Goal: Task Accomplishment & Management: Use online tool/utility

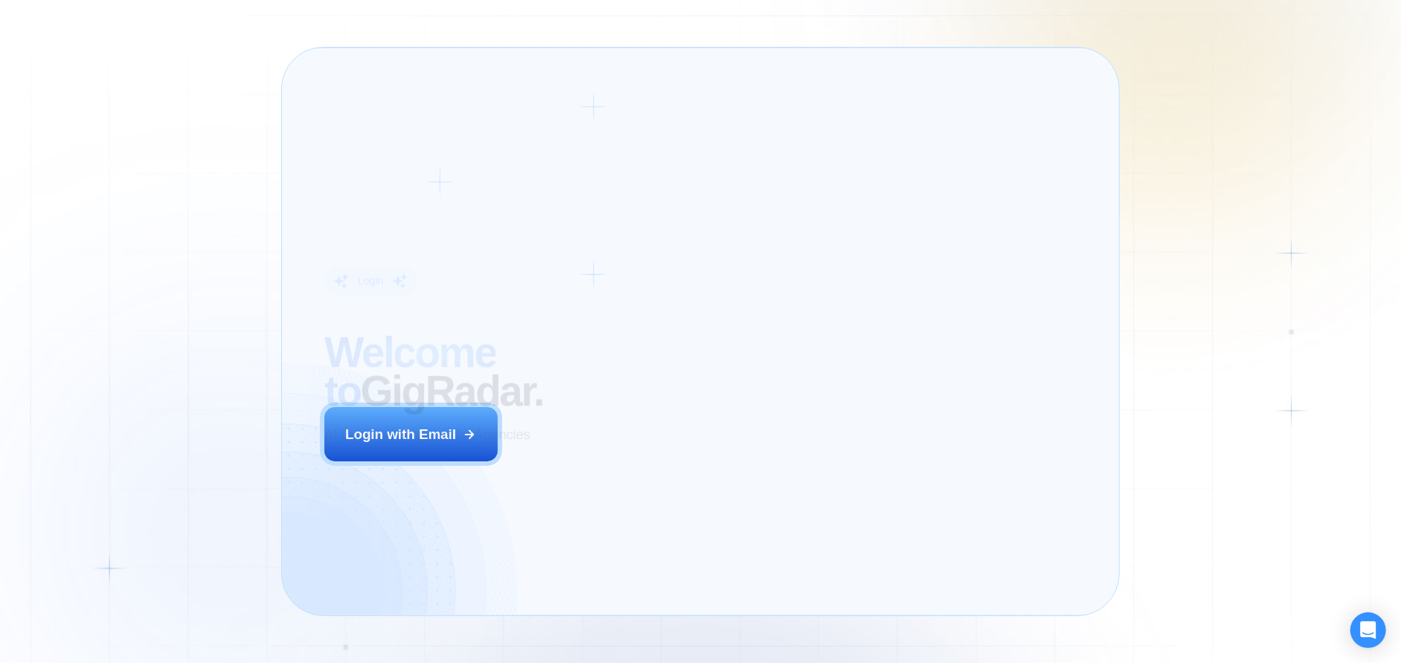
click at [634, 460] on div "Login ‍ Welcome to GigRadar. AI Business Manager for Agencies Login with Email" at bounding box center [482, 331] width 358 height 526
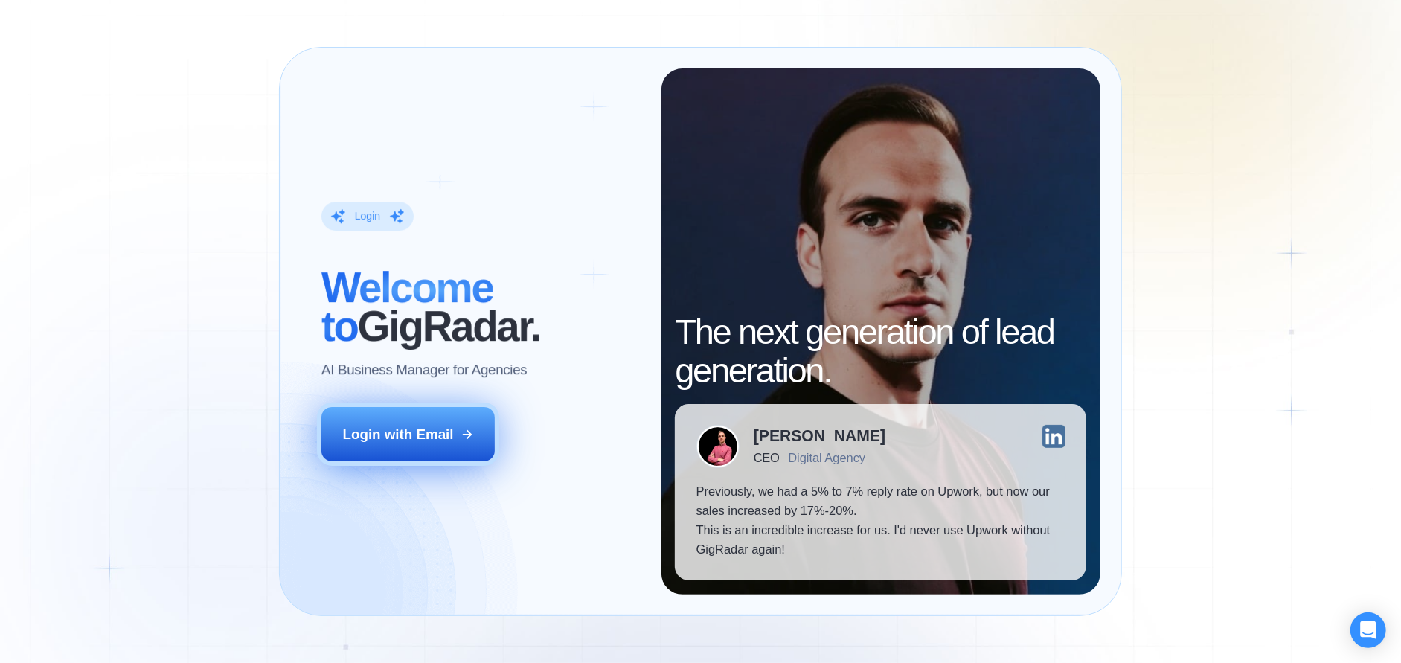
click at [440, 447] on button "Login with Email" at bounding box center [407, 434] width 173 height 54
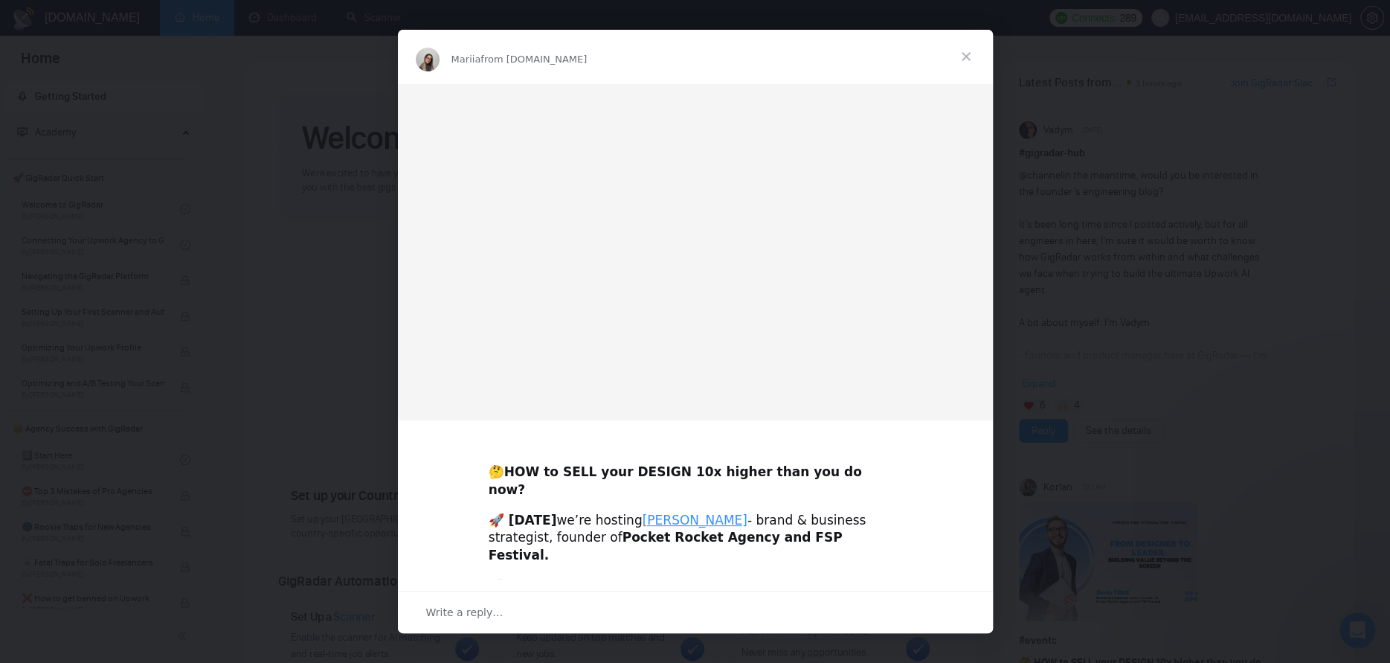
drag, startPoint x: 347, startPoint y: 37, endPoint x: 367, endPoint y: 15, distance: 30.5
click at [367, 15] on div "Intercom messenger" at bounding box center [695, 331] width 1390 height 663
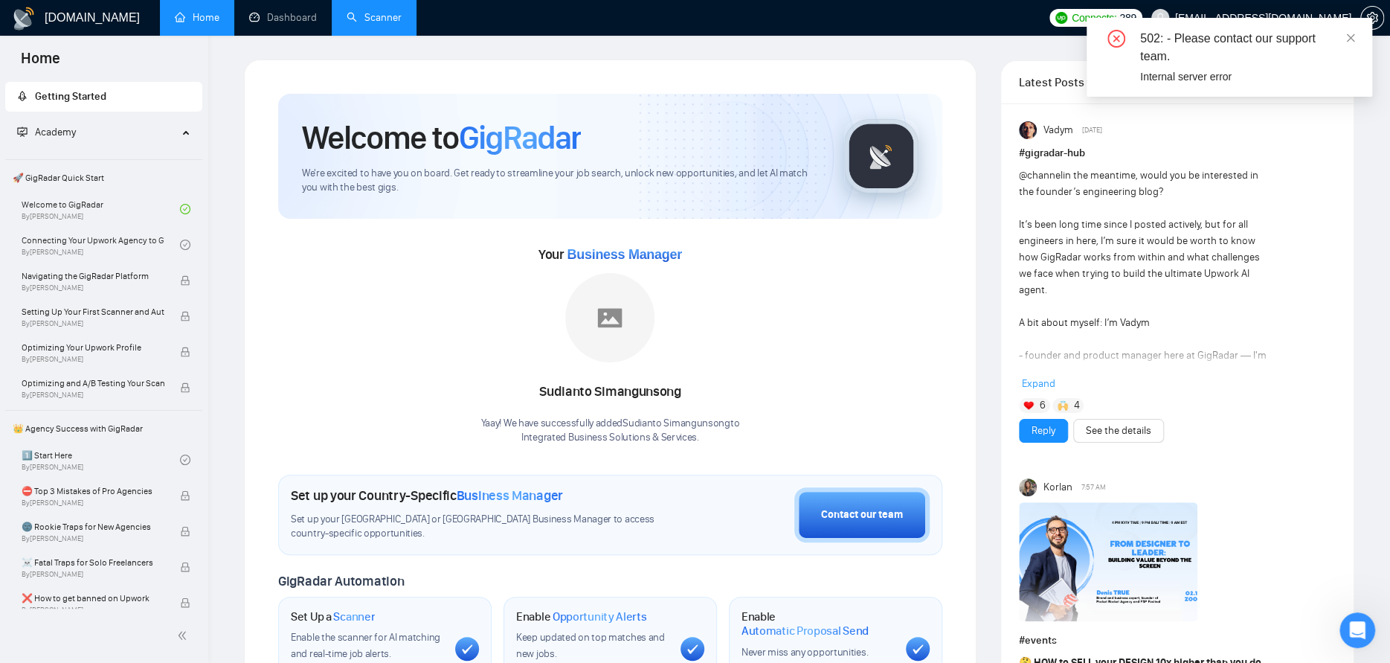
click at [385, 19] on link "Scanner" at bounding box center [374, 17] width 55 height 13
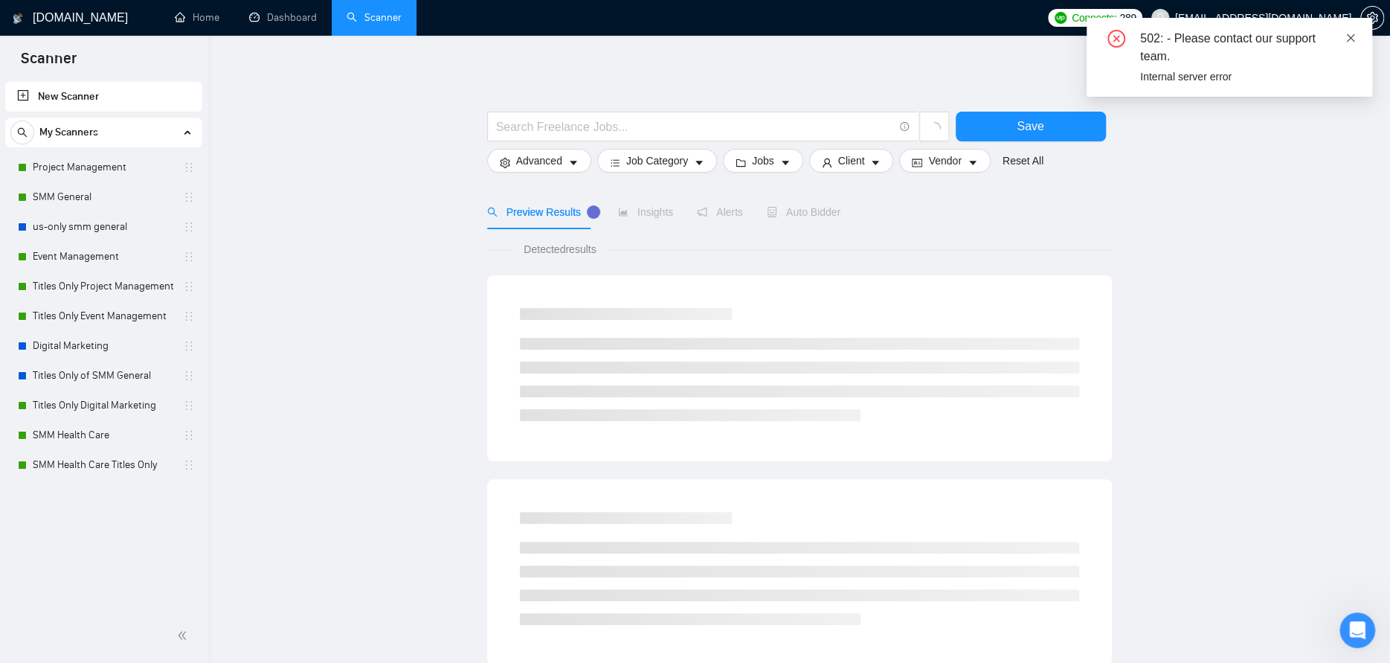
click at [1351, 30] on link at bounding box center [1350, 38] width 10 height 16
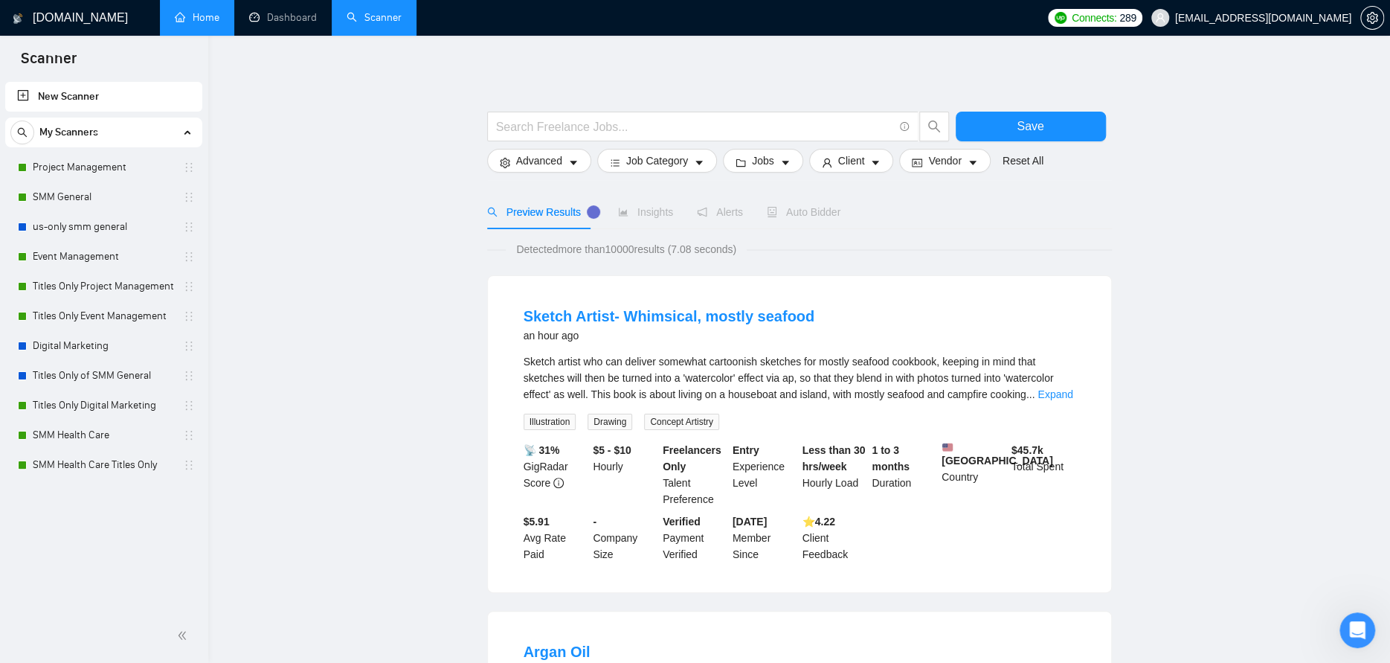
click at [210, 15] on link "Home" at bounding box center [197, 17] width 45 height 13
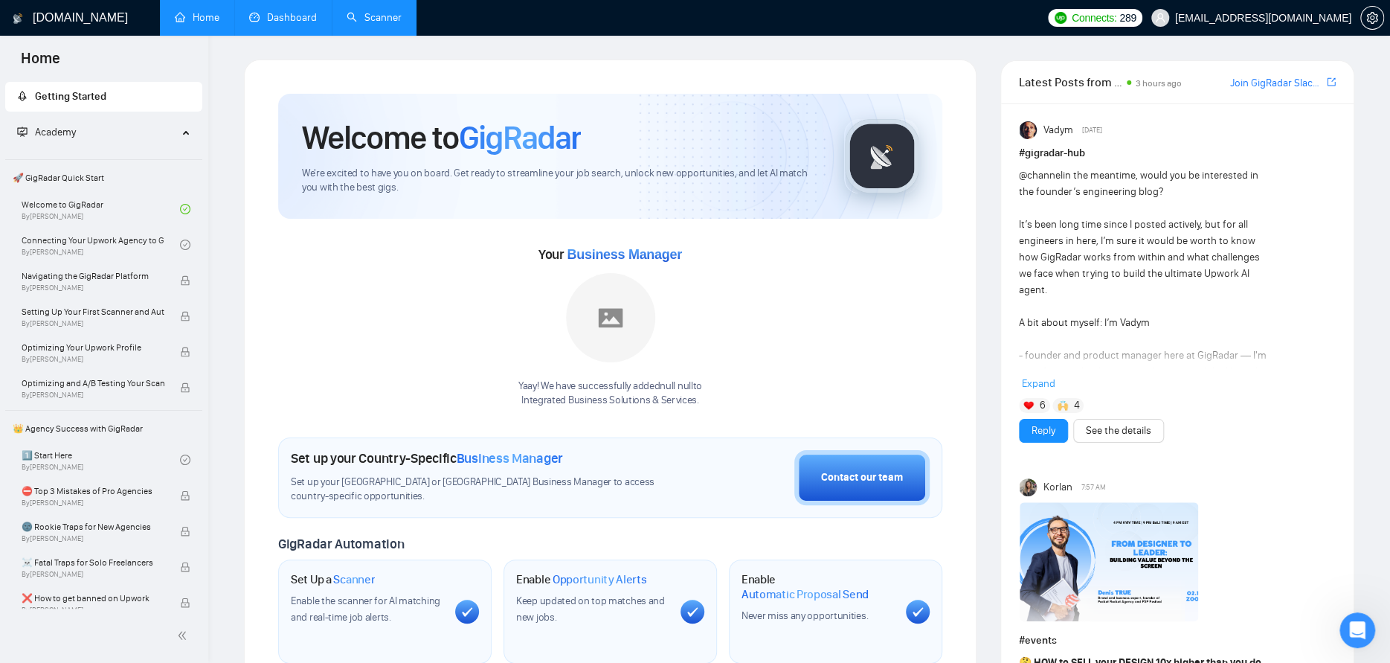
click at [289, 18] on link "Dashboard" at bounding box center [283, 17] width 68 height 13
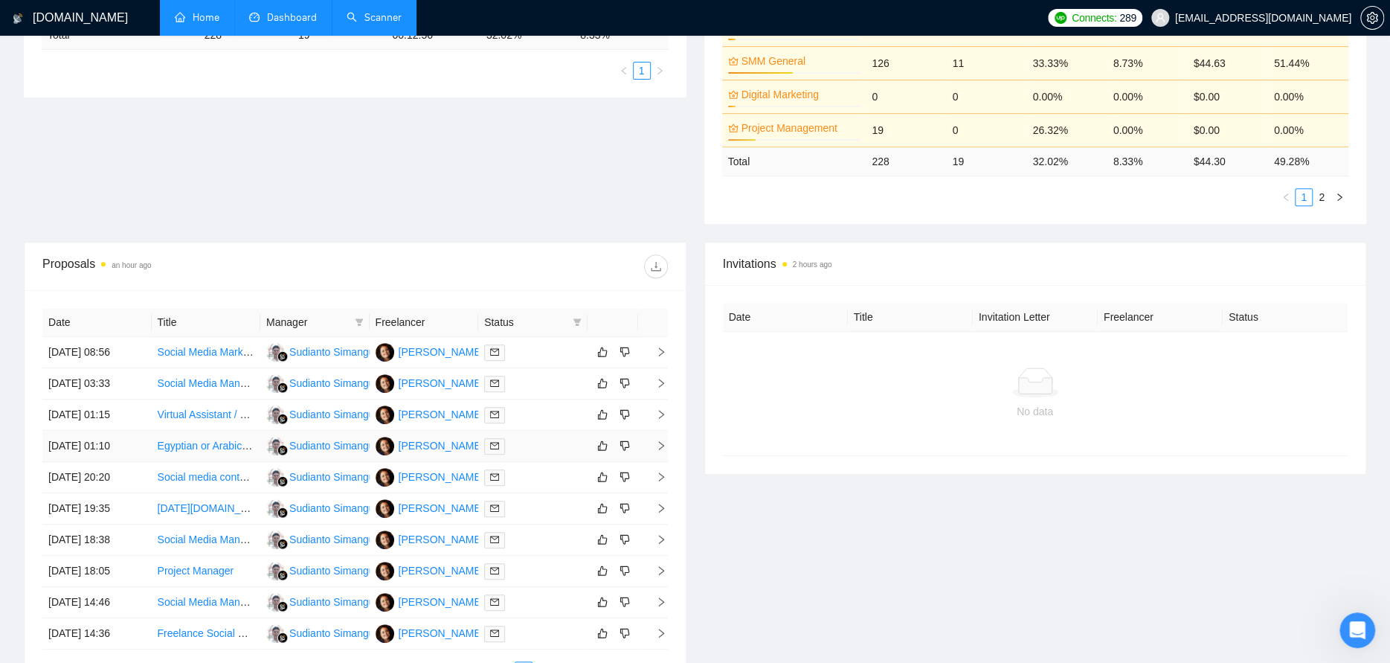
scroll to position [372, 0]
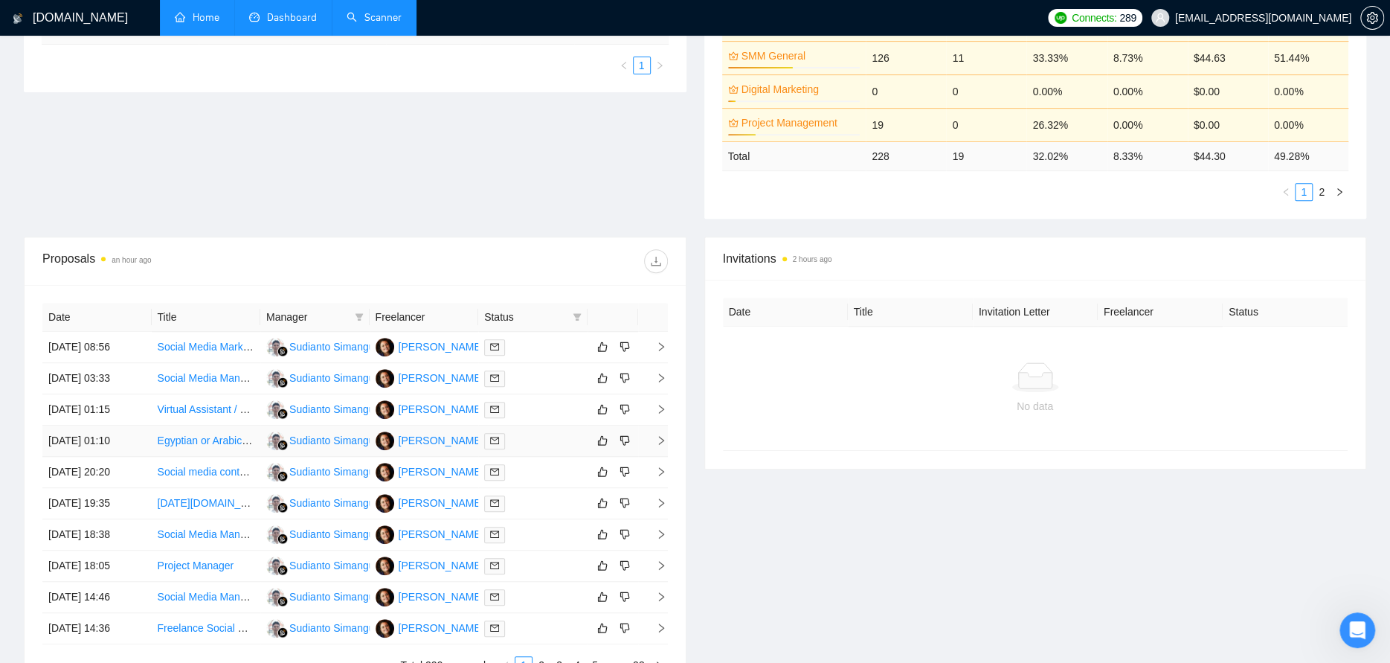
click at [536, 437] on div at bounding box center [532, 440] width 97 height 17
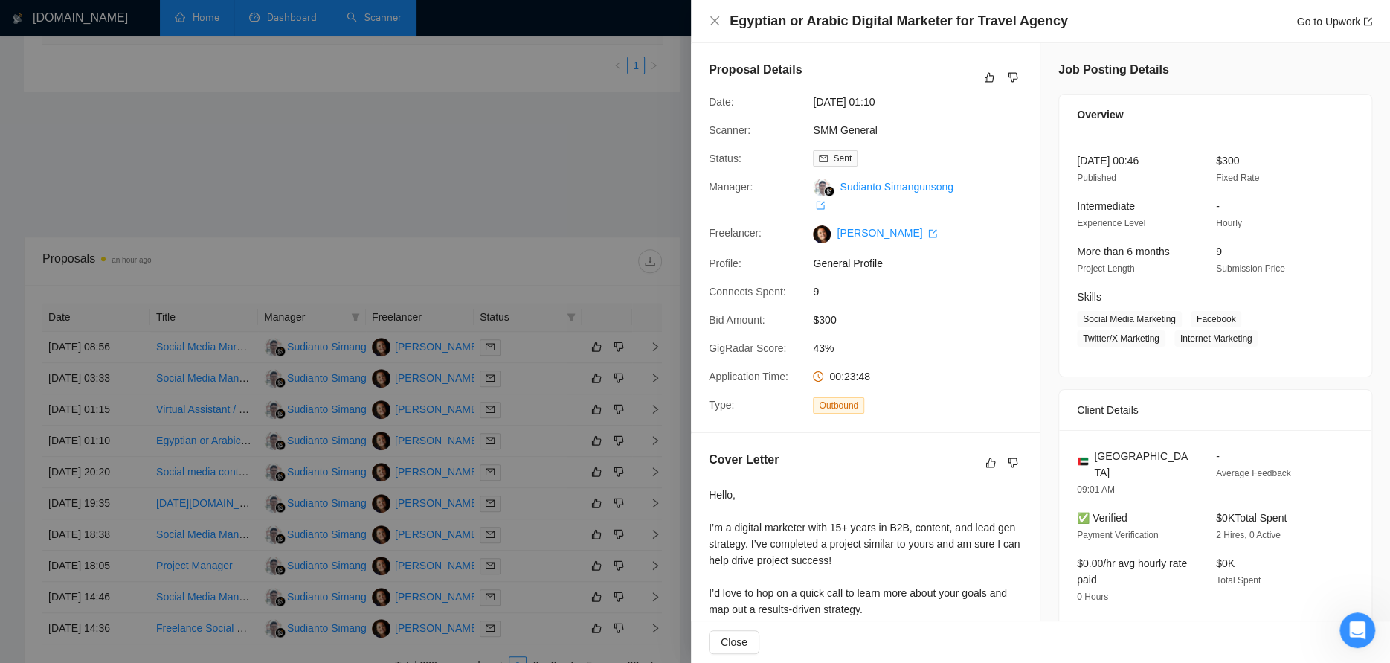
click at [577, 202] on div at bounding box center [695, 331] width 1390 height 663
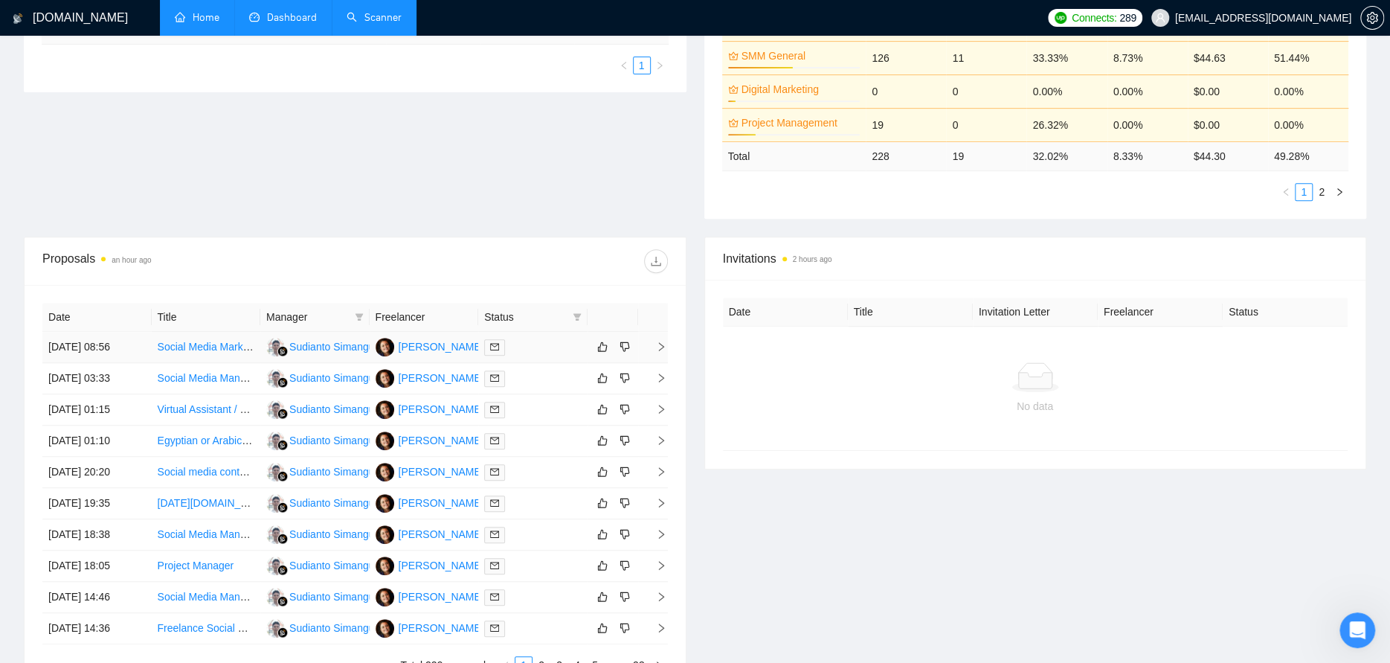
click at [538, 347] on div at bounding box center [532, 346] width 97 height 17
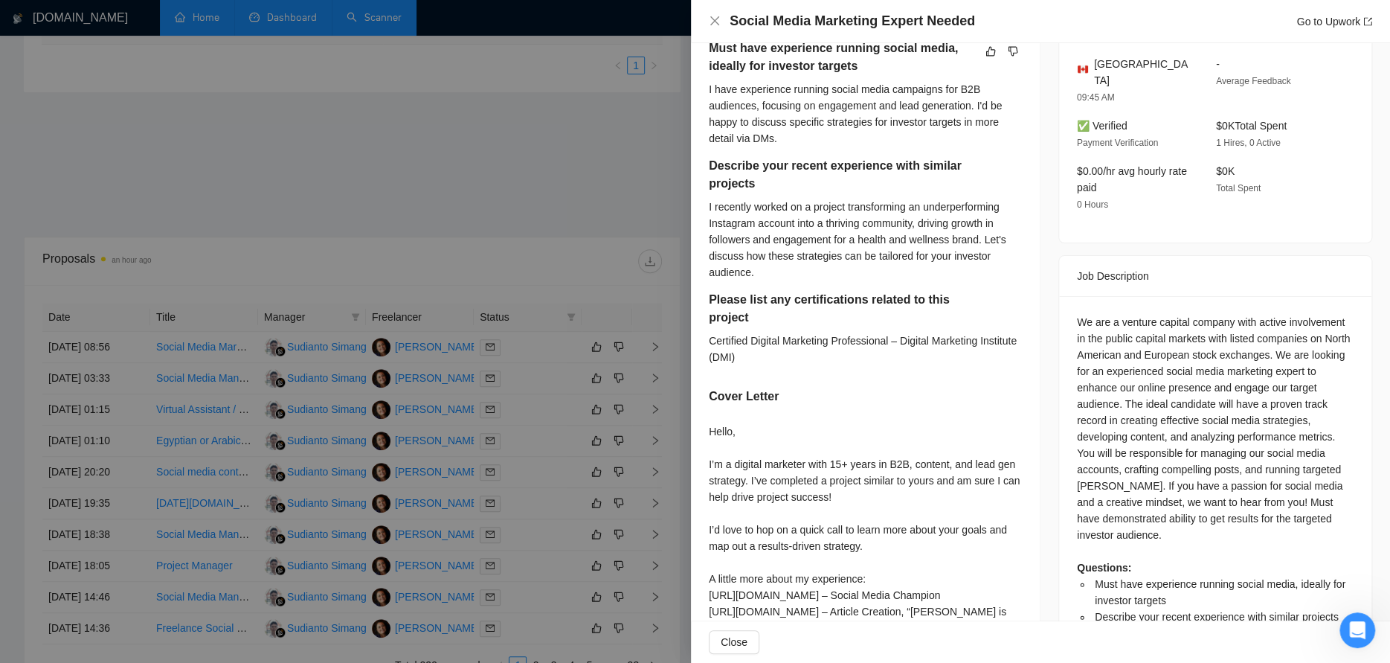
scroll to position [521, 0]
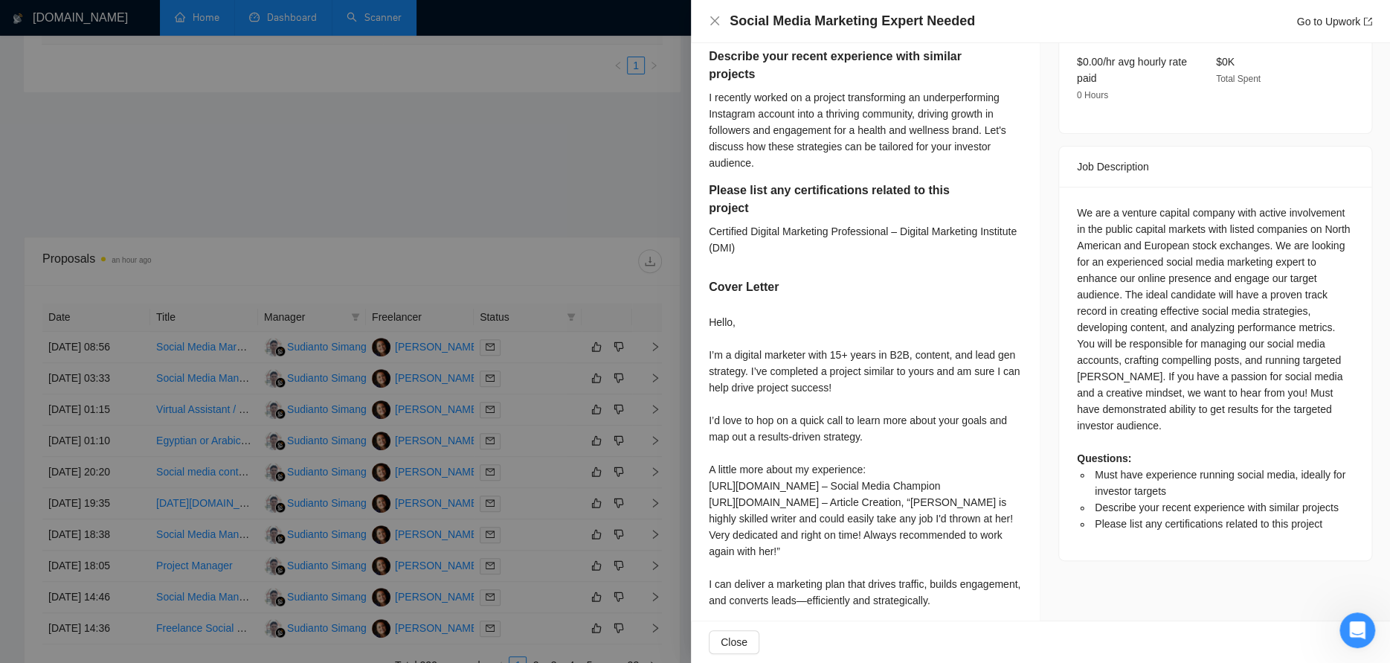
click at [523, 370] on div at bounding box center [695, 331] width 1390 height 663
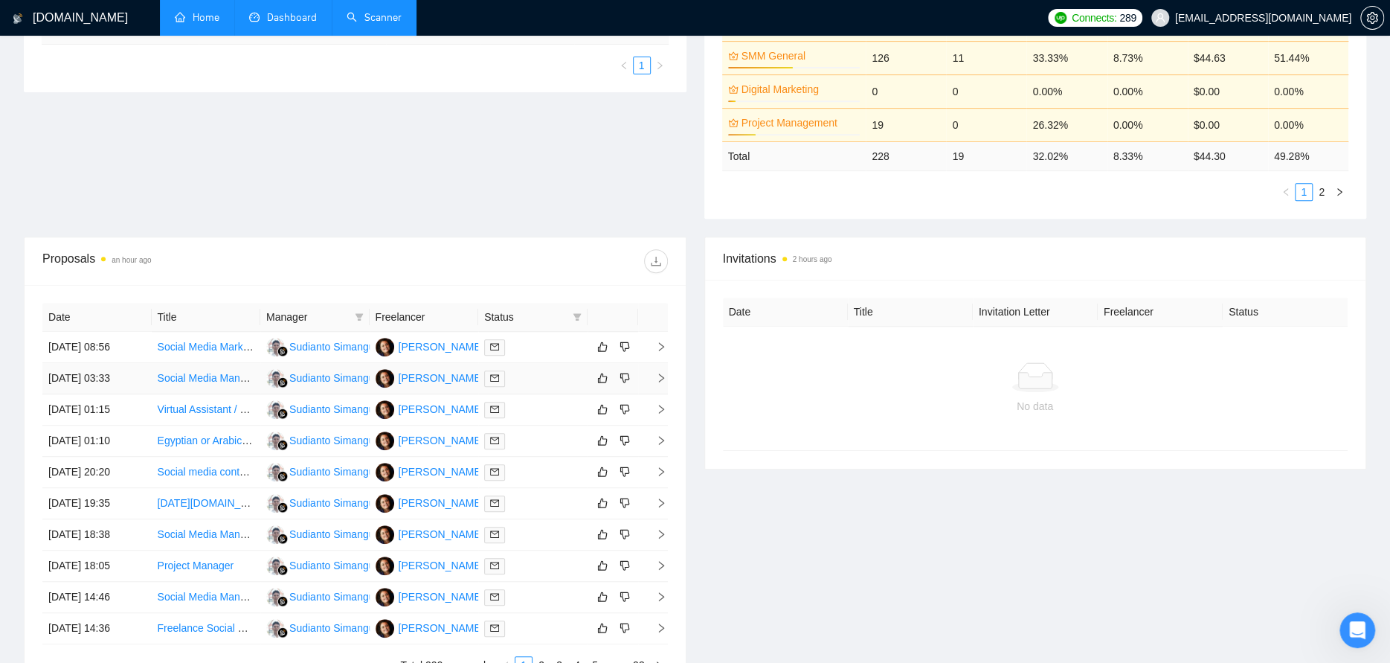
click at [523, 376] on div at bounding box center [532, 378] width 97 height 17
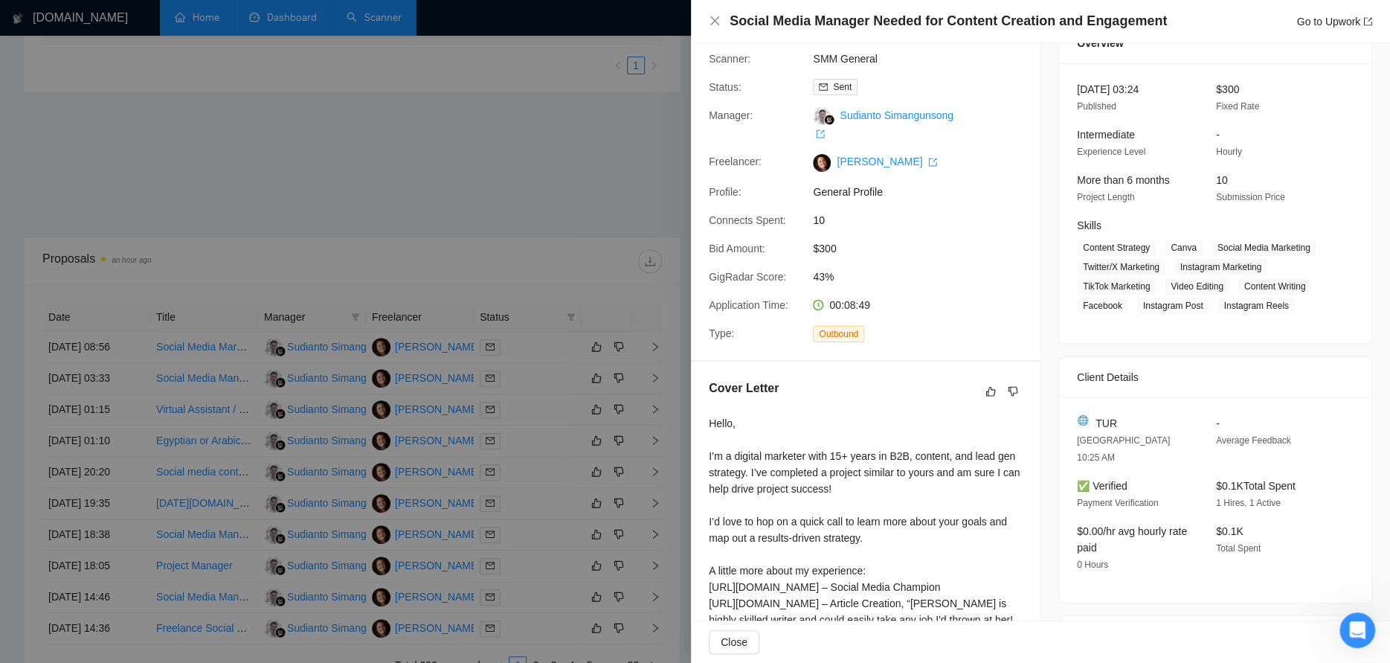
scroll to position [52, 0]
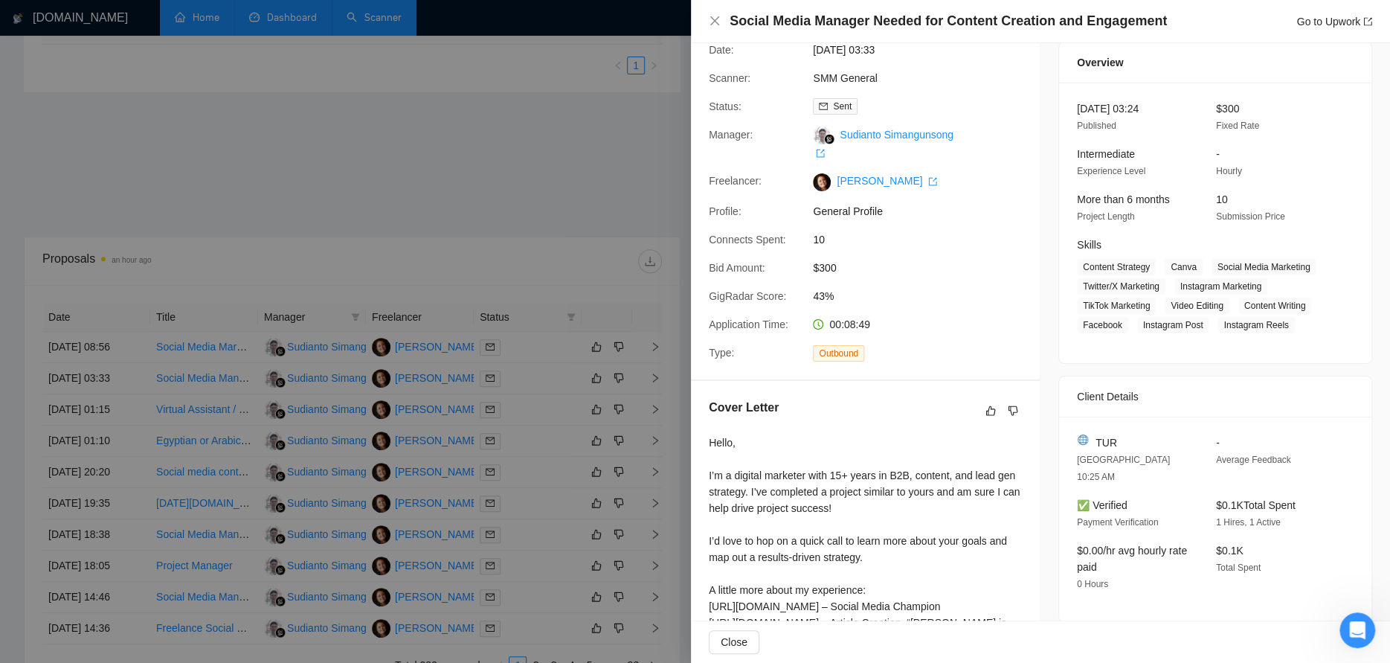
click at [591, 376] on div at bounding box center [695, 331] width 1390 height 663
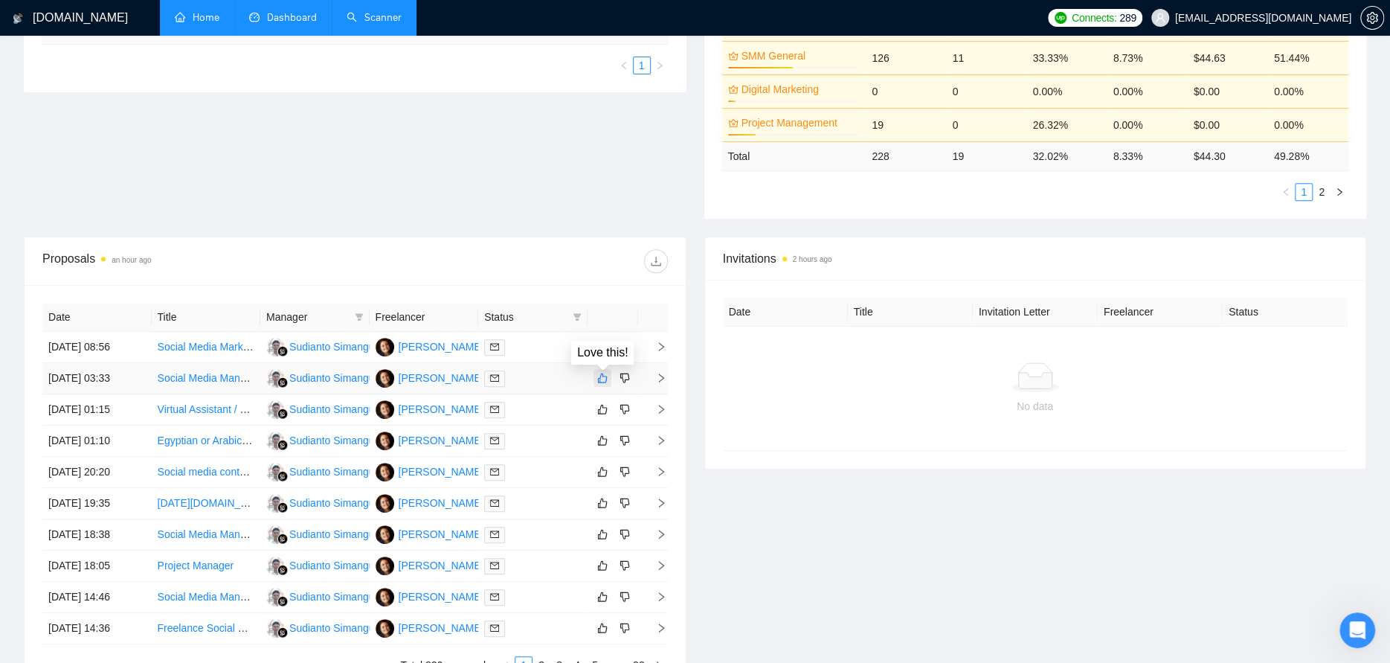
click at [597, 377] on icon "like" at bounding box center [602, 378] width 10 height 12
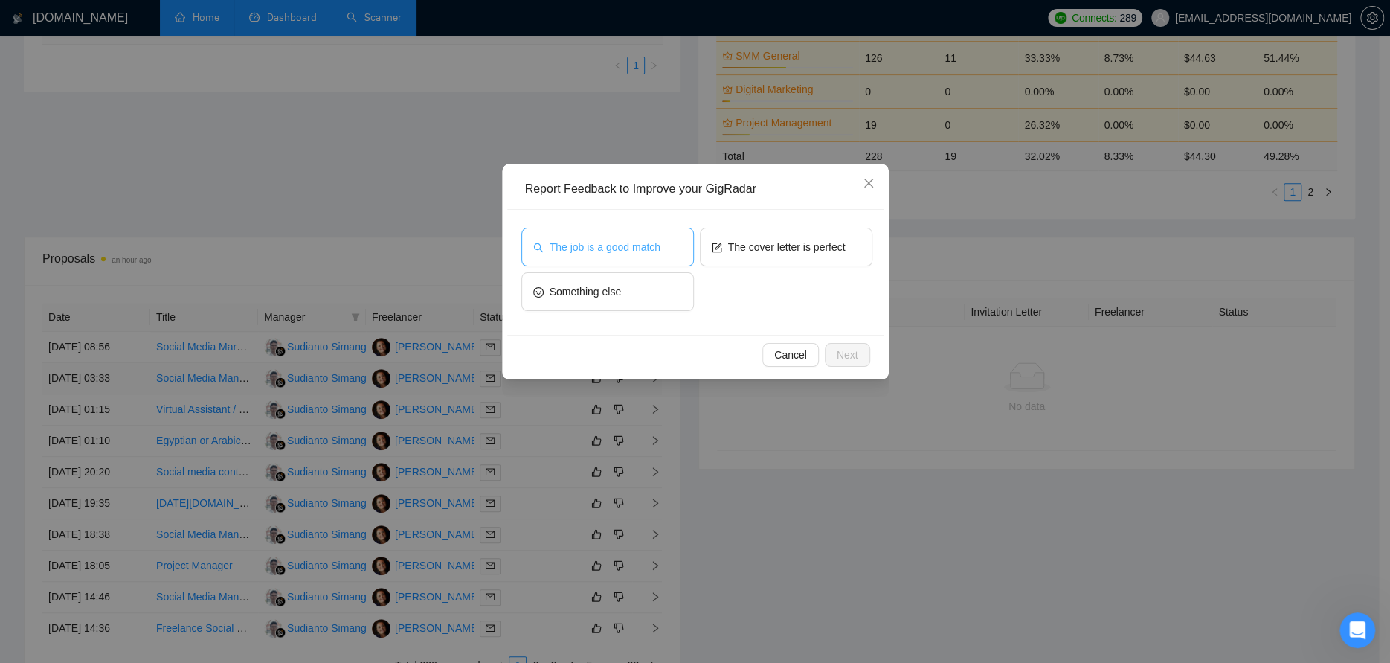
click at [640, 257] on button "The job is a good match" at bounding box center [607, 247] width 173 height 39
click at [861, 352] on button "Next" at bounding box center [847, 355] width 45 height 24
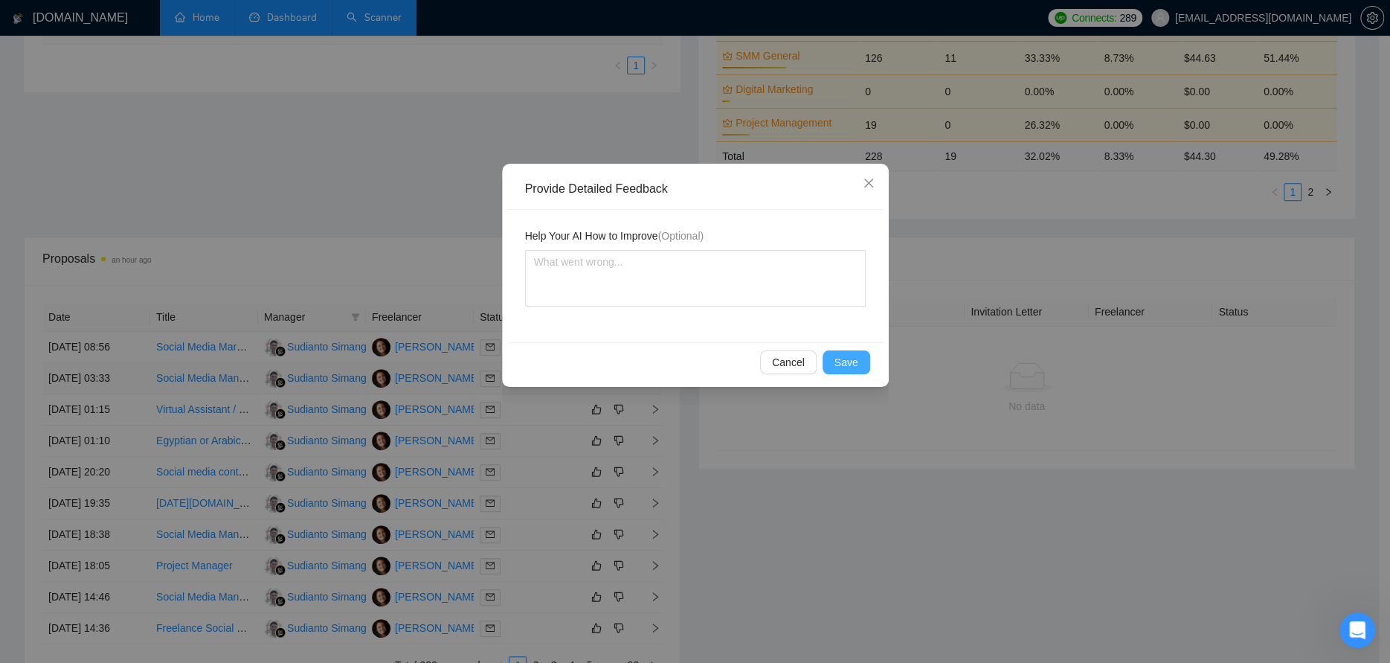
click at [848, 356] on span "Save" at bounding box center [847, 362] width 24 height 16
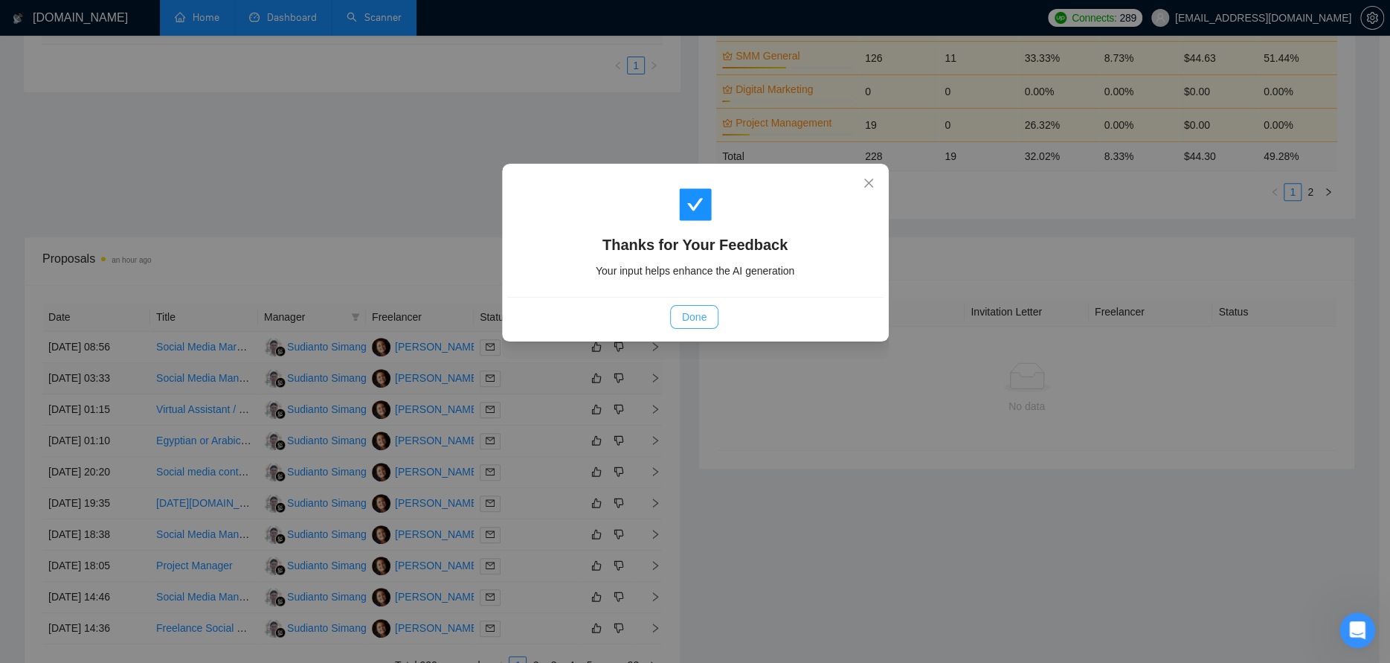
click at [692, 309] on span "Done" at bounding box center [694, 317] width 25 height 16
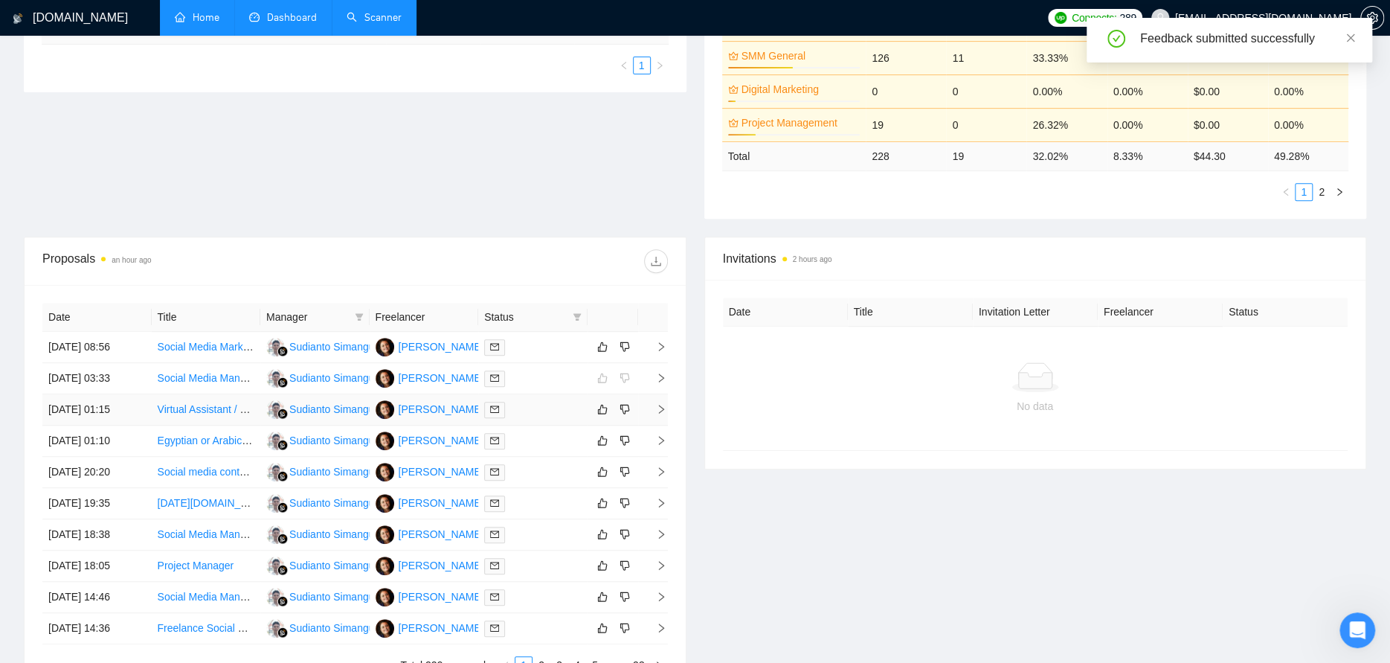
click at [538, 411] on div at bounding box center [532, 409] width 97 height 17
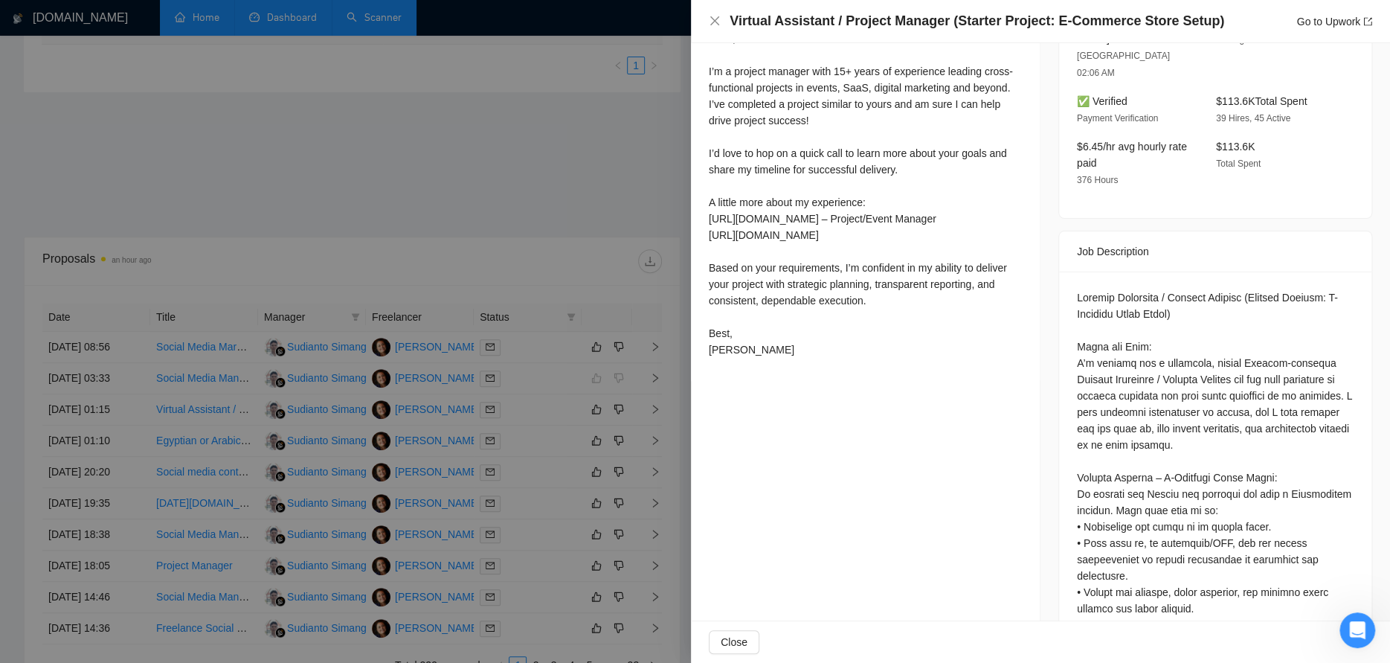
scroll to position [498, 0]
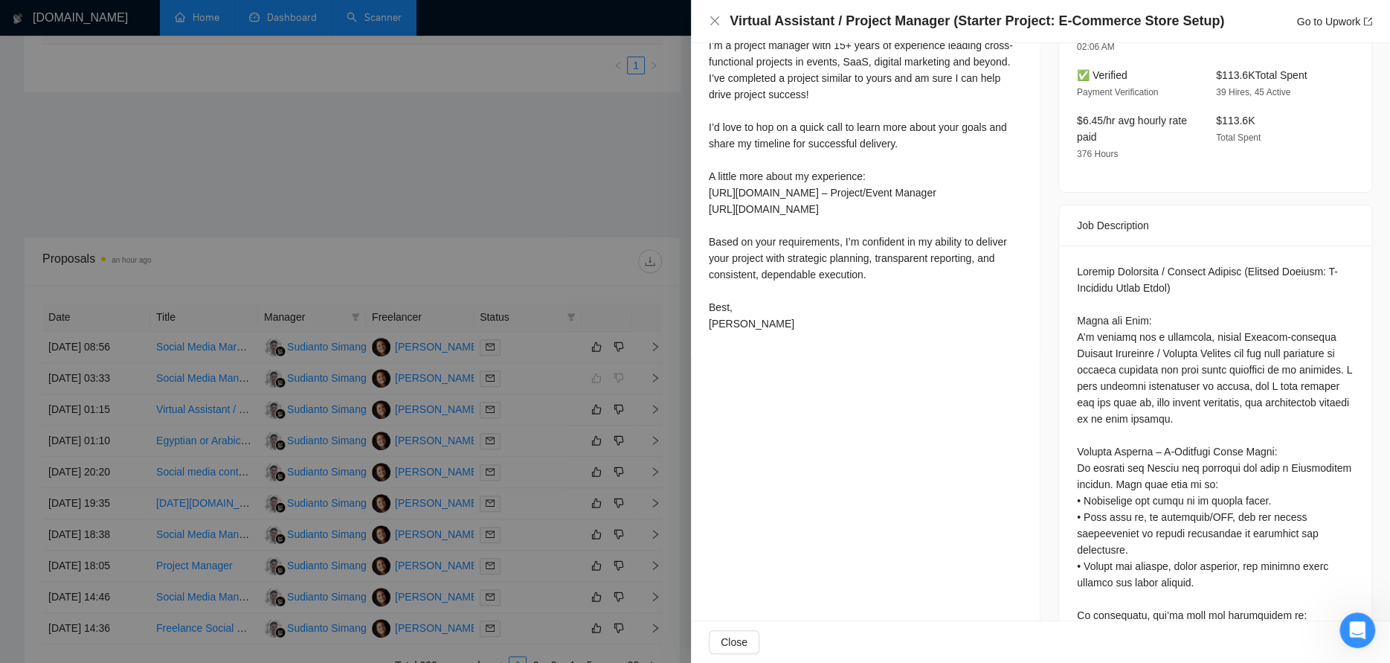
click at [596, 405] on div at bounding box center [695, 331] width 1390 height 663
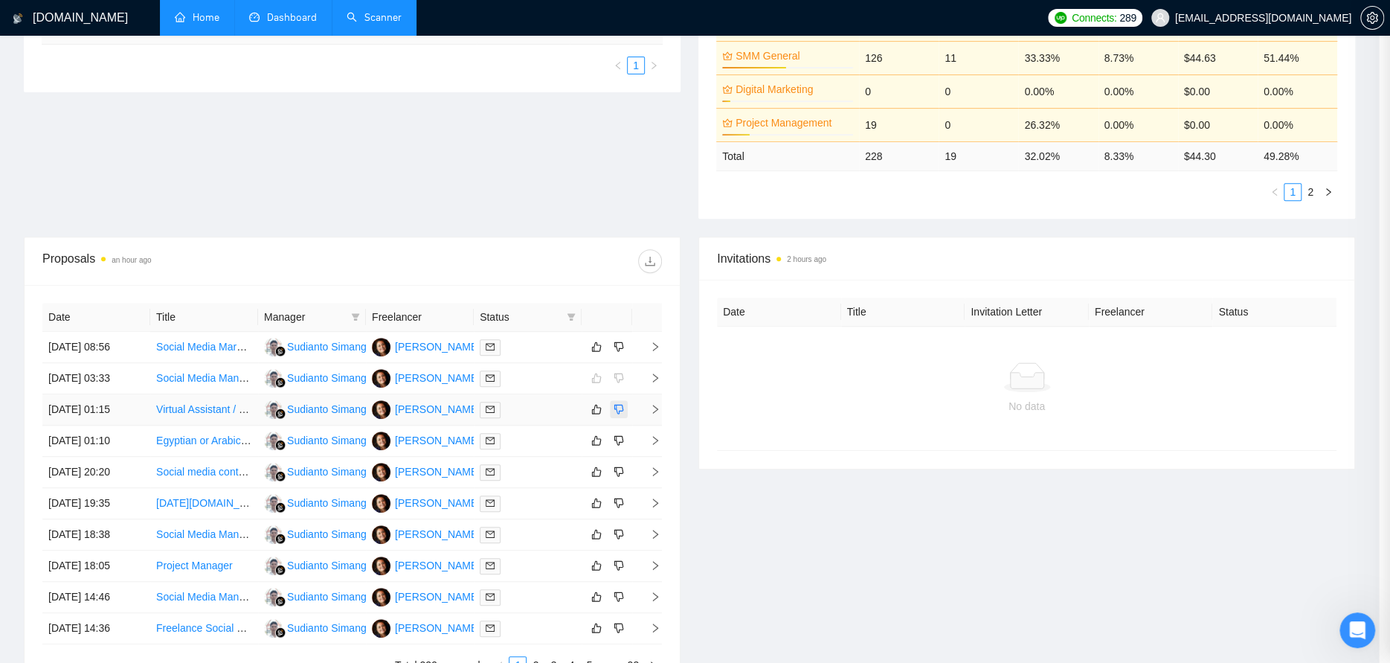
click at [614, 405] on button "button" at bounding box center [619, 409] width 18 height 18
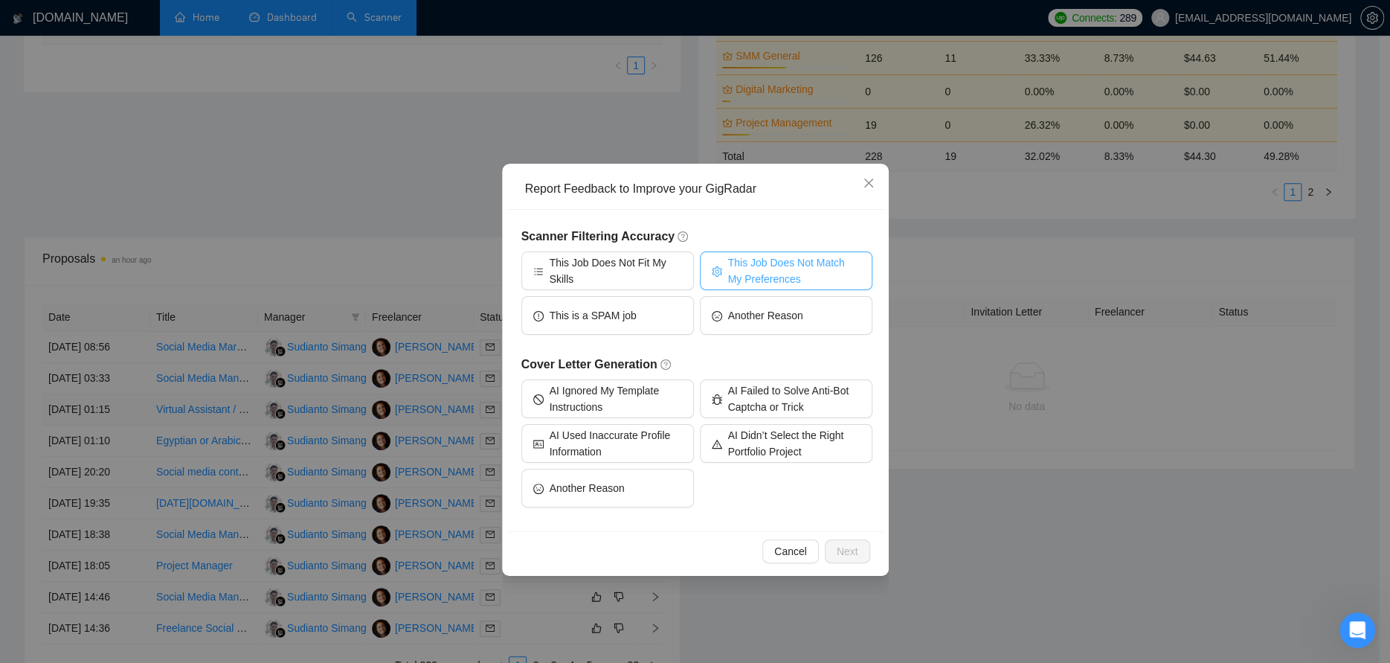
click at [739, 267] on span "This Job Does Not Match My Preferences" at bounding box center [794, 270] width 132 height 33
click at [852, 547] on span "Next" at bounding box center [848, 551] width 22 height 16
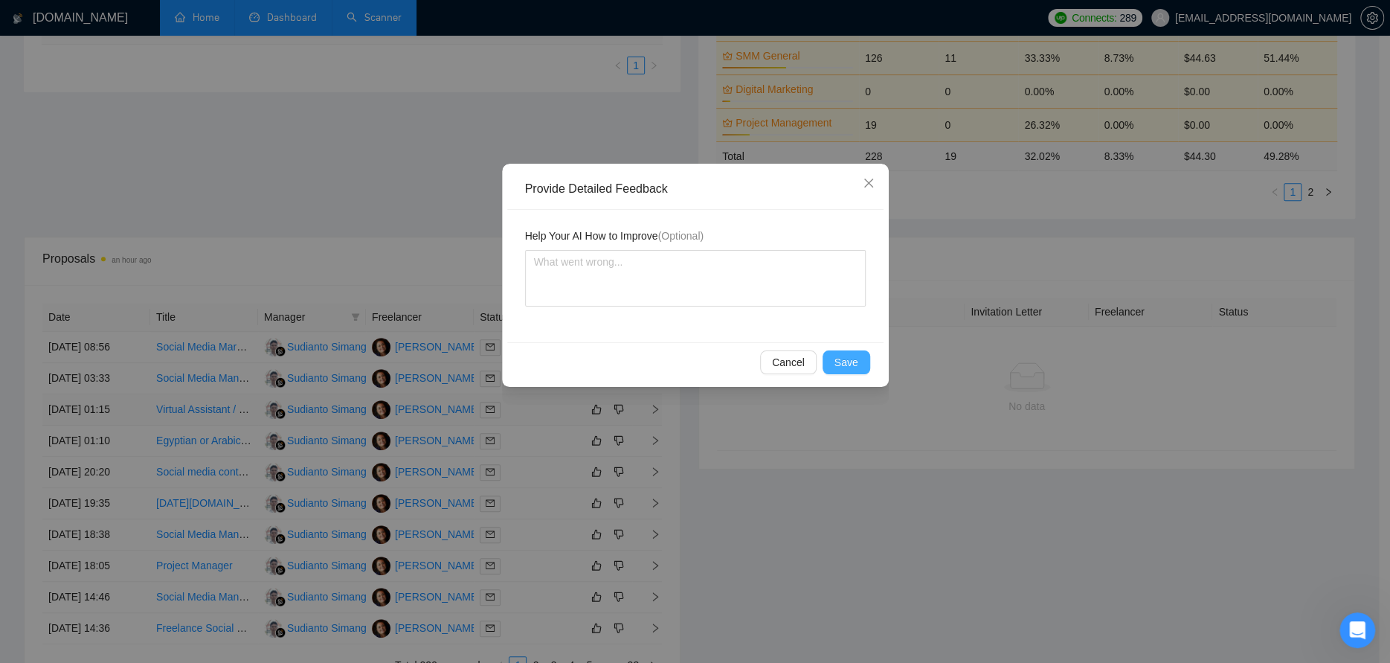
click at [838, 364] on span "Save" at bounding box center [847, 362] width 24 height 16
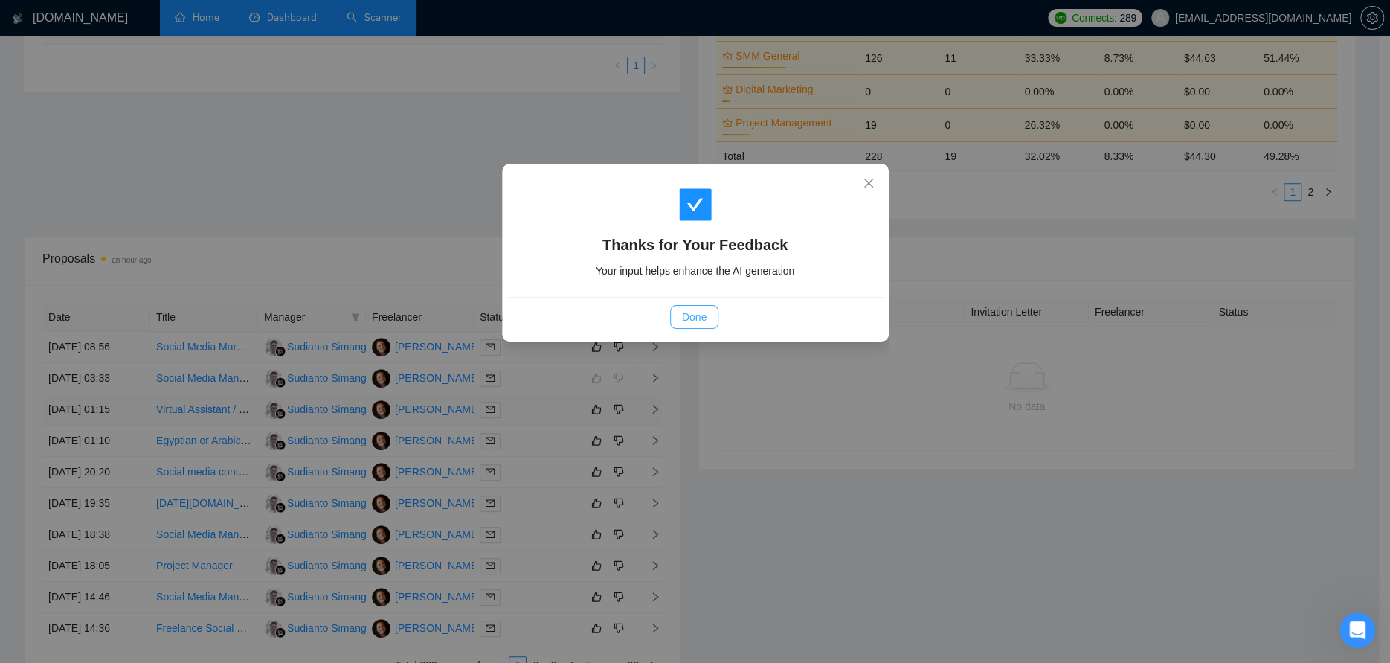
click at [688, 319] on span "Done" at bounding box center [694, 317] width 25 height 16
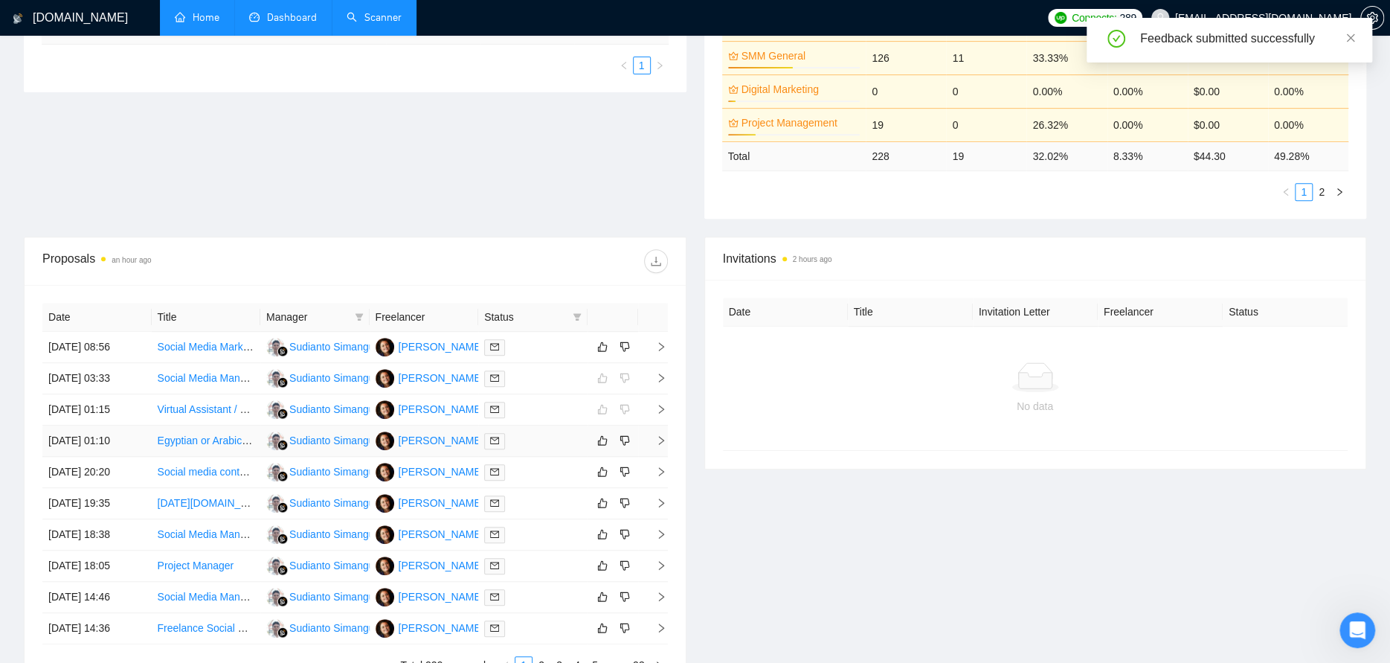
click at [547, 440] on div at bounding box center [532, 440] width 97 height 17
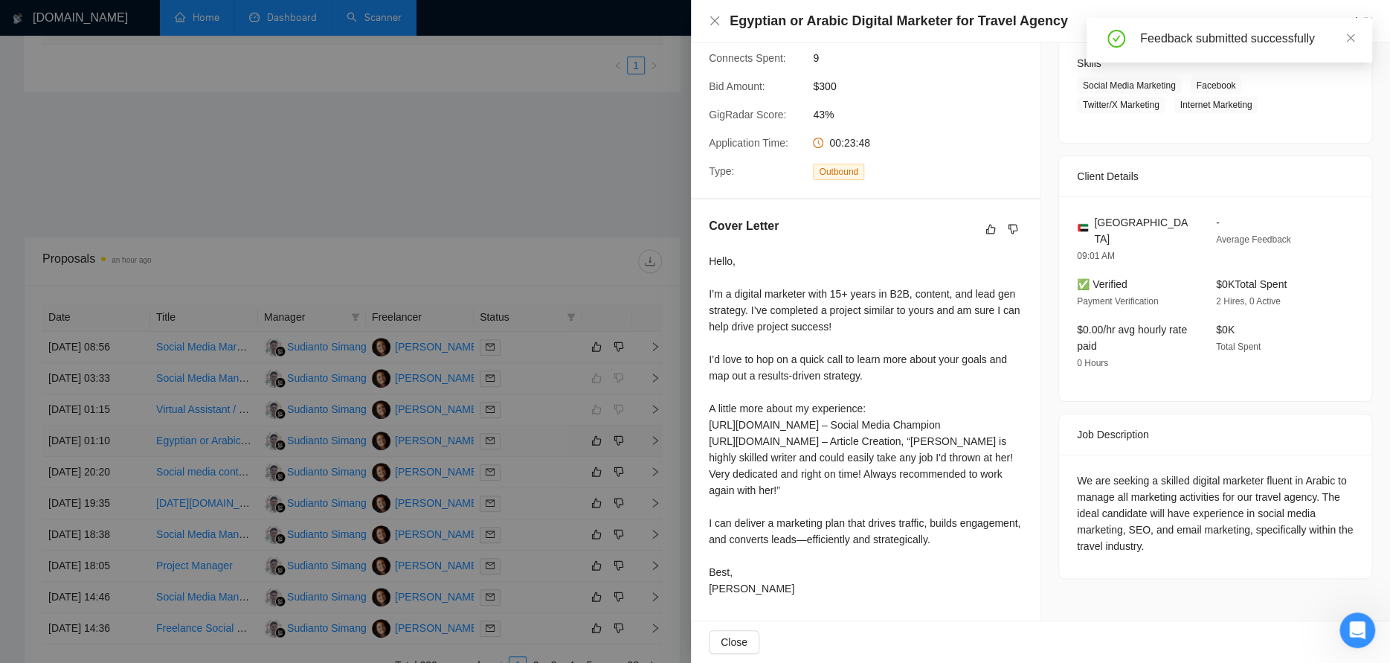
scroll to position [248, 0]
click at [620, 437] on div at bounding box center [695, 331] width 1390 height 663
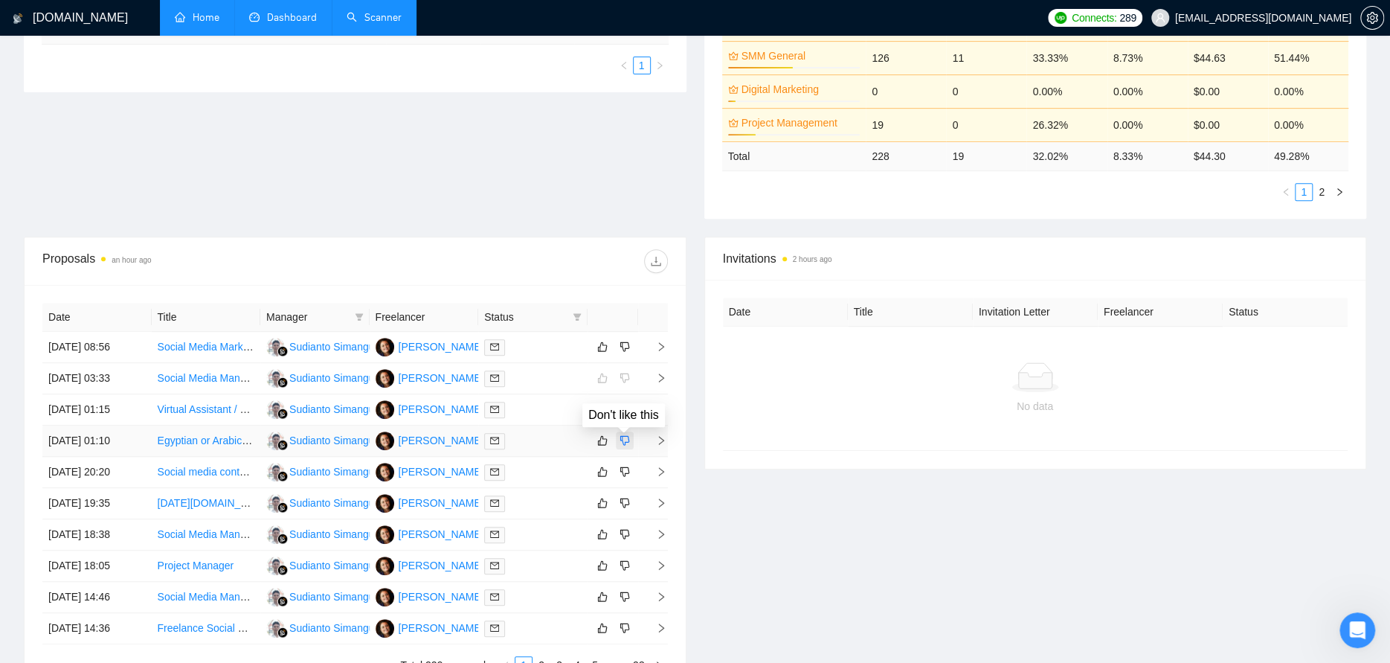
click at [620, 437] on icon "dislike" at bounding box center [625, 441] width 10 height 10
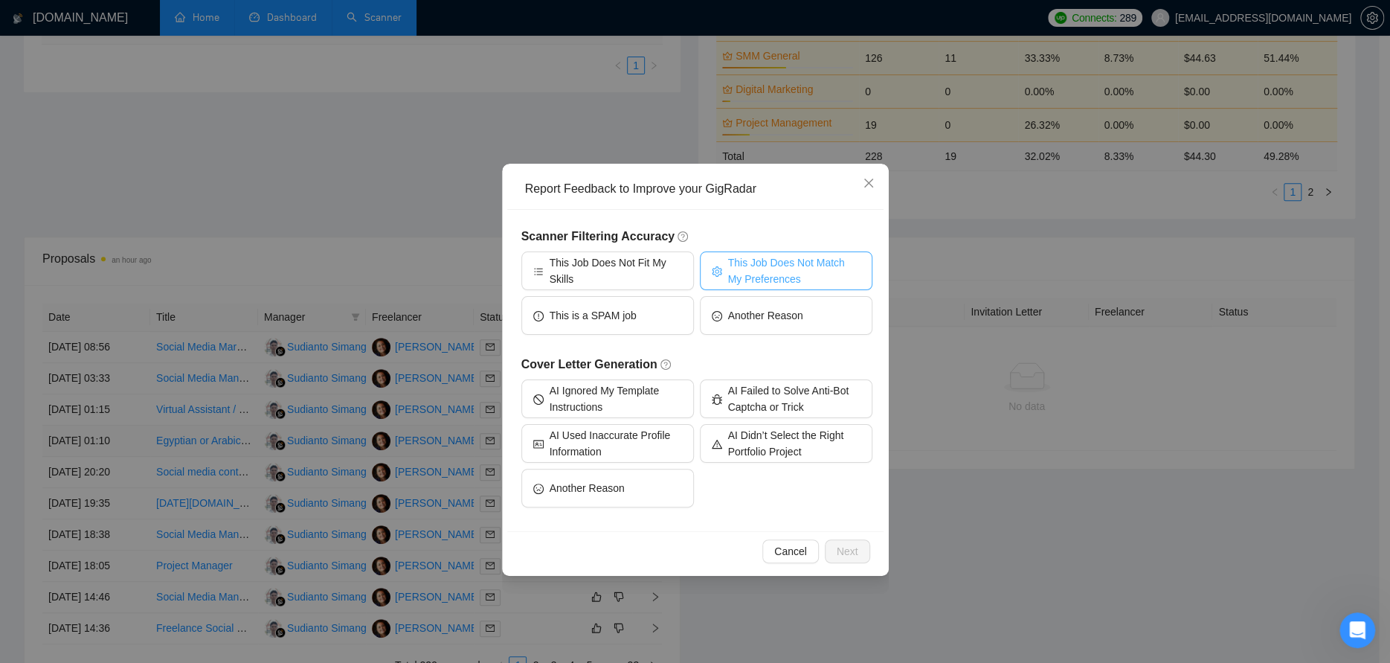
click at [757, 264] on span "This Job Does Not Match My Preferences" at bounding box center [794, 270] width 132 height 33
click at [841, 552] on span "Next" at bounding box center [848, 551] width 22 height 16
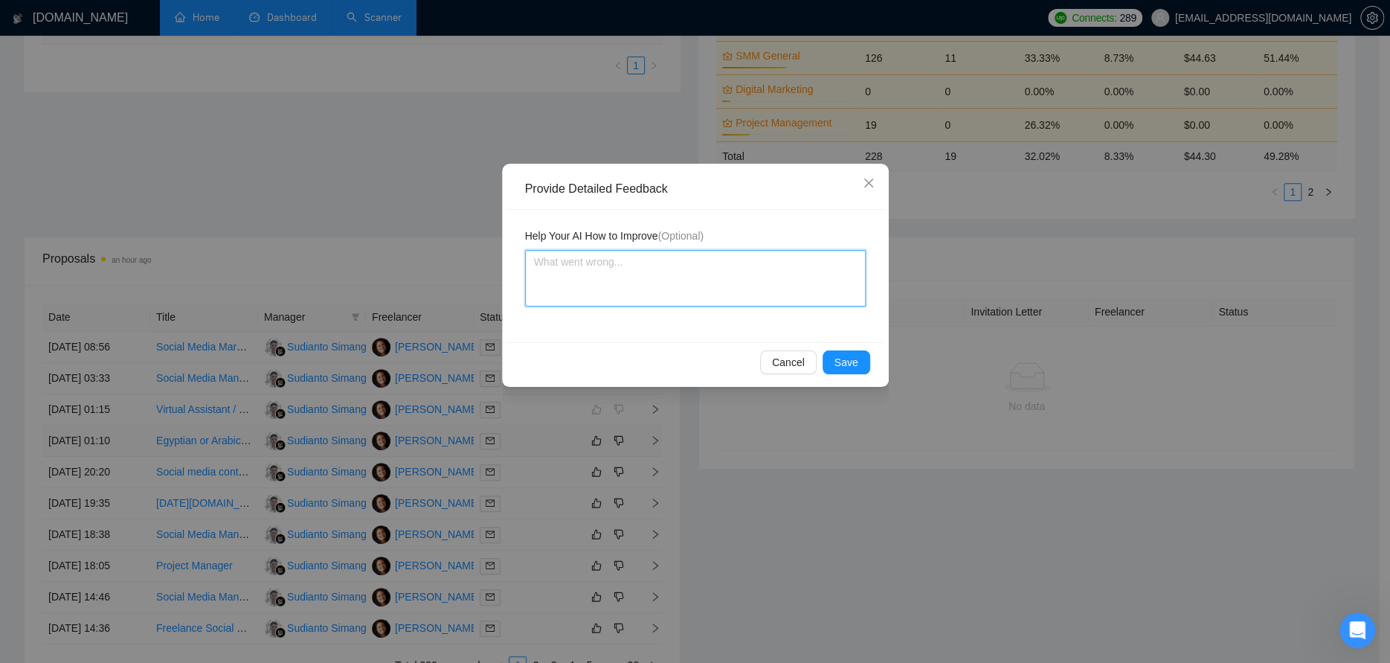
click at [698, 282] on textarea at bounding box center [695, 278] width 341 height 57
type textarea "d"
type textarea "do"
type textarea "d"
type textarea "I"
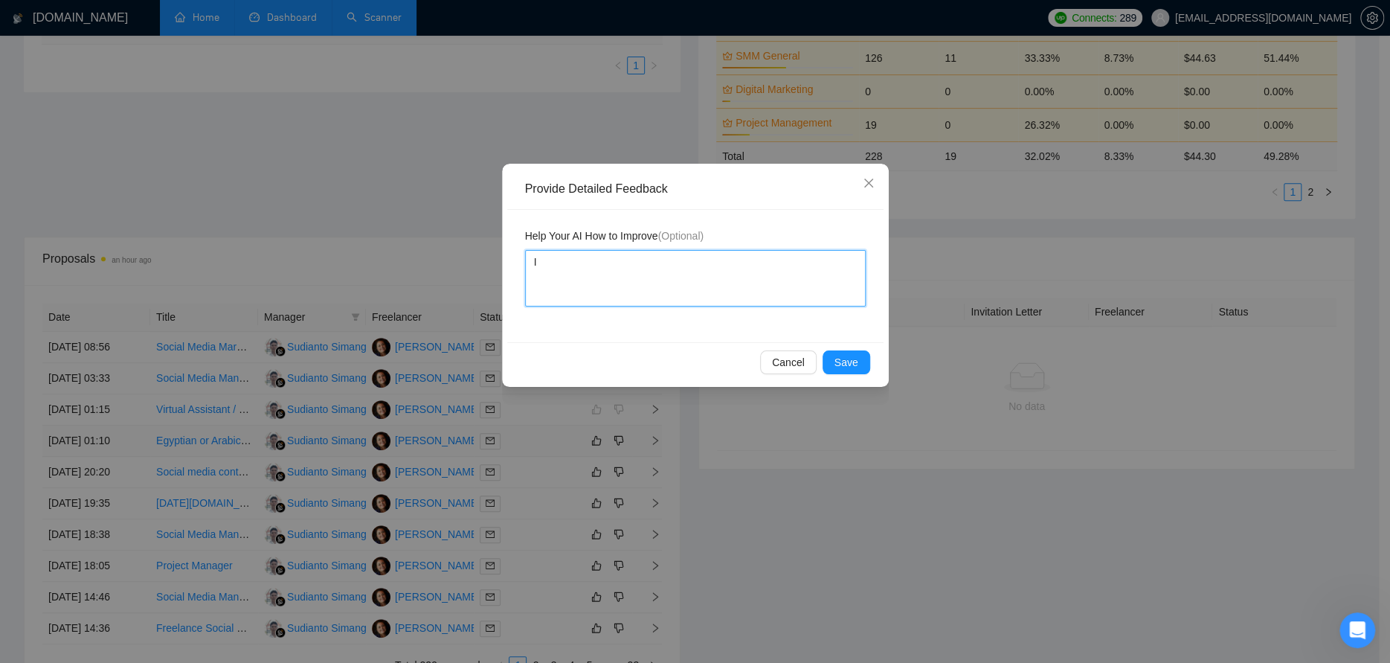
type textarea "I"
type textarea "I d"
type textarea "I do"
type textarea "I don"
type textarea "I don'"
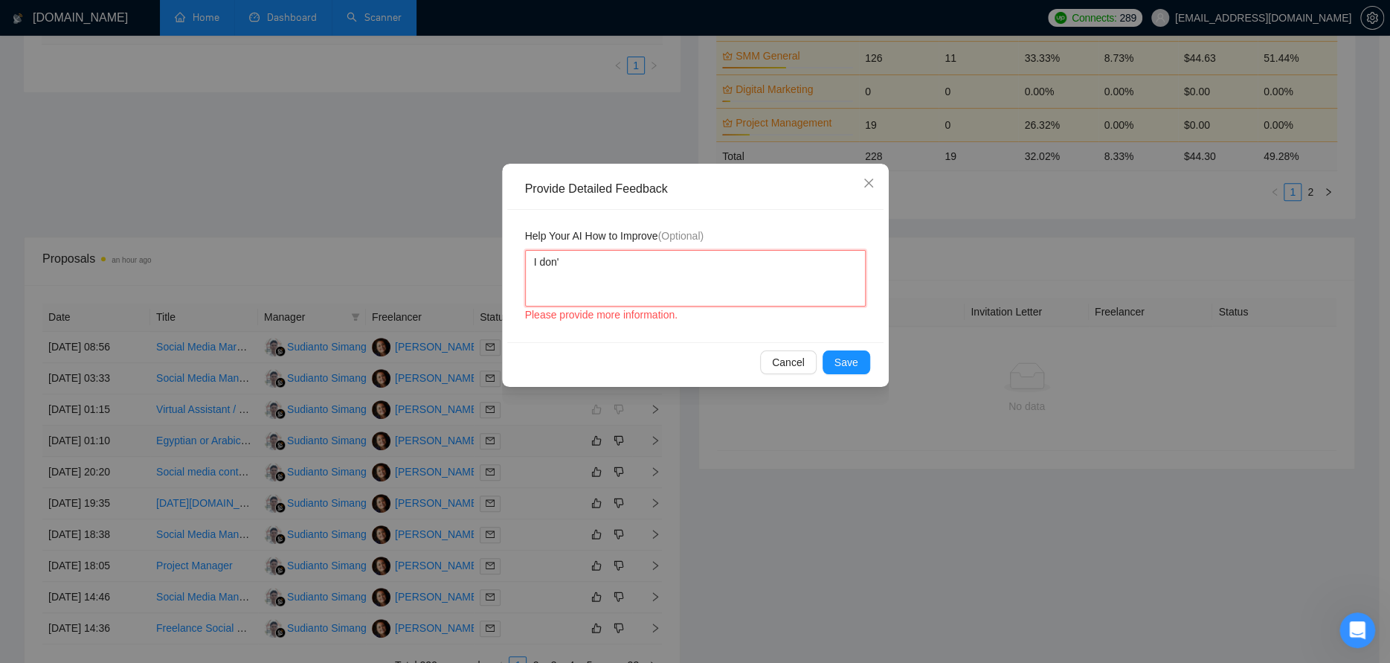
type textarea "I don't"
type textarea "I don't s"
type textarea "I don't sp"
type textarea "I don't spe"
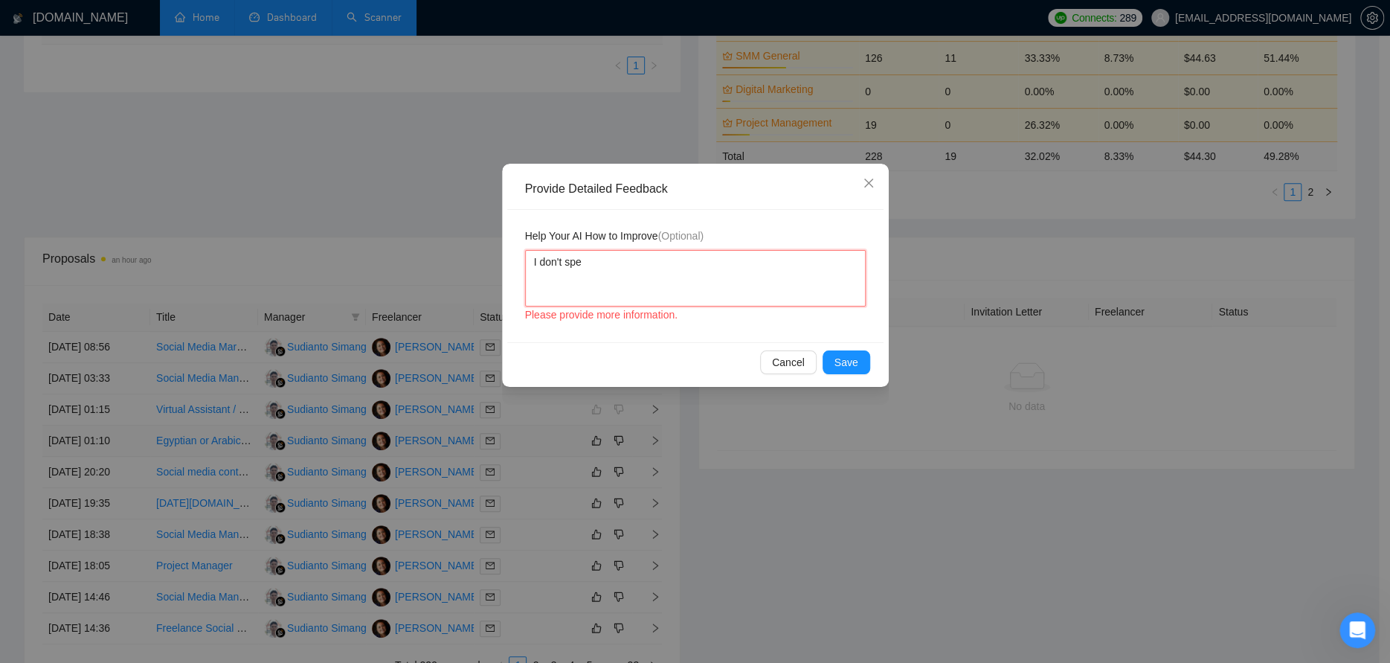
type textarea "I don't spea"
type textarea "I don't speak"
type textarea "I don't speak t"
type textarea "I don't speak th"
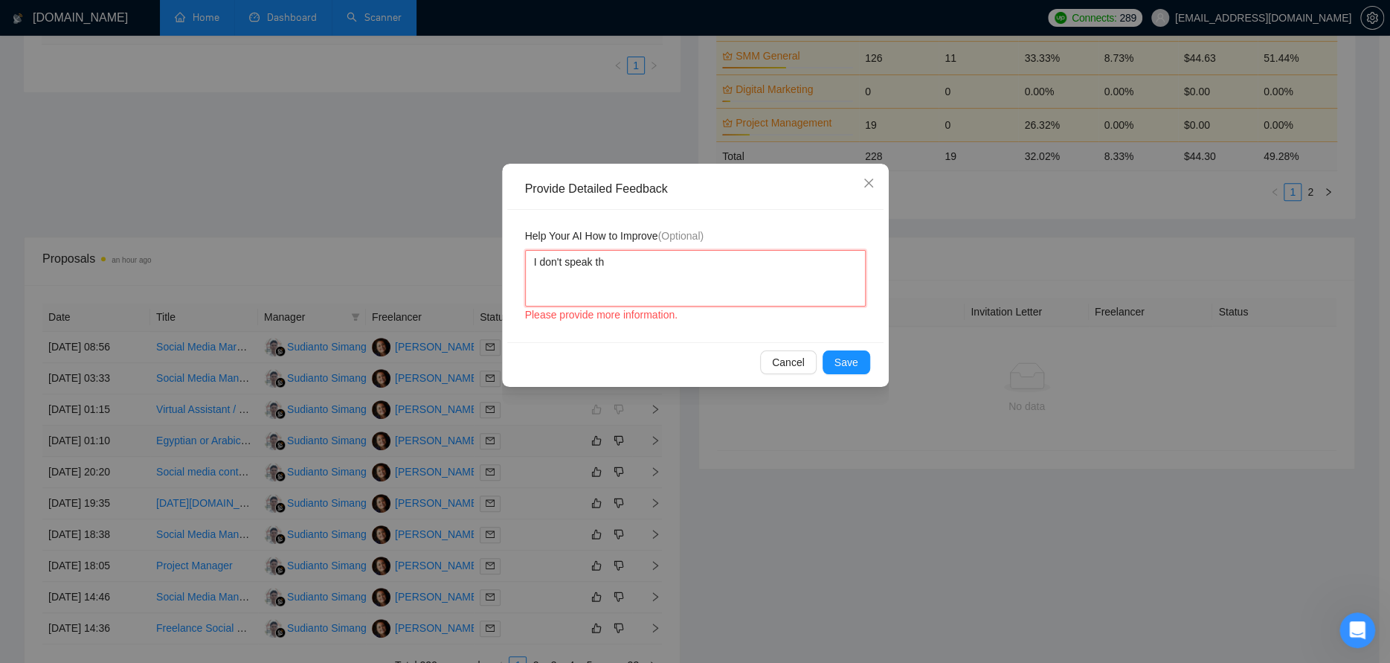
type textarea "I don't speak the"
type textarea "I don't speak the l"
type textarea "I don't speak the la"
type textarea "I don't speak the lan"
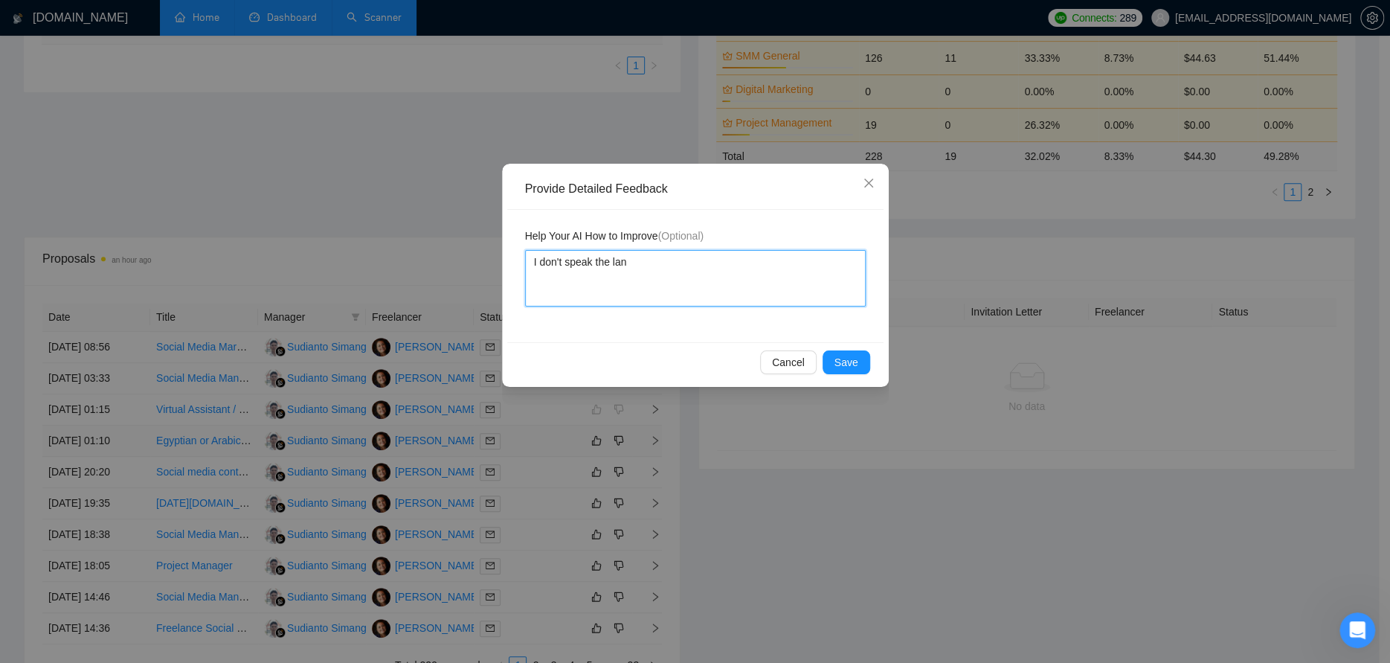
type textarea "I don't speak the lang"
type textarea "I don't speak the langu"
type textarea "I don't speak the langua"
type textarea "I don't speak the languag"
type textarea "I don't speak the language"
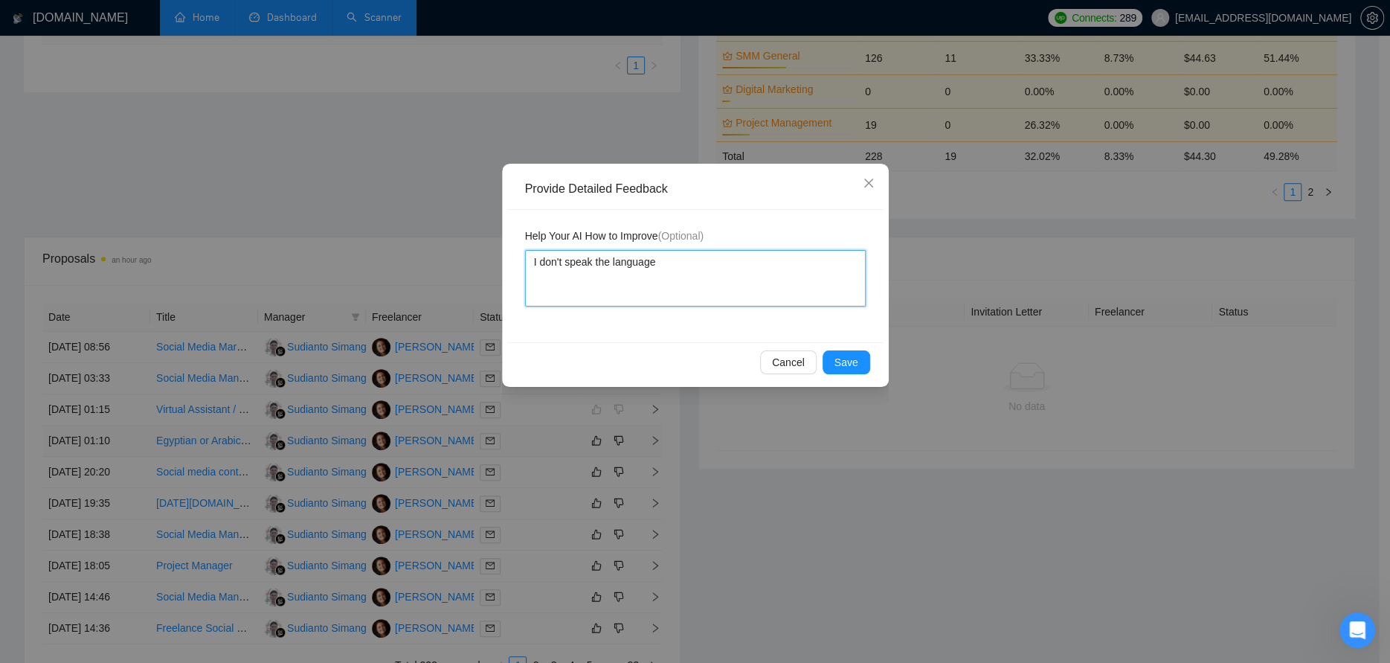
type textarea "I don't speak the language"
type textarea "I don't speak the language i"
type textarea "I don't speak the language it"
type textarea "I don't speak the language it a"
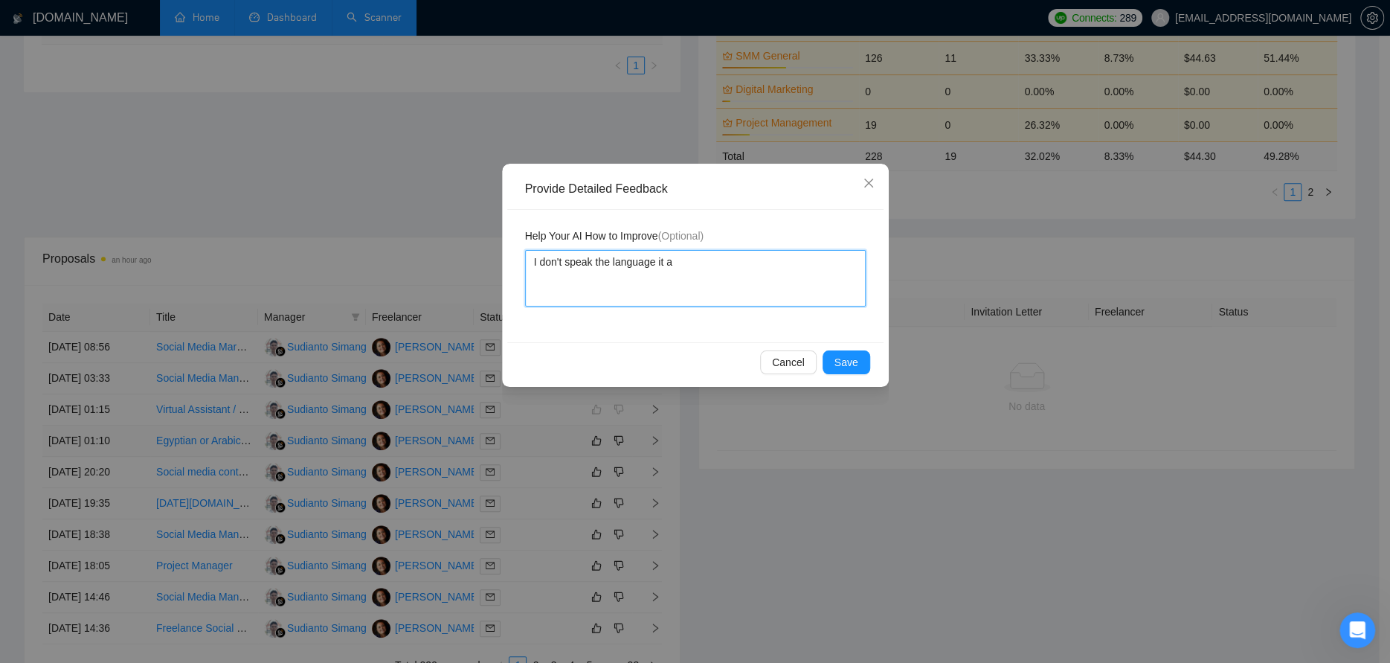
type textarea "I don't speak the language it as"
type textarea "I don't speak the language it ask"
type textarea "I don't speak the language it aske"
type textarea "I don't speak the language it asked"
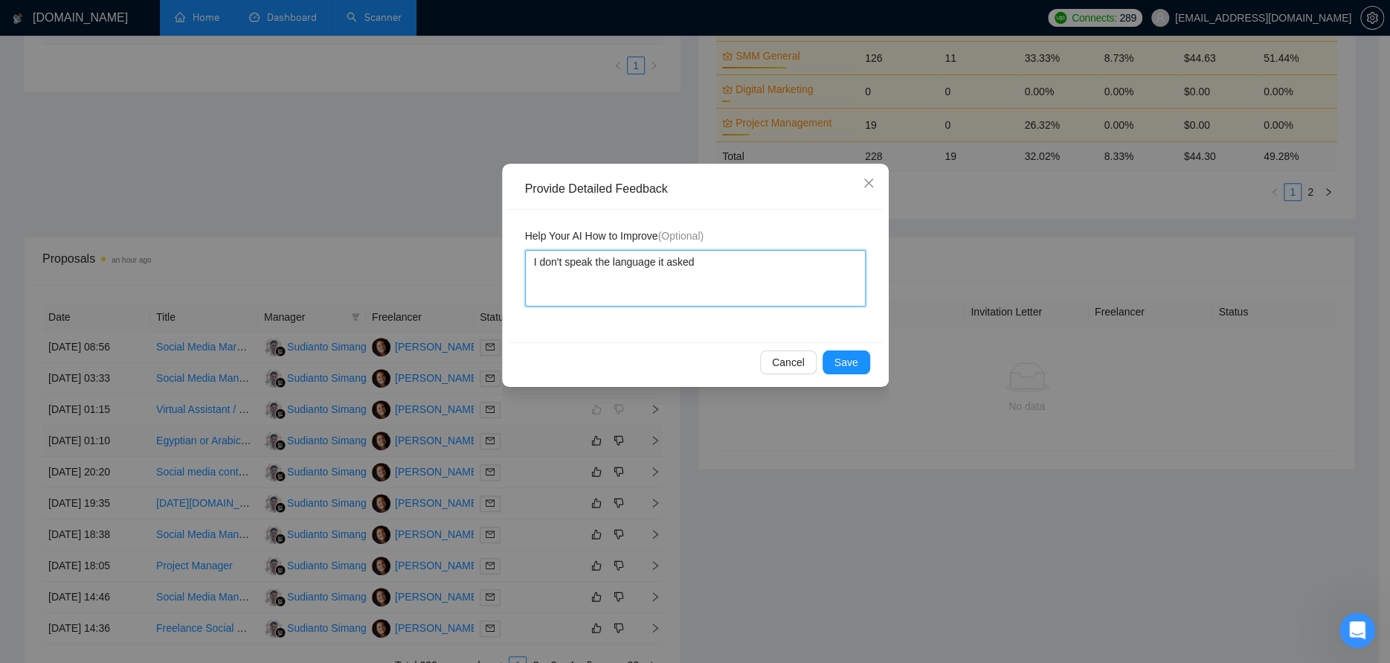
type textarea "I don't speak the language it asked f"
type textarea "I don't speak the language it asked fo"
type textarea "I don't speak the language it asked for"
click at [861, 369] on button "Save" at bounding box center [847, 362] width 48 height 24
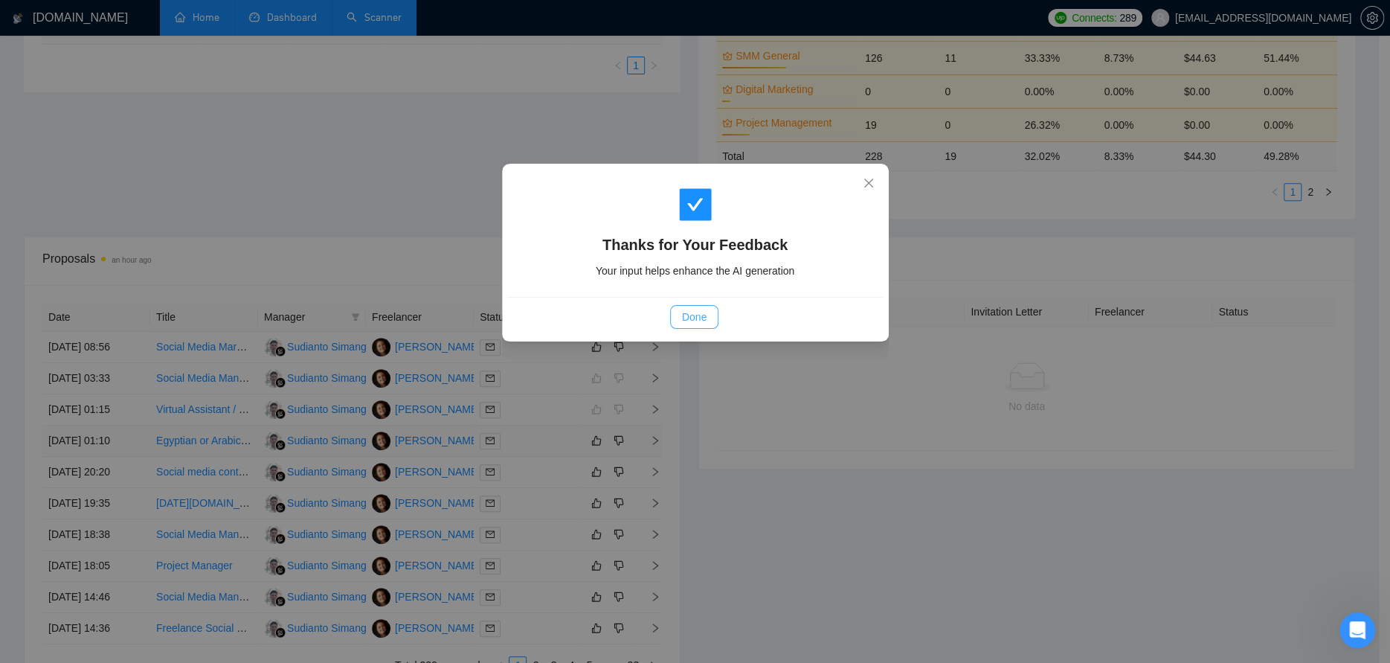
click at [683, 314] on span "Done" at bounding box center [694, 317] width 25 height 16
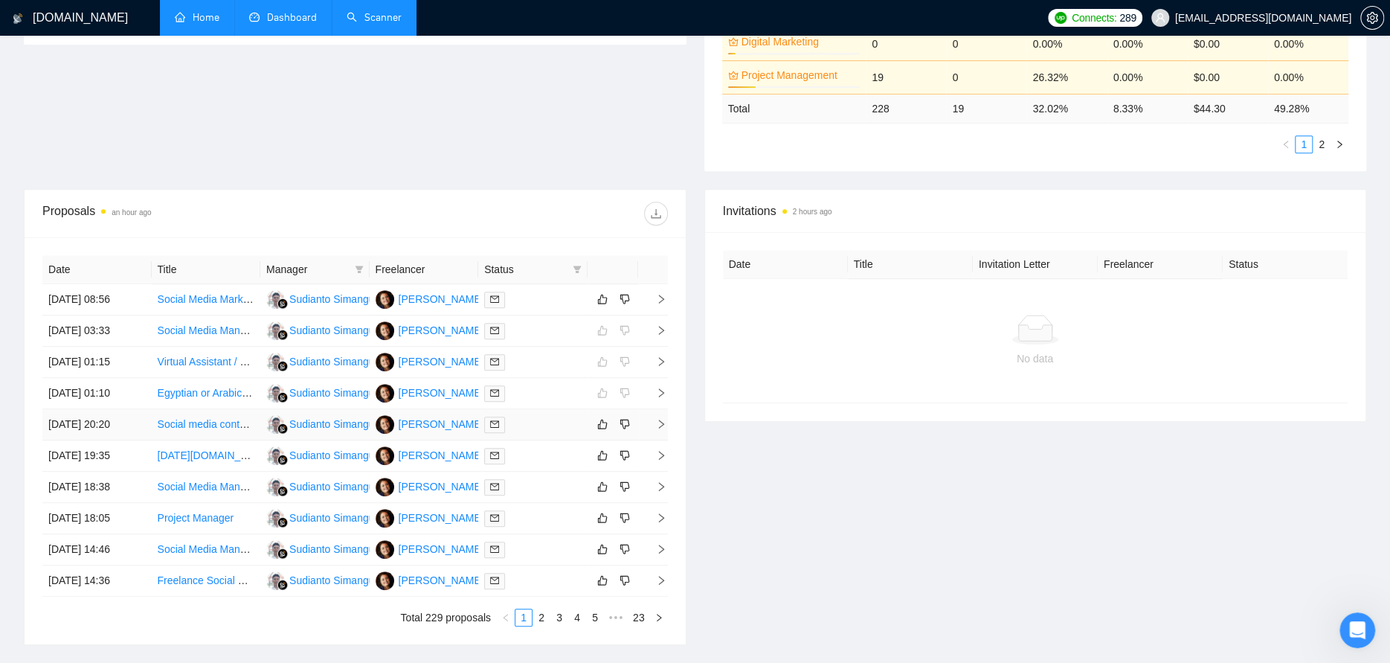
scroll to position [446, 0]
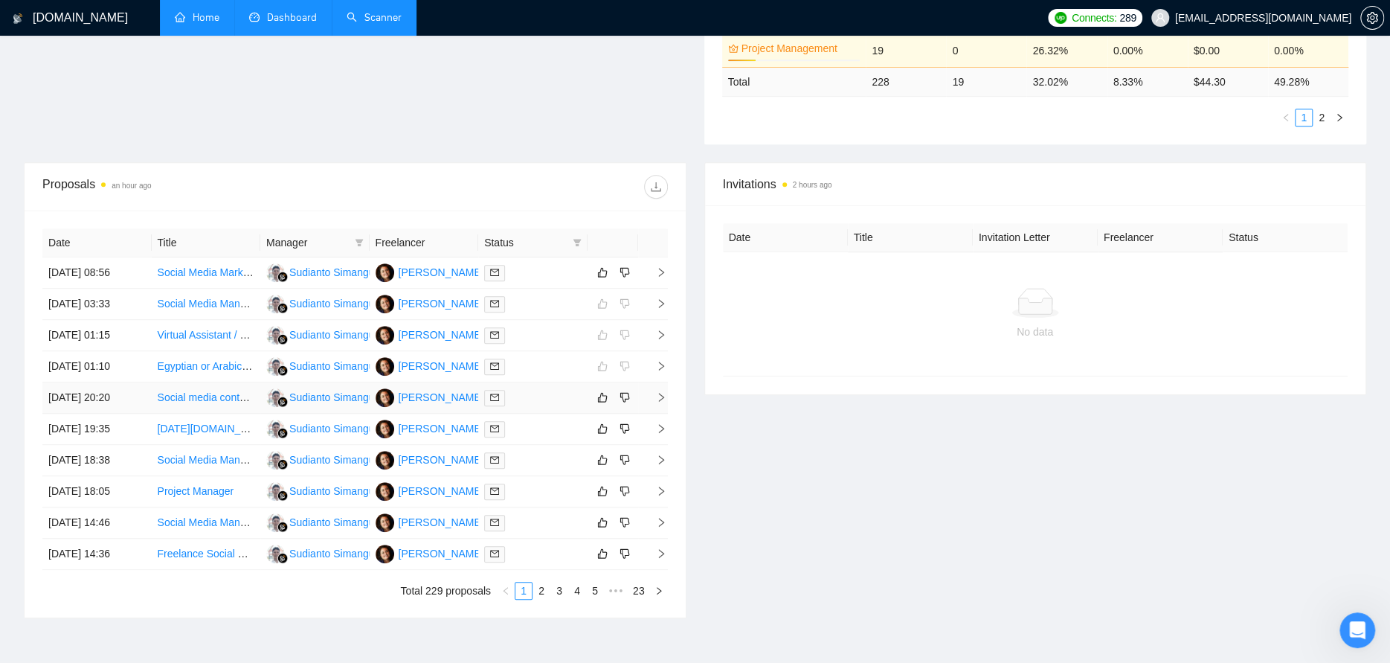
click at [532, 393] on div at bounding box center [532, 397] width 97 height 17
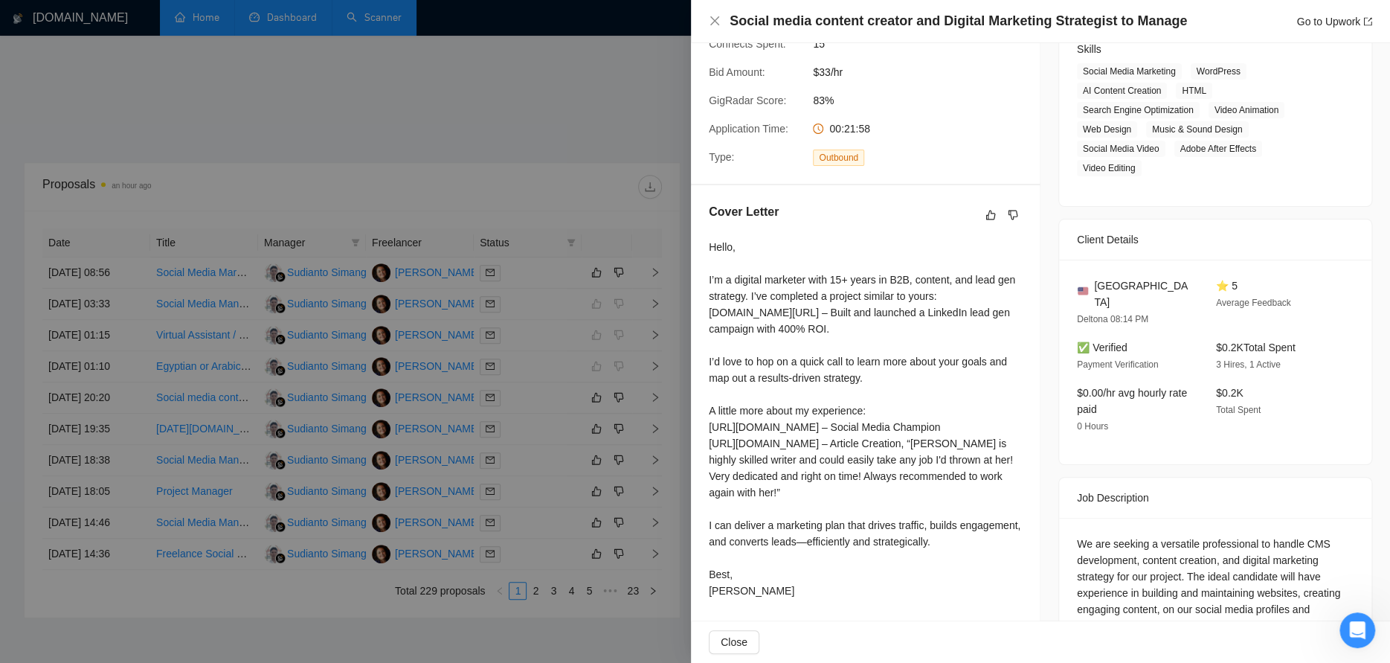
scroll to position [315, 0]
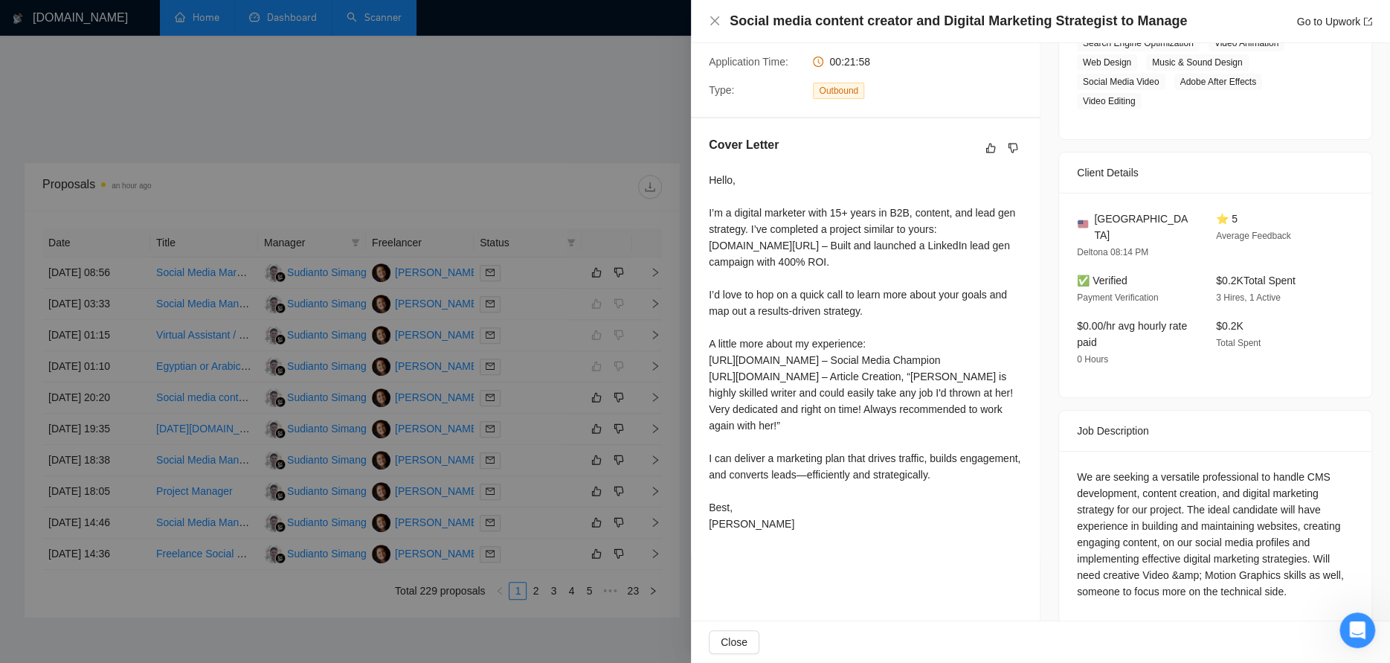
click at [596, 394] on div at bounding box center [695, 331] width 1390 height 663
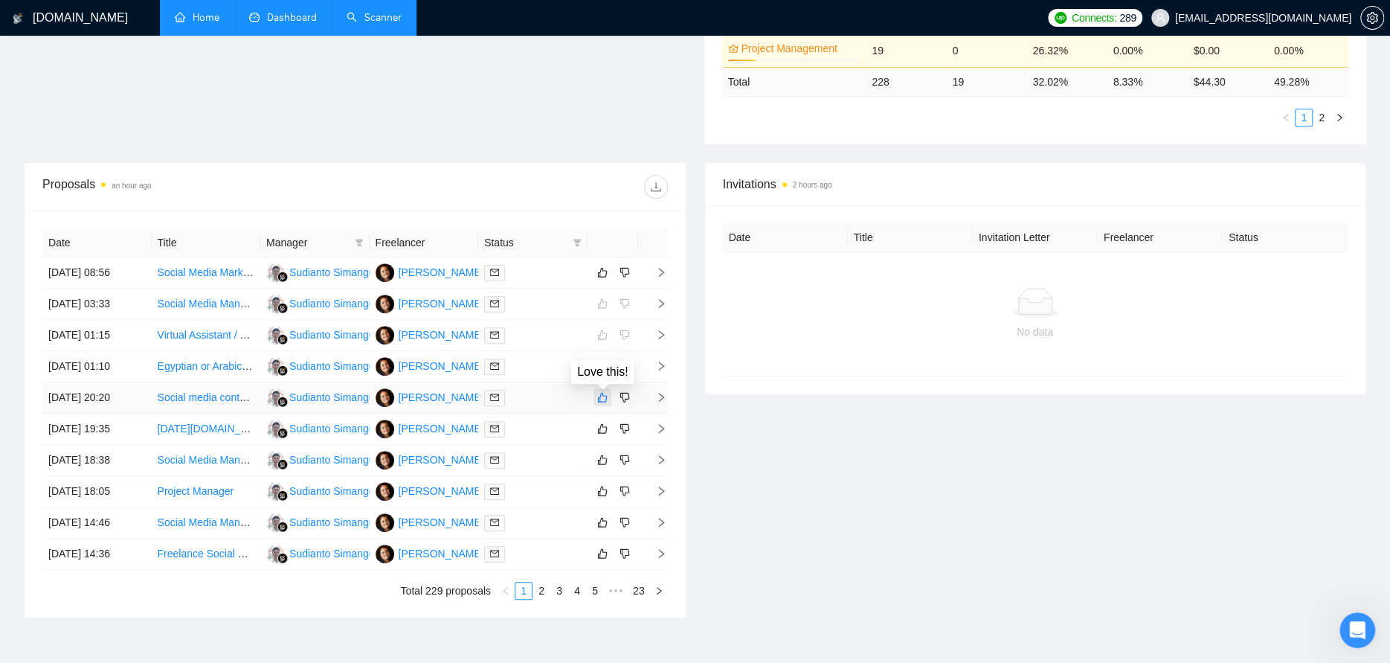
click at [600, 394] on icon "like" at bounding box center [602, 397] width 10 height 12
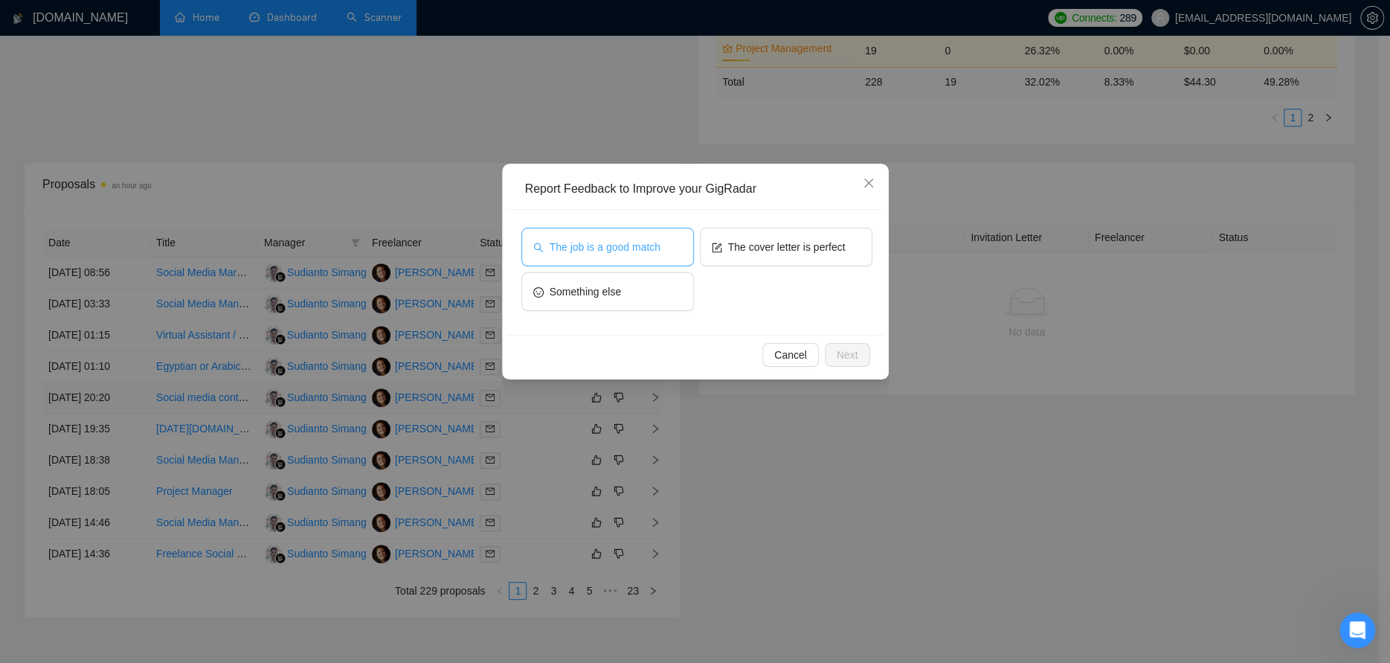
click at [643, 255] on button "The job is a good match" at bounding box center [607, 247] width 173 height 39
click at [838, 357] on span "Next" at bounding box center [848, 355] width 22 height 16
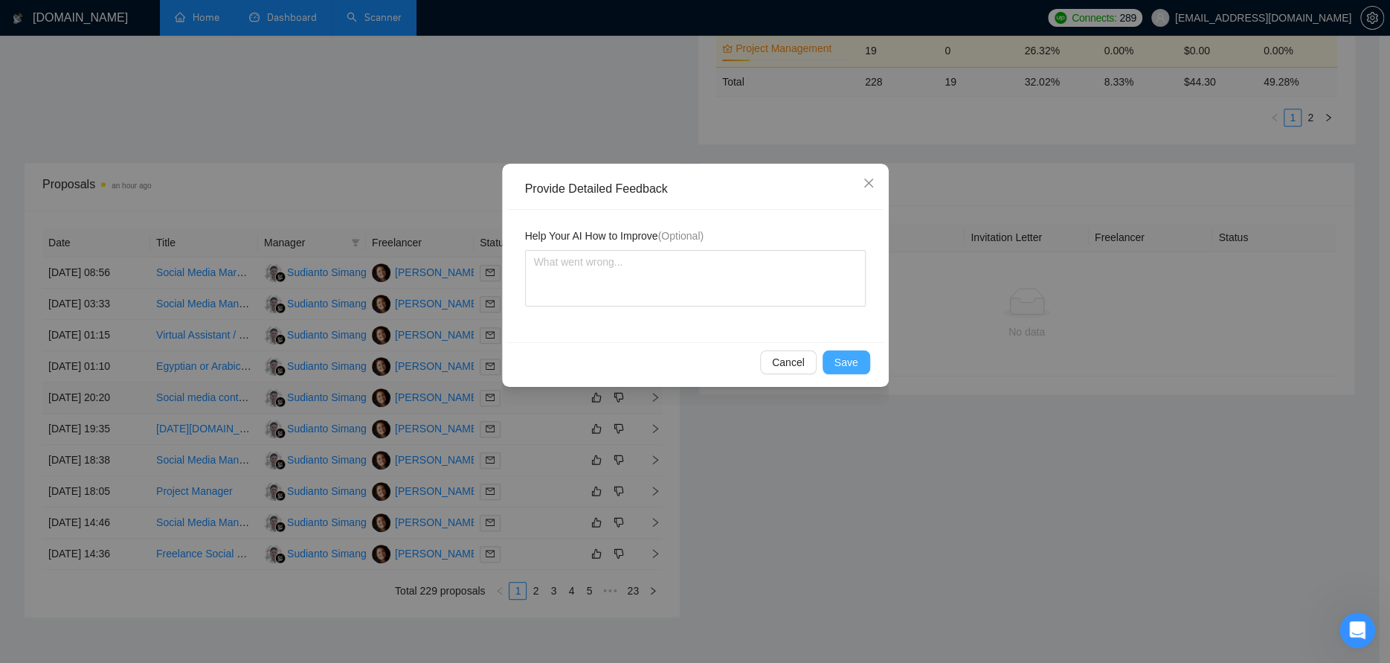
click at [847, 363] on span "Save" at bounding box center [847, 362] width 24 height 16
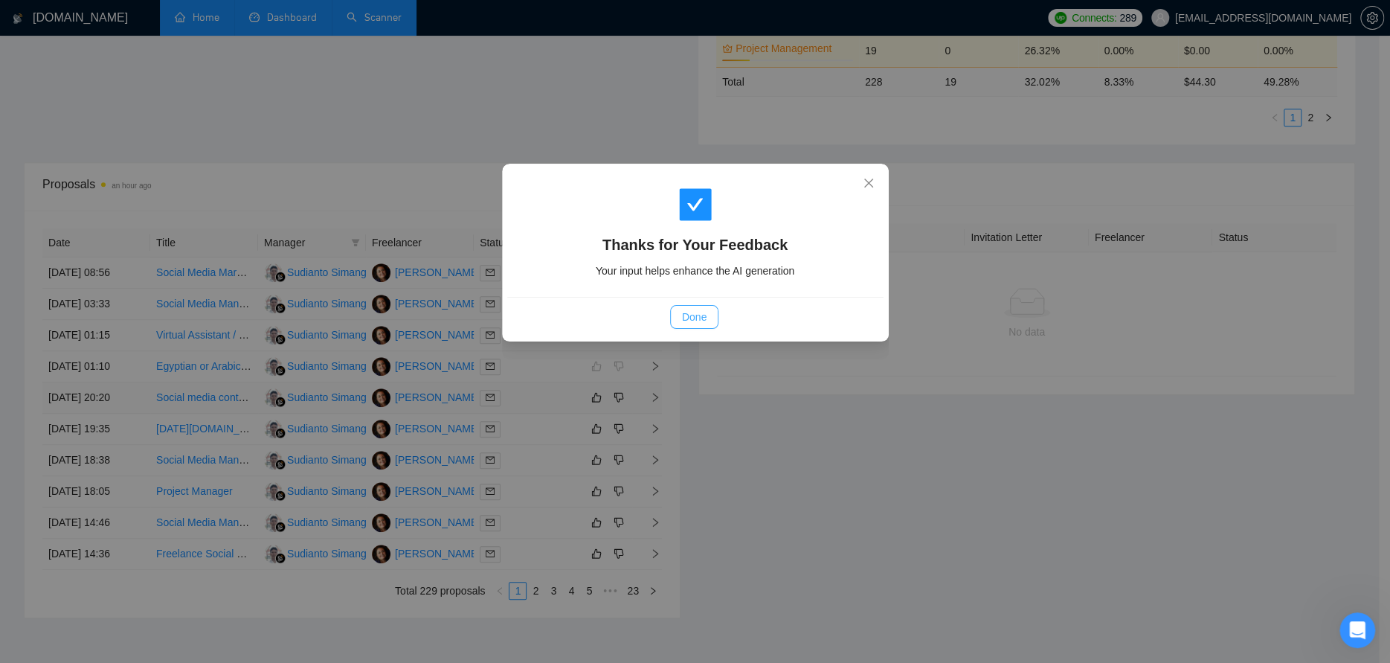
drag, startPoint x: 691, startPoint y: 316, endPoint x: 625, endPoint y: 376, distance: 89.5
click at [691, 316] on span "Done" at bounding box center [694, 317] width 25 height 16
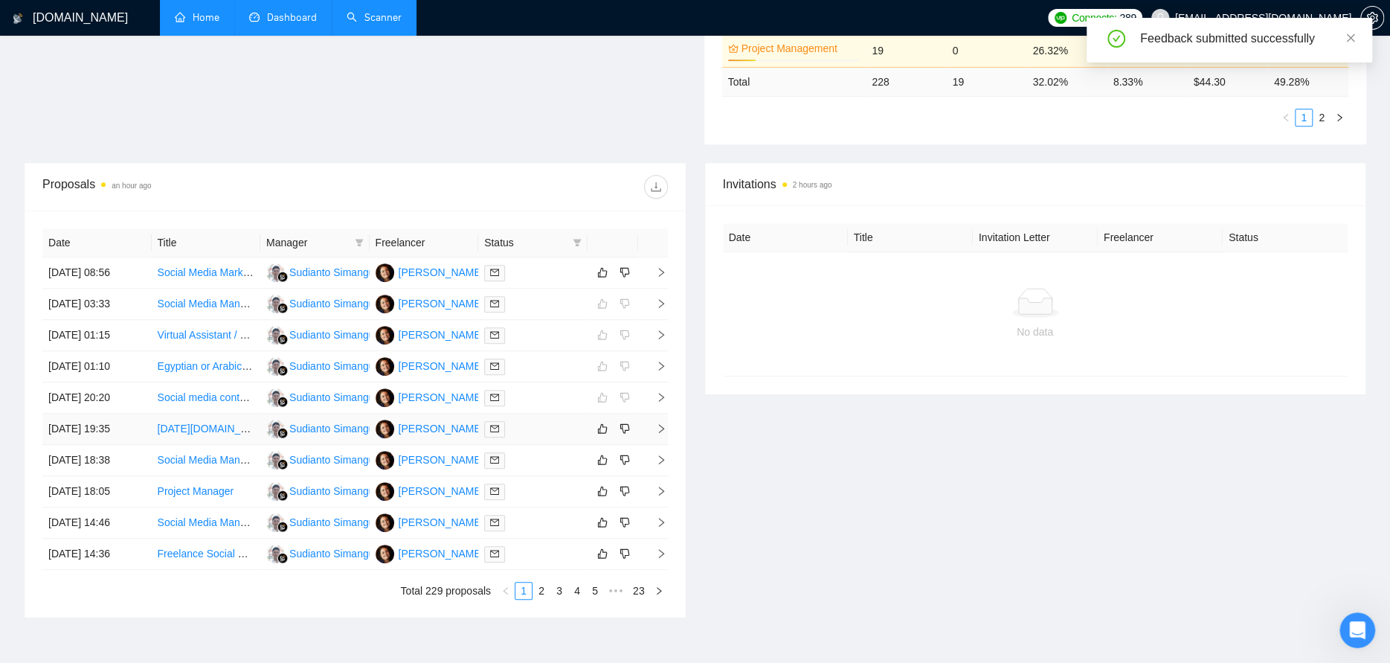
click at [558, 431] on div at bounding box center [532, 428] width 97 height 17
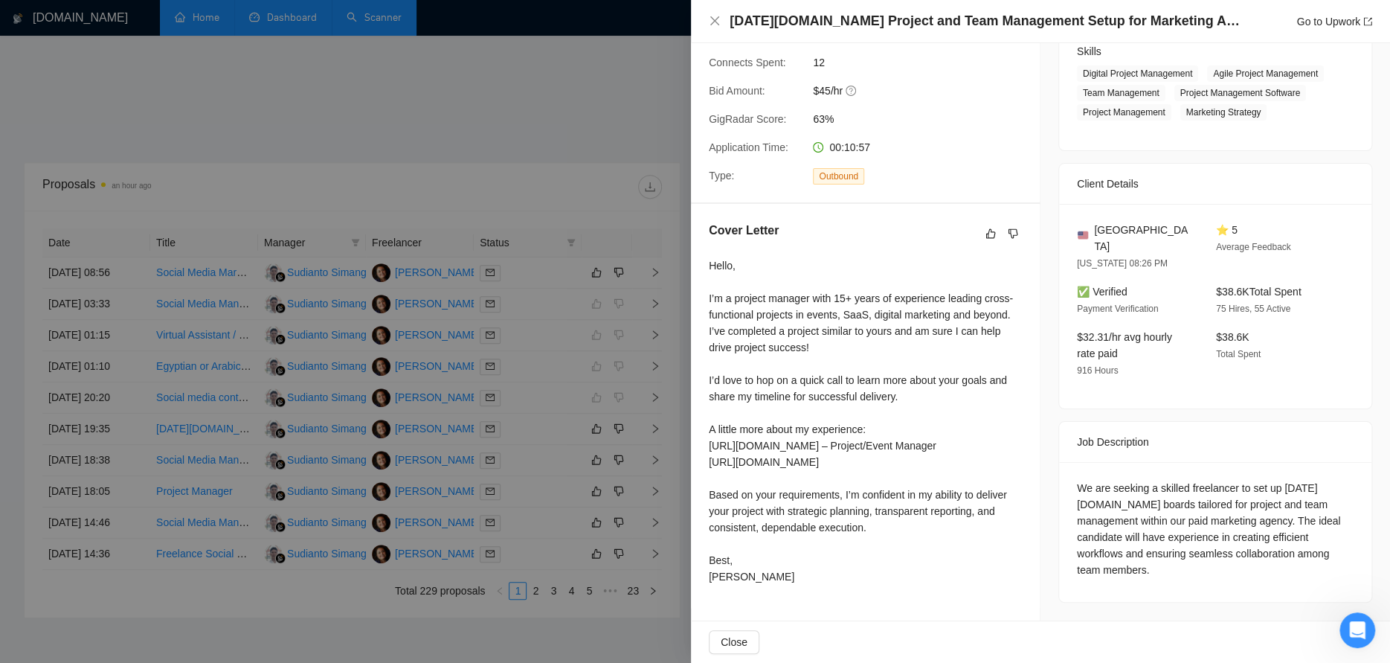
click at [607, 68] on div at bounding box center [695, 331] width 1390 height 663
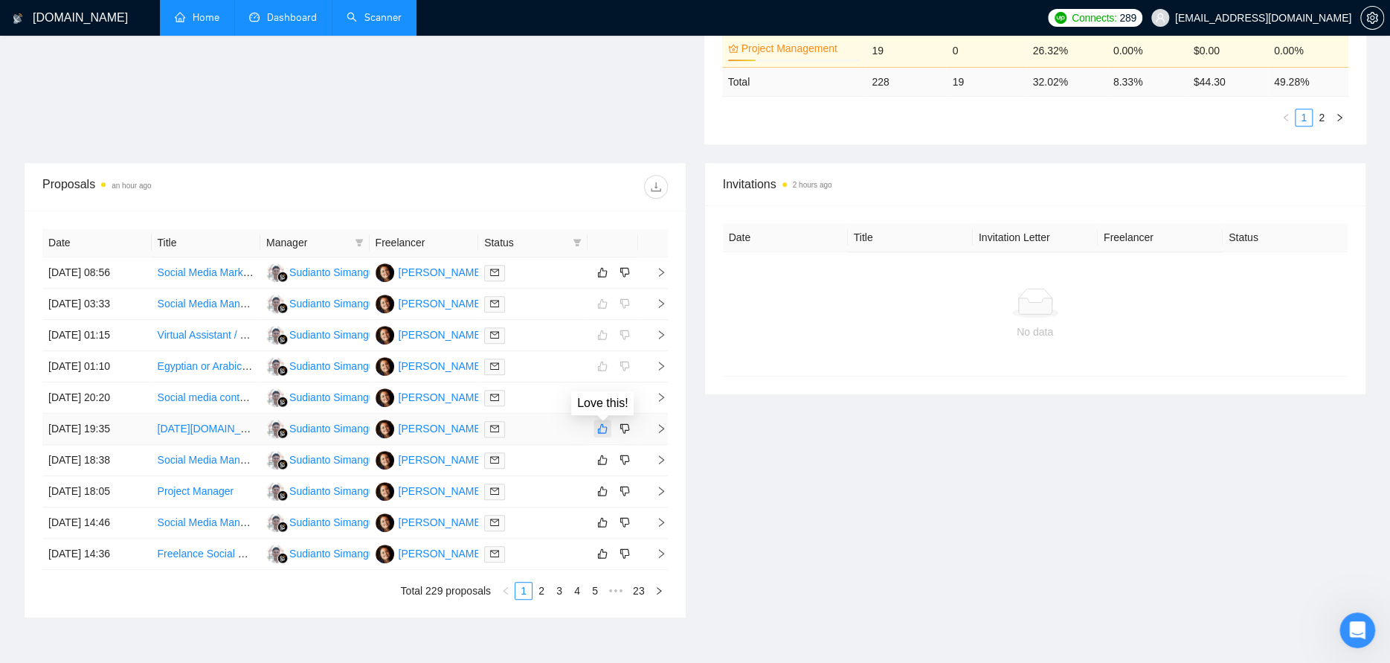
click at [603, 427] on icon "like" at bounding box center [602, 428] width 10 height 12
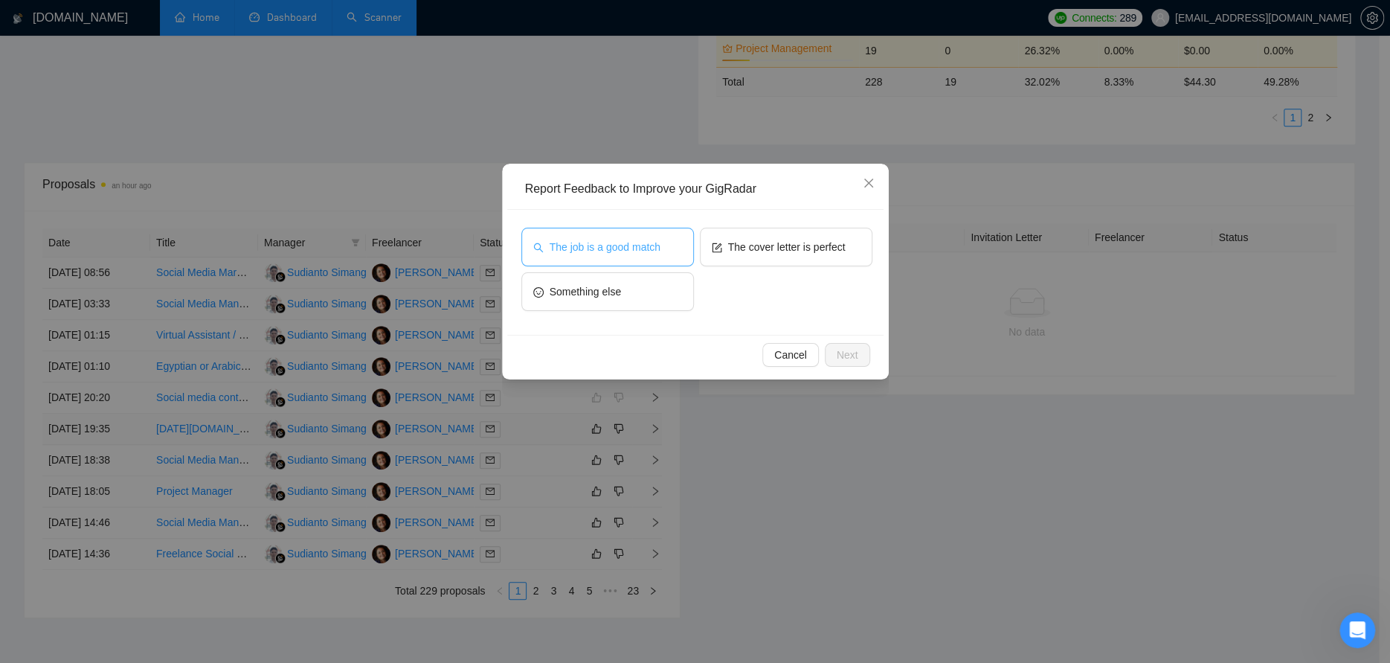
click at [643, 247] on span "The job is a good match" at bounding box center [605, 247] width 111 height 16
click at [832, 351] on button "Next" at bounding box center [847, 355] width 45 height 24
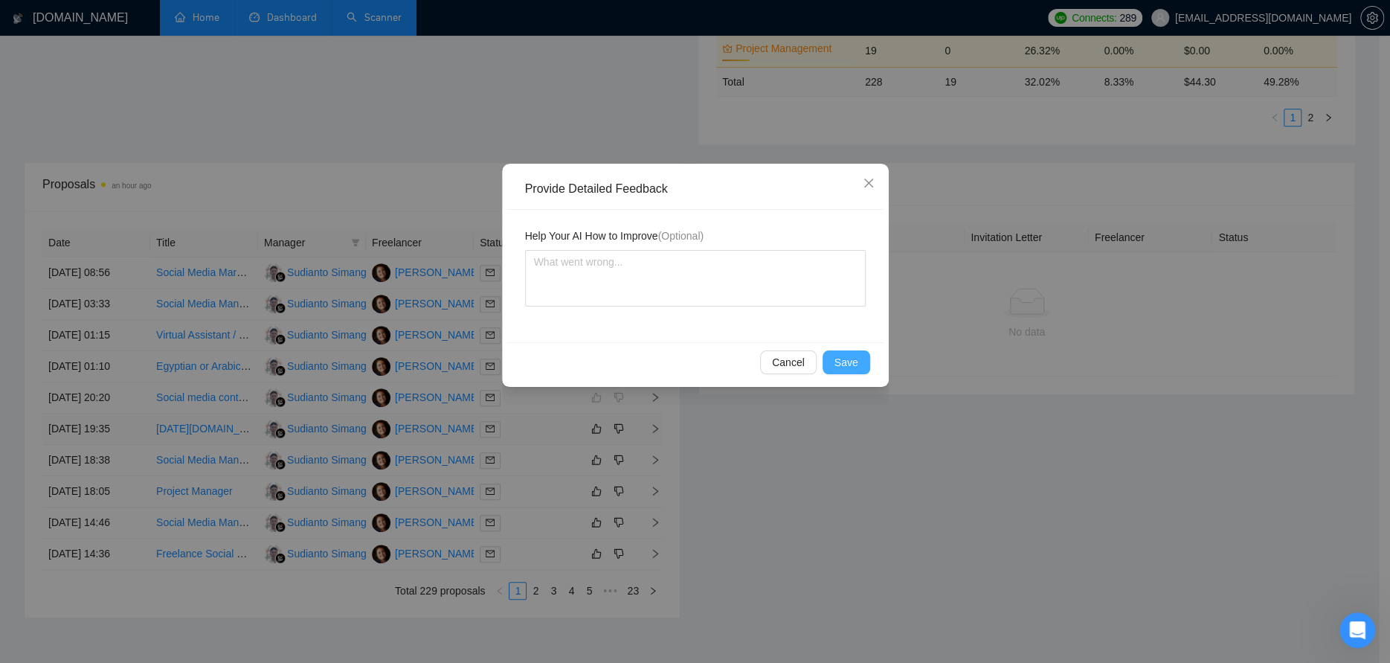
click at [855, 356] on span "Save" at bounding box center [847, 362] width 24 height 16
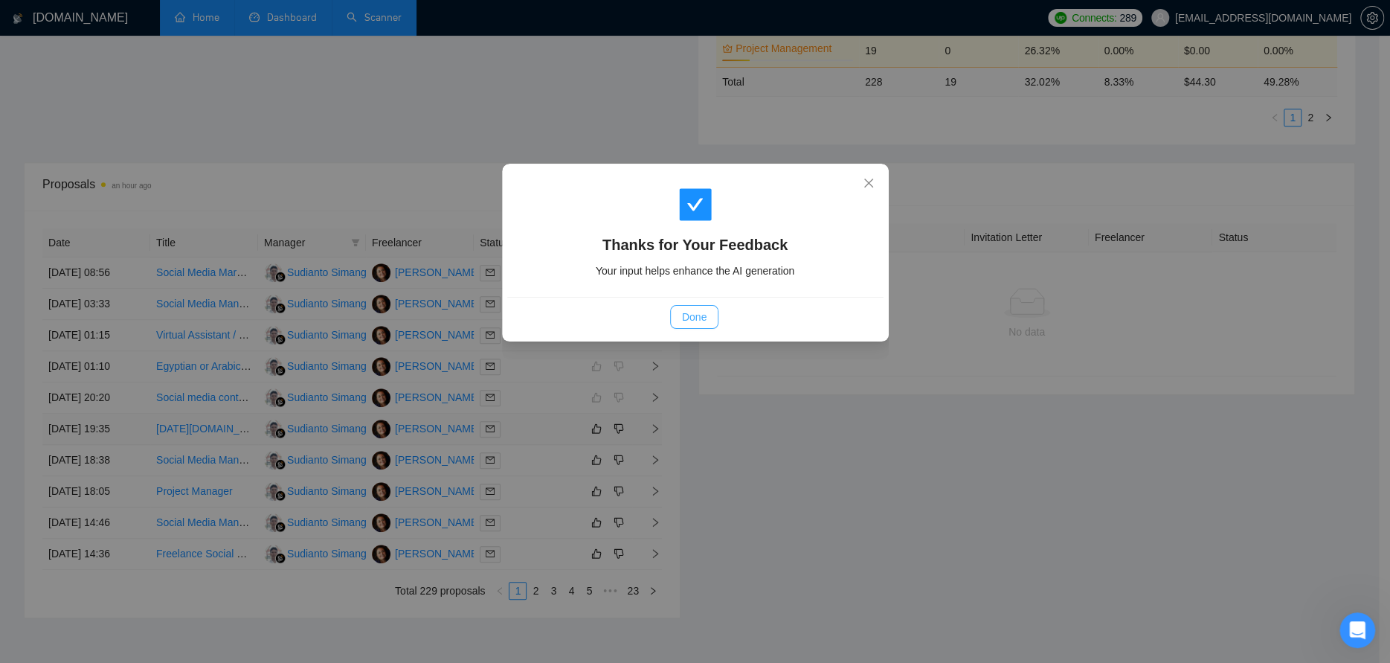
click at [699, 310] on span "Done" at bounding box center [694, 317] width 25 height 16
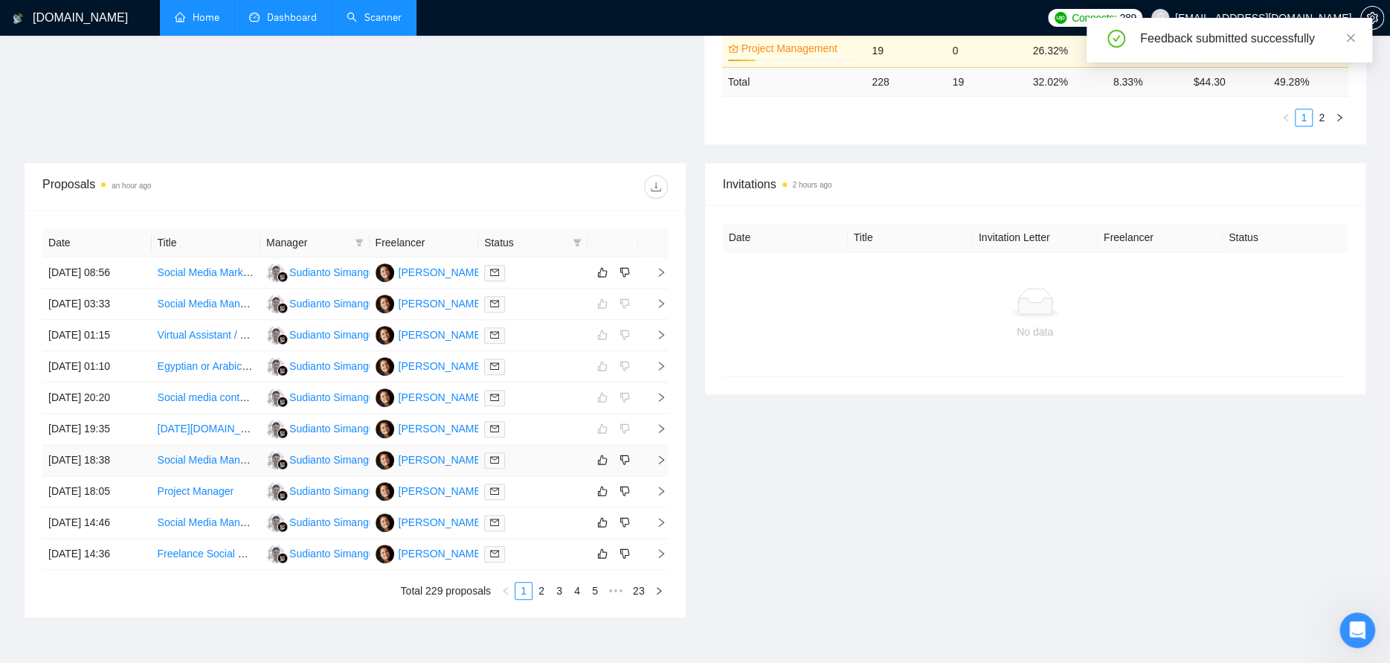
click at [561, 458] on div at bounding box center [532, 459] width 97 height 17
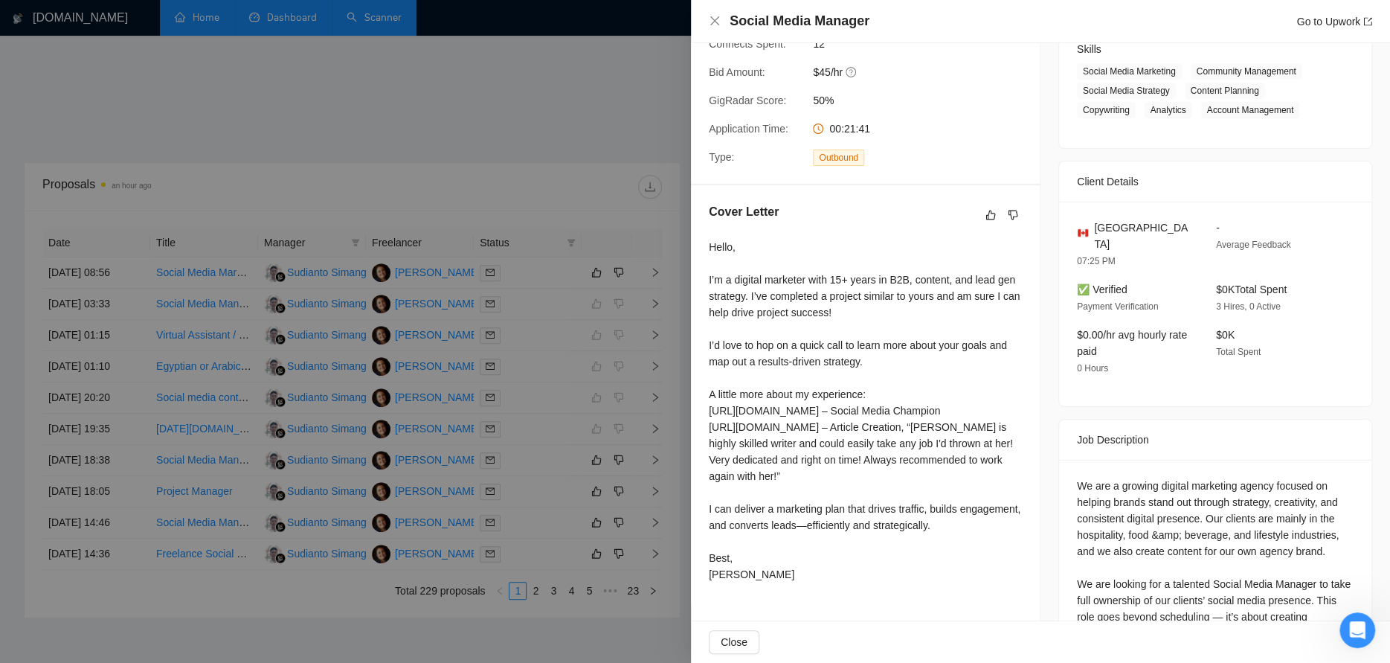
scroll to position [322, 0]
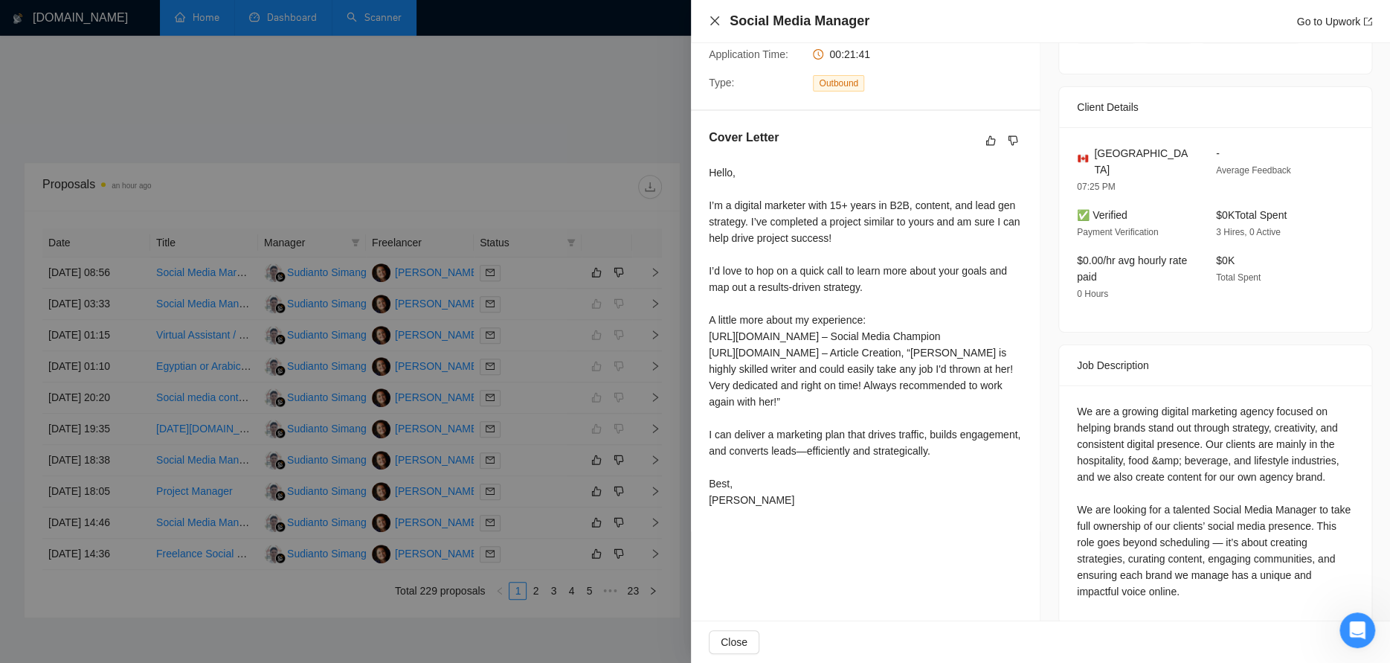
click at [710, 17] on icon "close" at bounding box center [715, 21] width 12 height 12
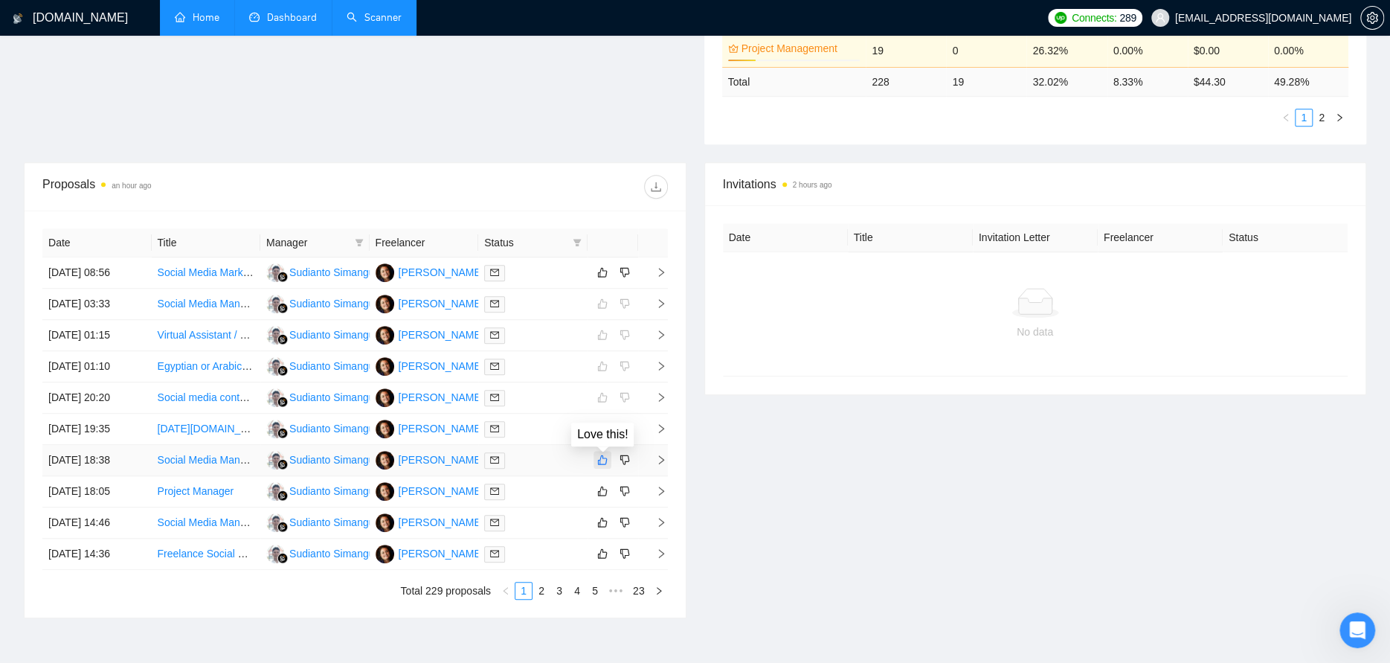
click at [600, 457] on icon "like" at bounding box center [602, 460] width 10 height 12
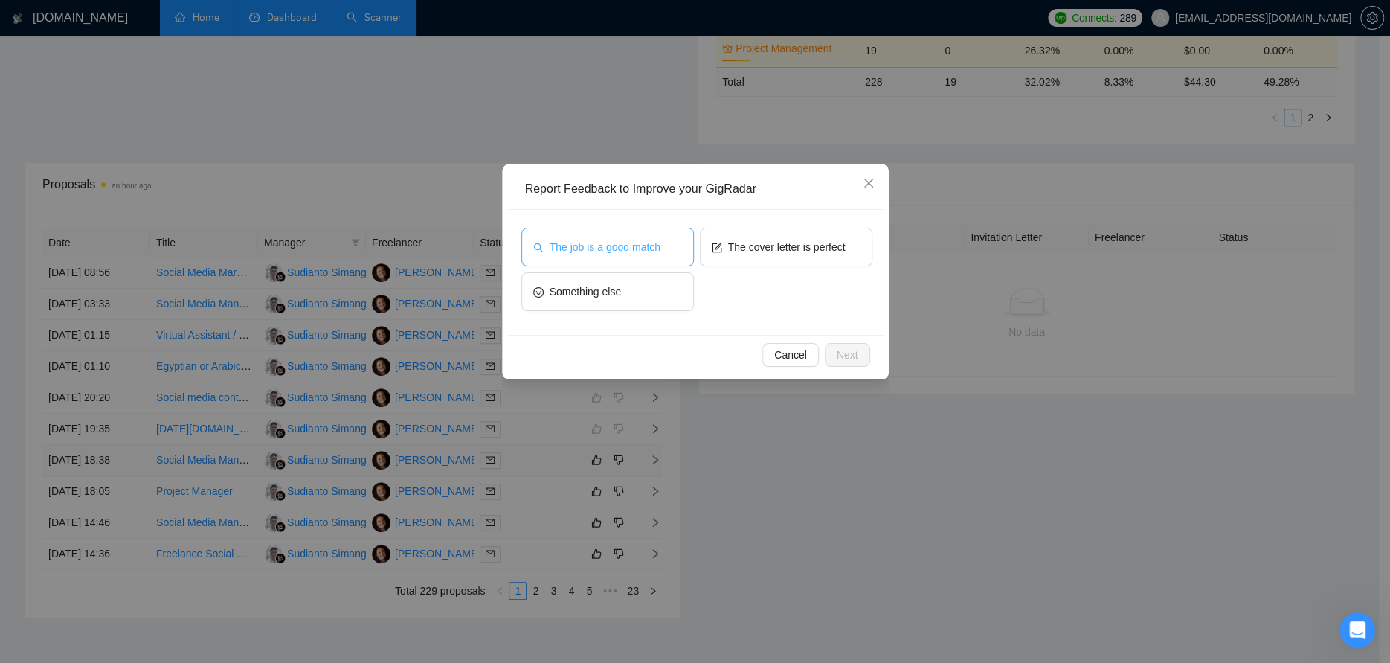
click at [636, 249] on span "The job is a good match" at bounding box center [605, 247] width 111 height 16
click at [845, 350] on span "Next" at bounding box center [848, 355] width 22 height 16
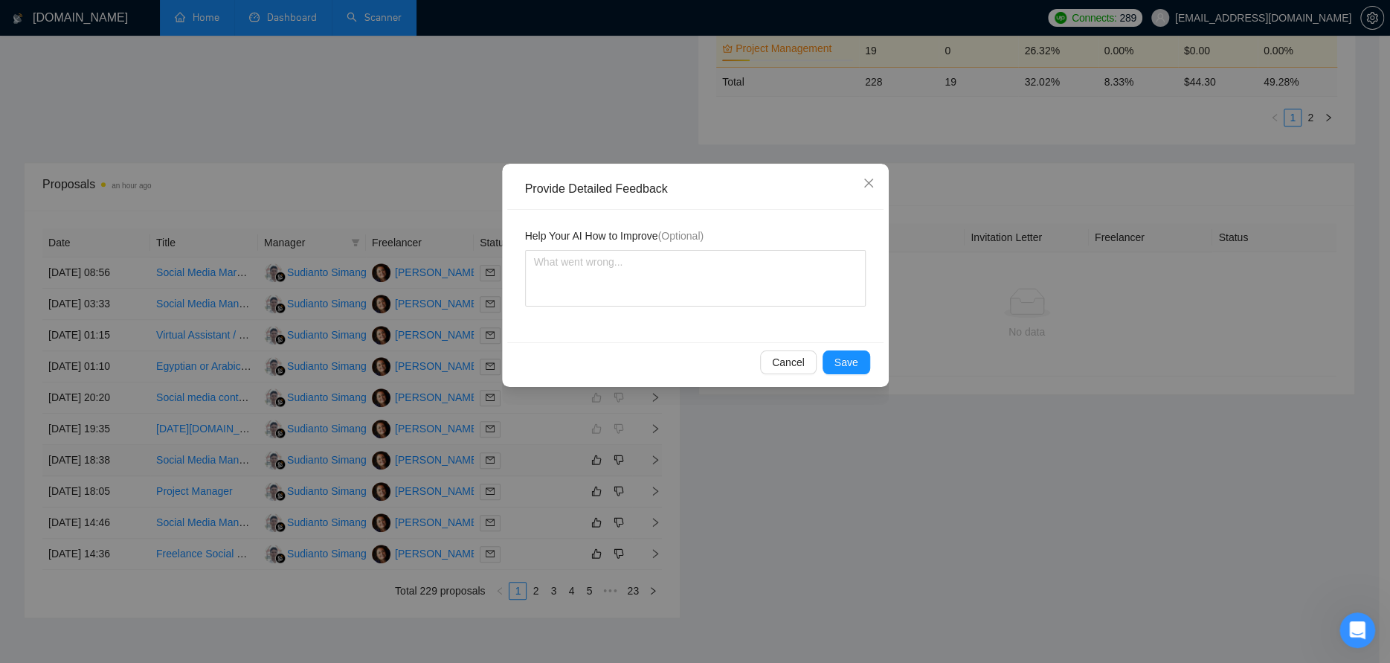
click at [848, 344] on div "Cancel Save" at bounding box center [695, 361] width 376 height 39
click at [847, 360] on span "Save" at bounding box center [847, 362] width 24 height 16
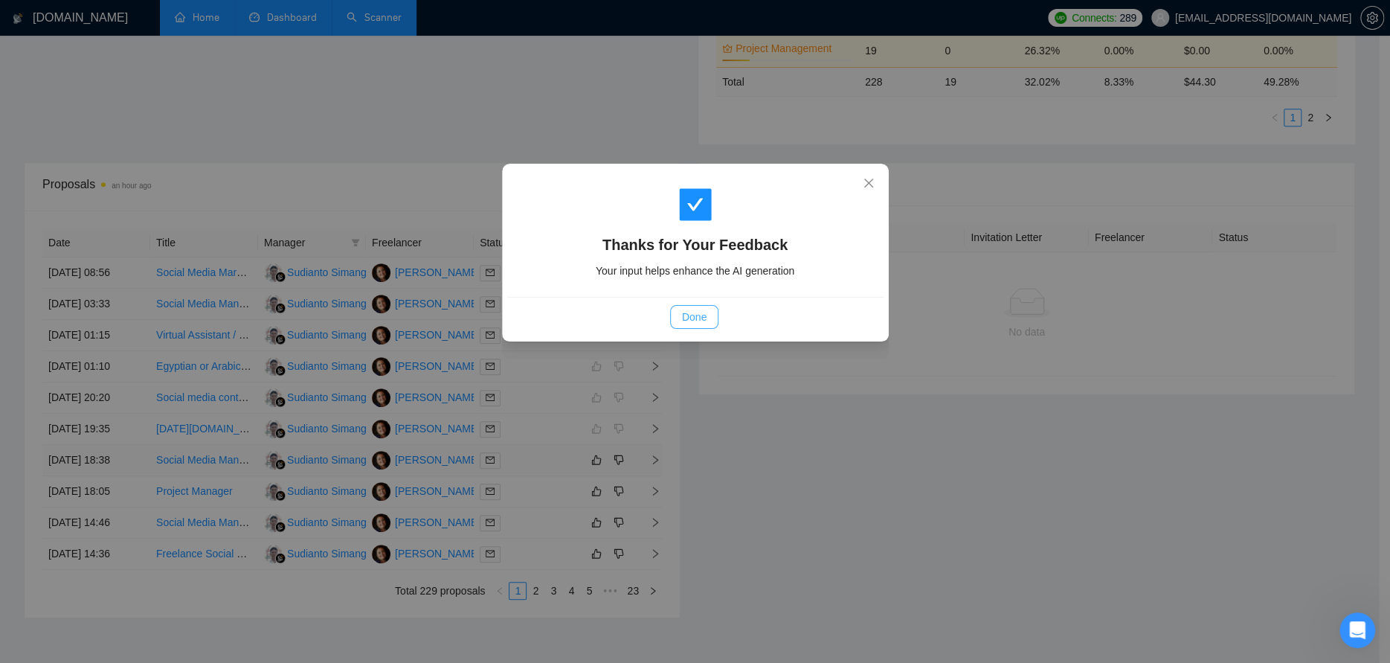
click at [694, 319] on span "Done" at bounding box center [694, 317] width 25 height 16
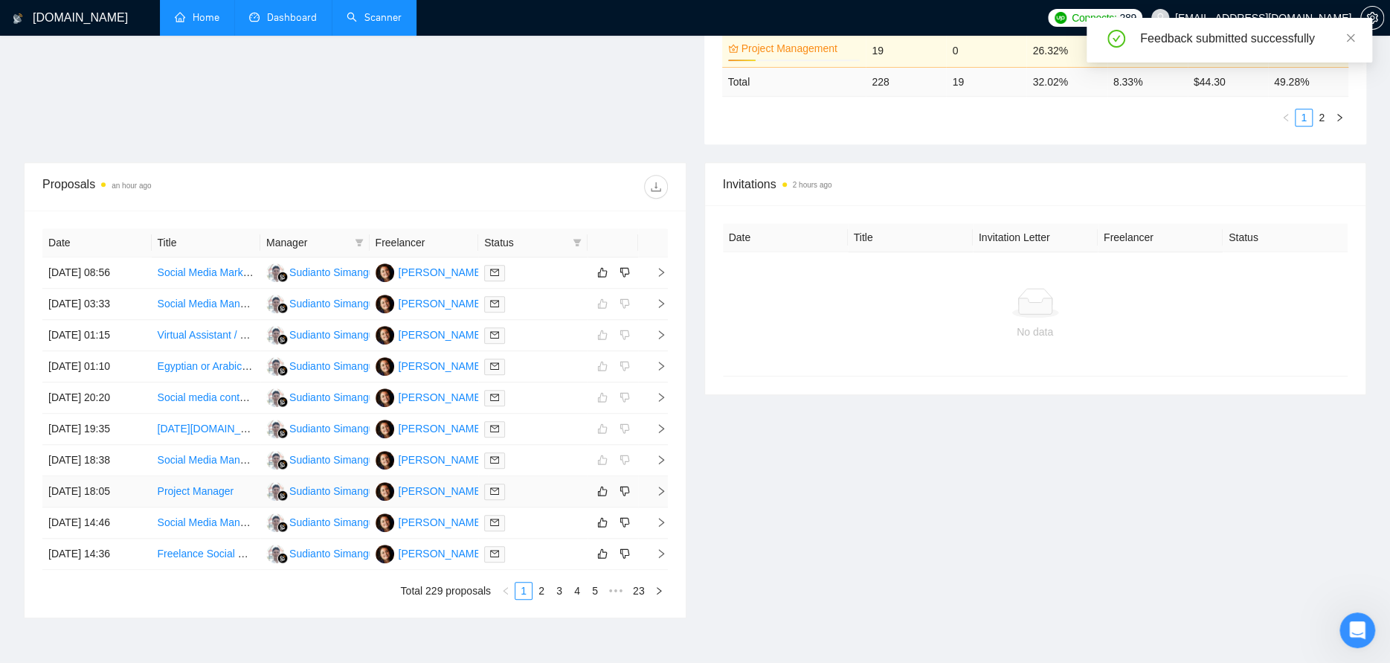
click at [547, 488] on div at bounding box center [532, 491] width 97 height 17
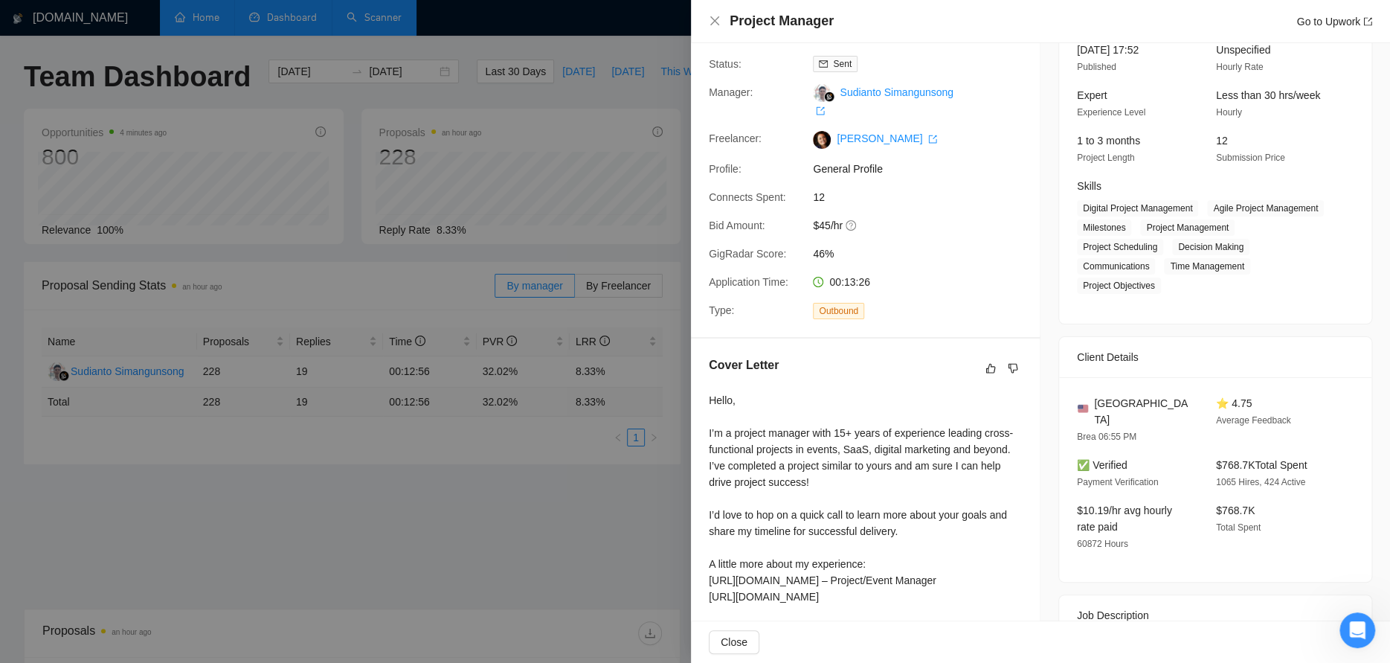
scroll to position [149, 0]
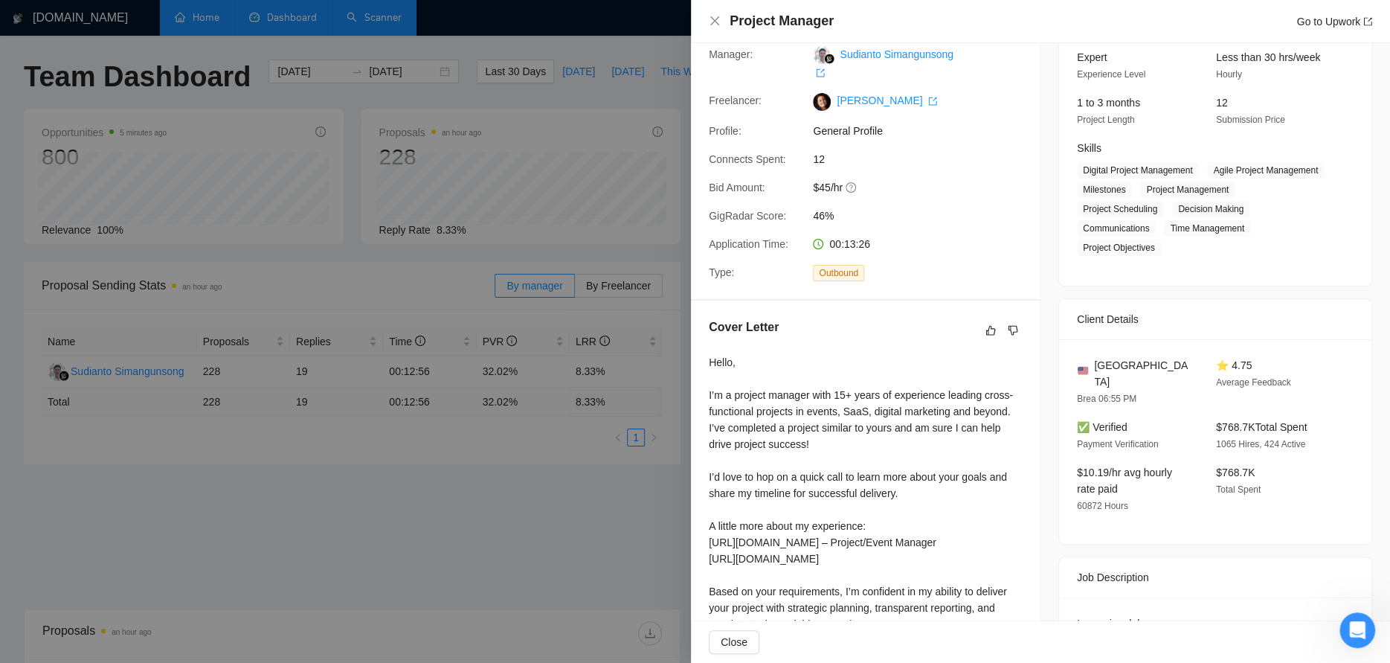
click at [371, 516] on div at bounding box center [695, 331] width 1390 height 663
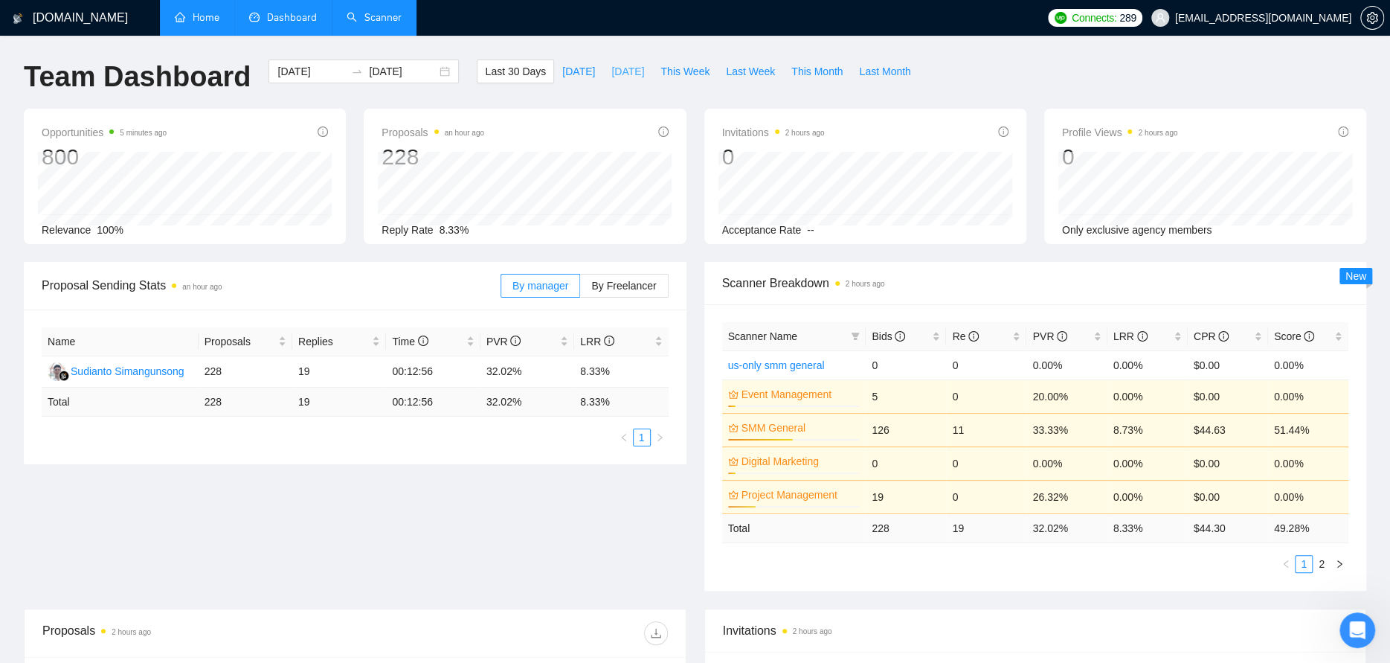
click at [611, 74] on span "Yesterday" at bounding box center [627, 71] width 33 height 16
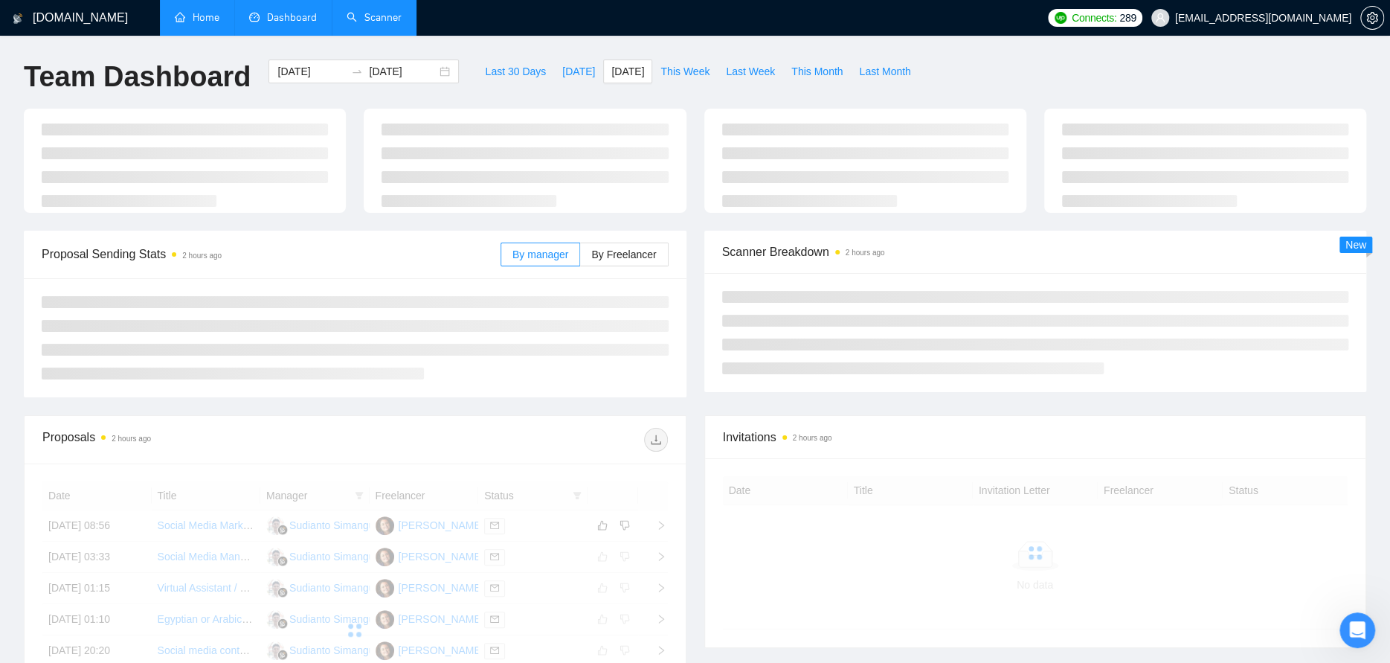
type input "2025-09-29"
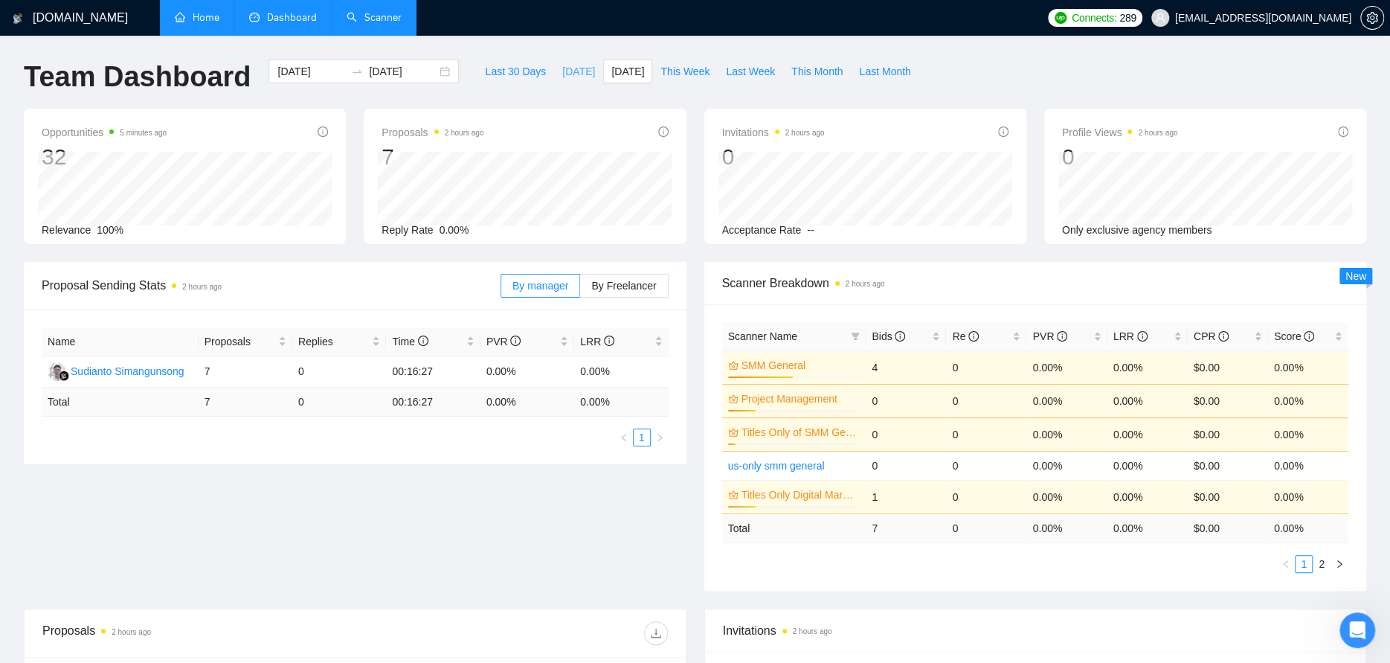
click at [563, 68] on span "Today" at bounding box center [578, 71] width 33 height 16
type input "2025-09-30"
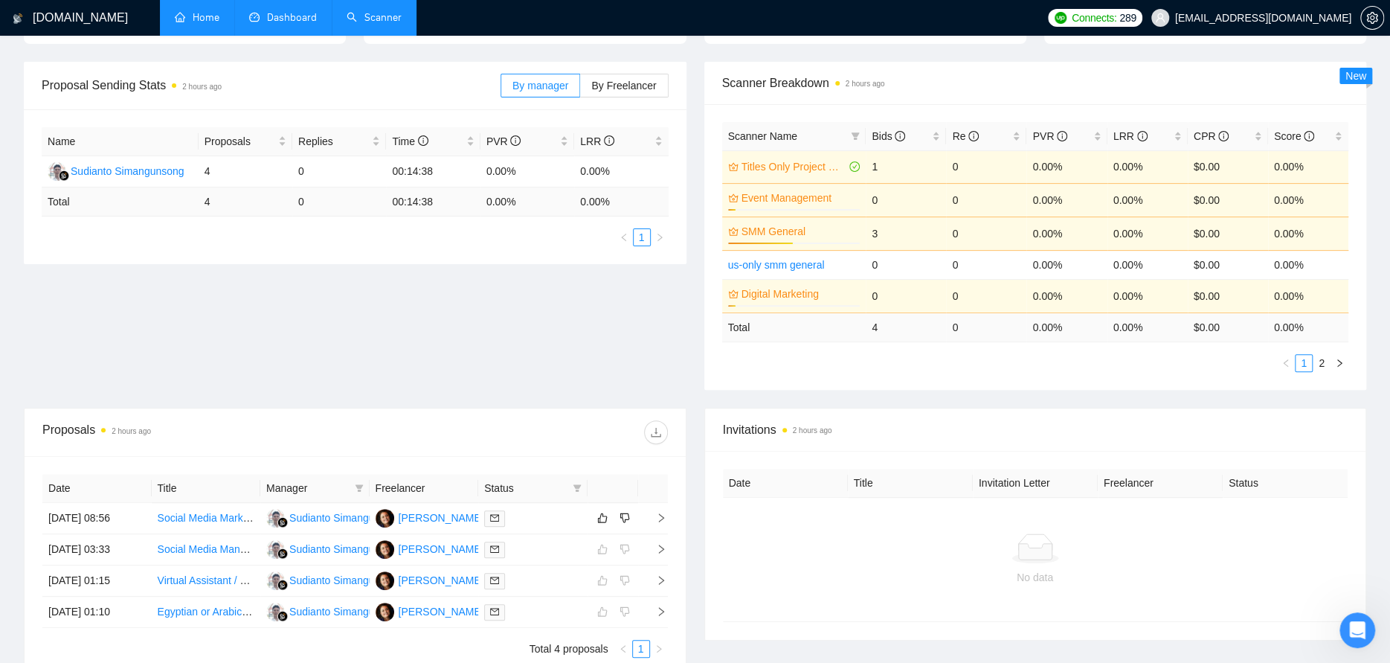
scroll to position [223, 0]
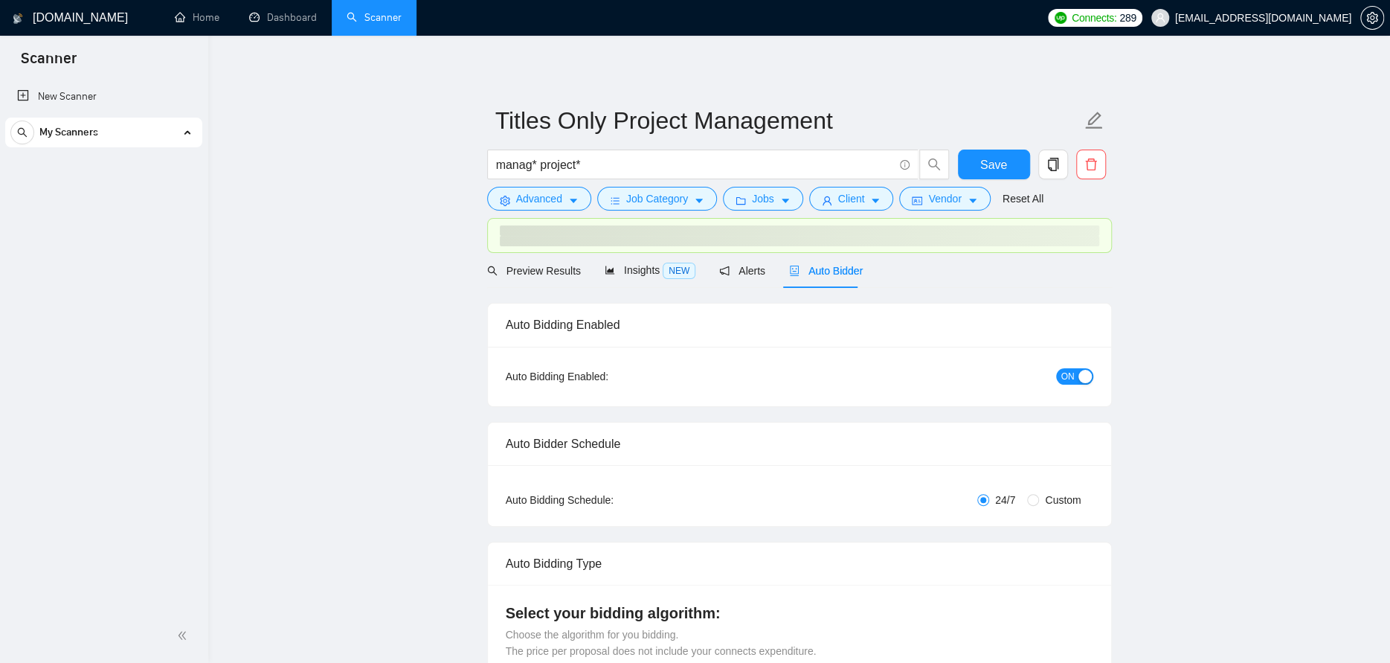
checkbox input "true"
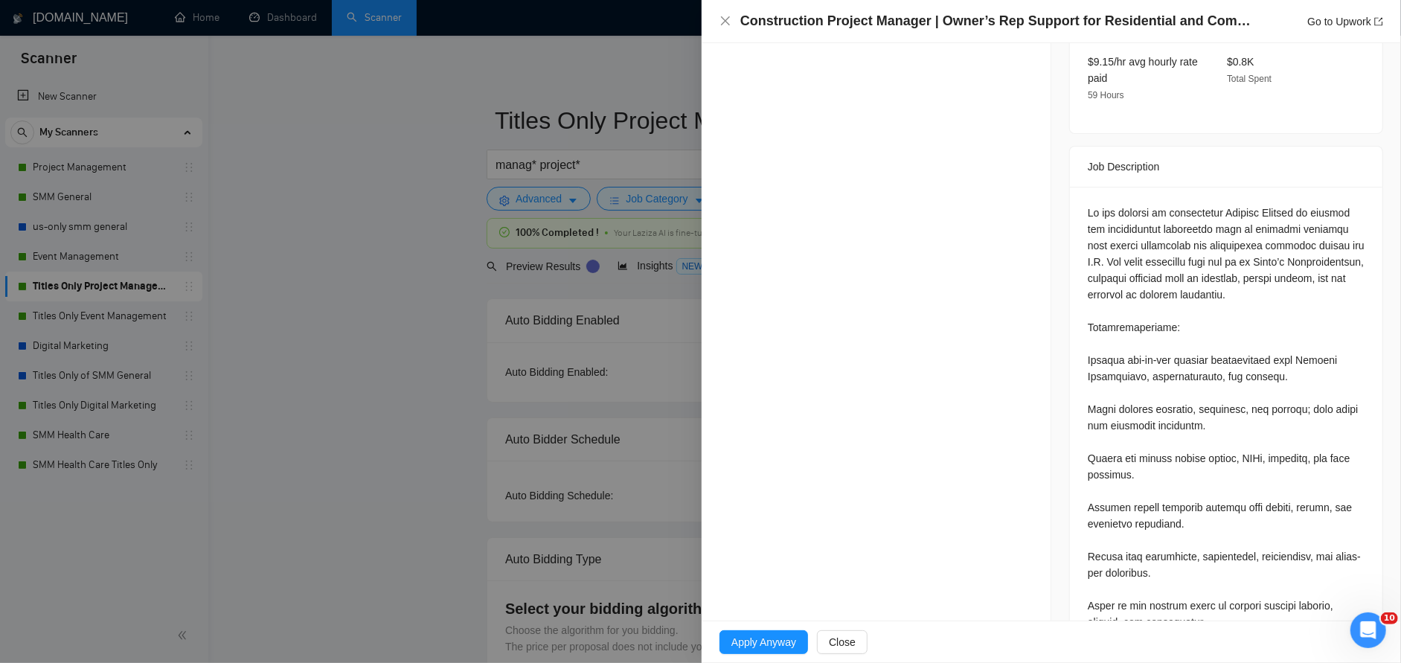
scroll to position [595, 0]
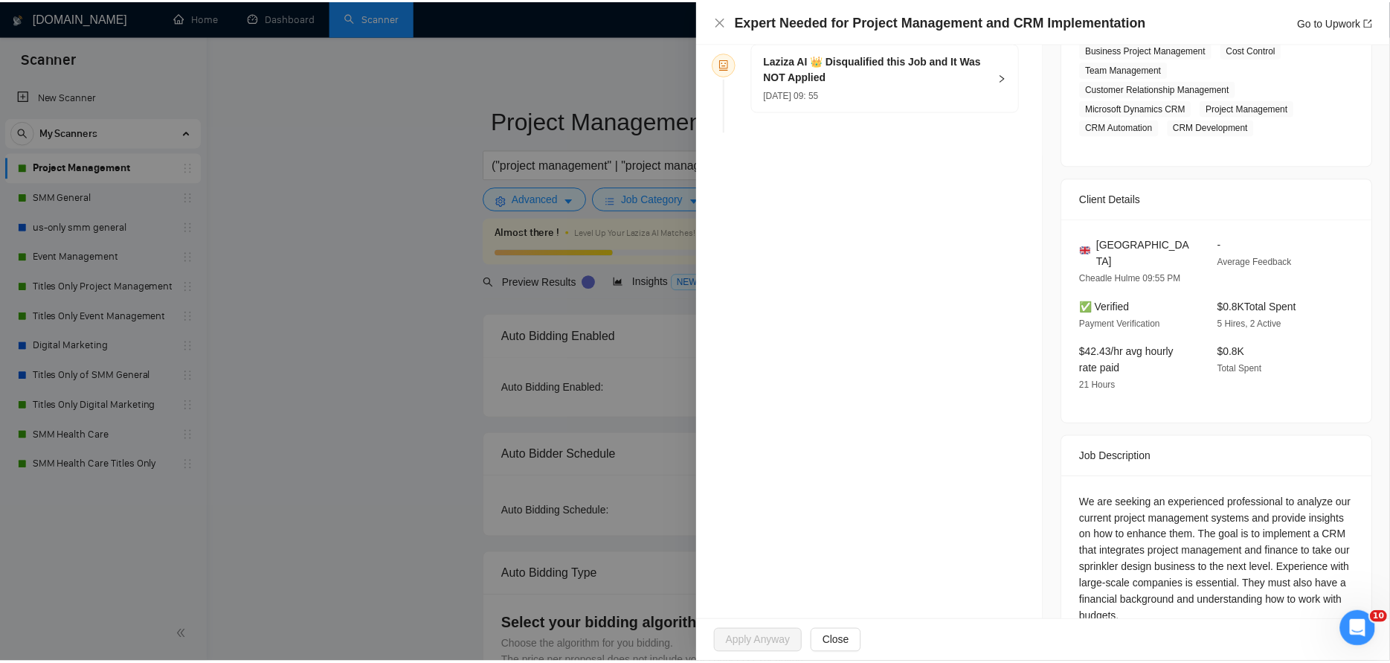
scroll to position [295, 0]
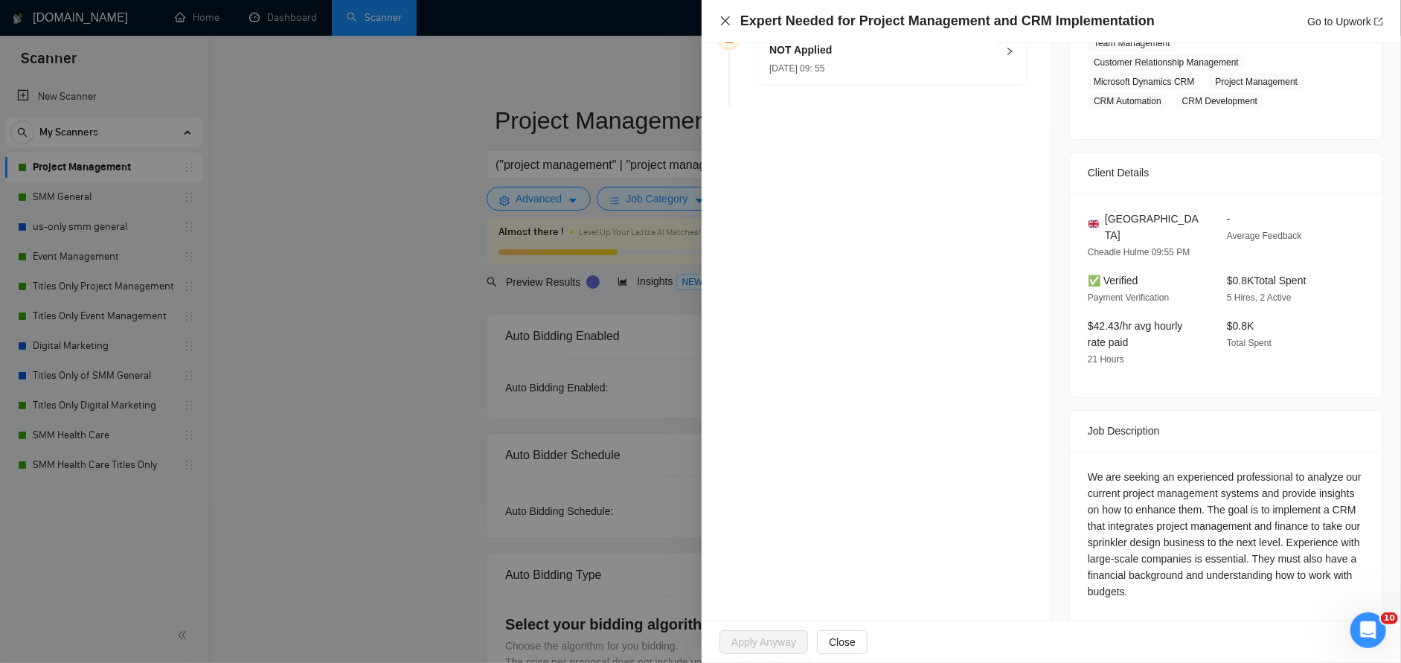
click at [722, 16] on icon "close" at bounding box center [725, 21] width 12 height 12
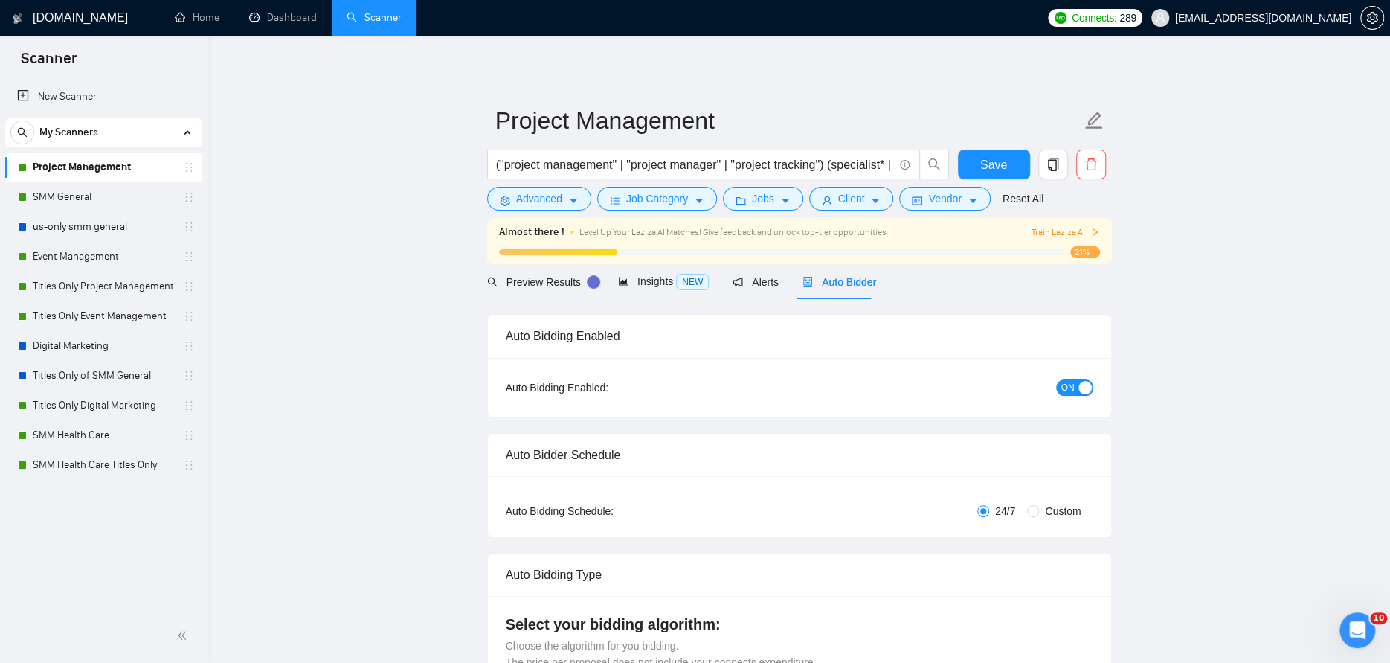
drag, startPoint x: 1043, startPoint y: 230, endPoint x: 846, endPoint y: 258, distance: 198.4
click at [1043, 230] on span "Train Laziza AI" at bounding box center [1065, 232] width 68 height 14
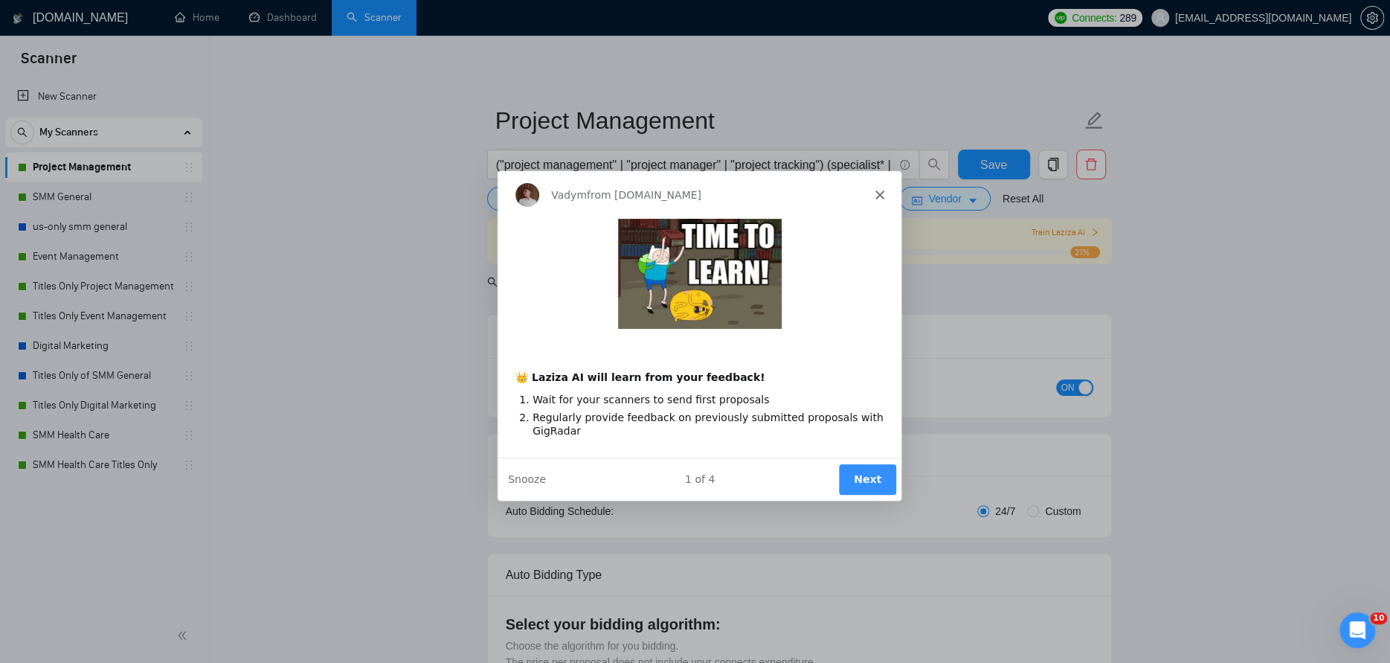
click at [869, 470] on button "Next" at bounding box center [865, 478] width 57 height 30
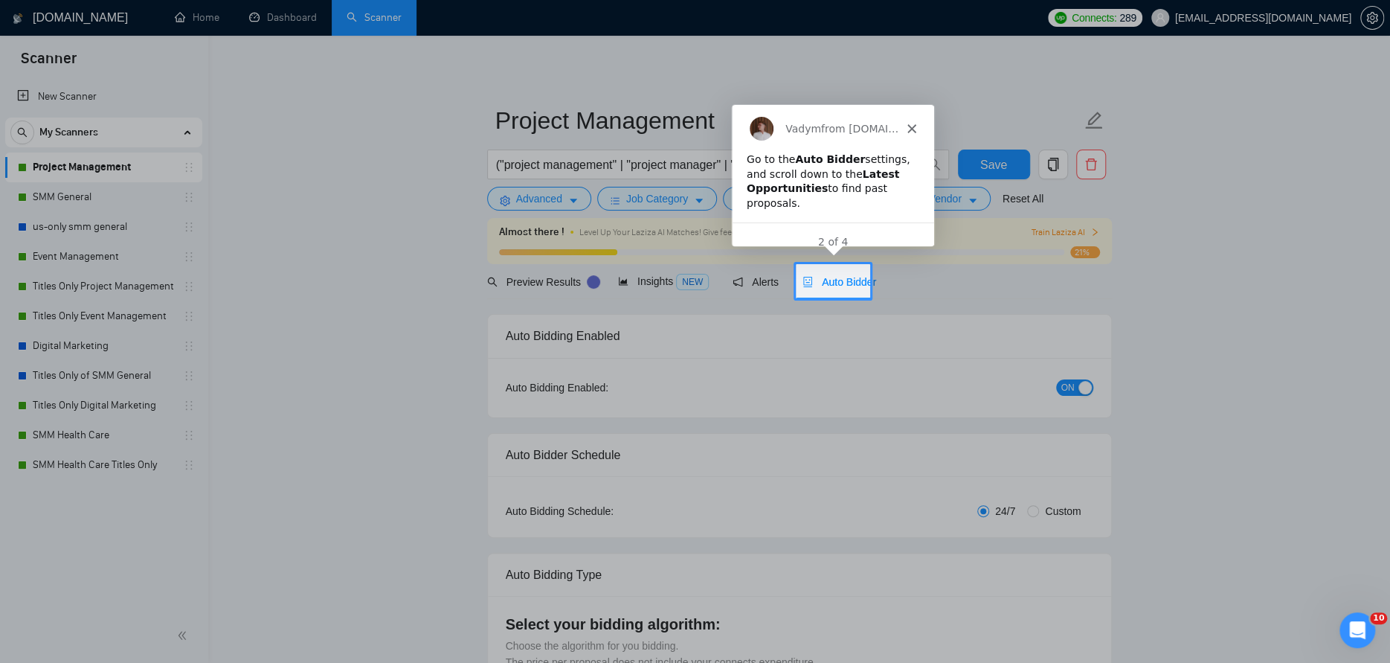
click at [851, 277] on span "Auto Bidder" at bounding box center [840, 282] width 74 height 12
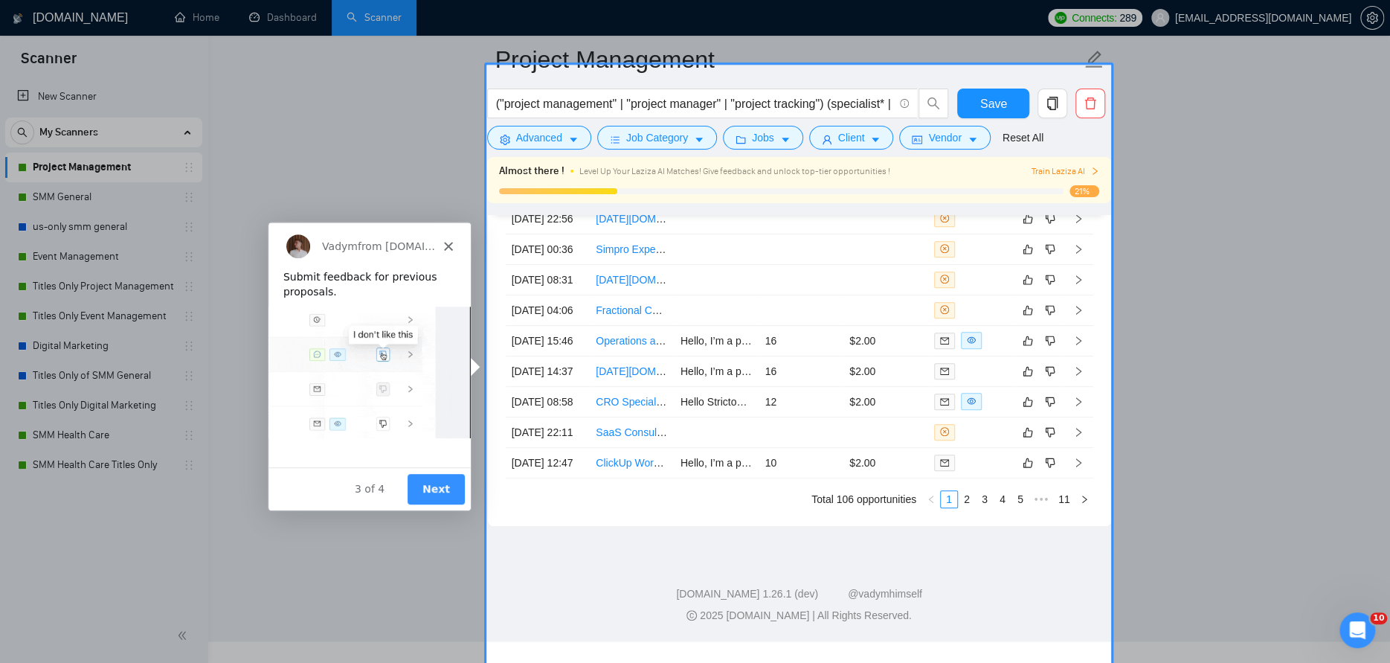
scroll to position [4039, 0]
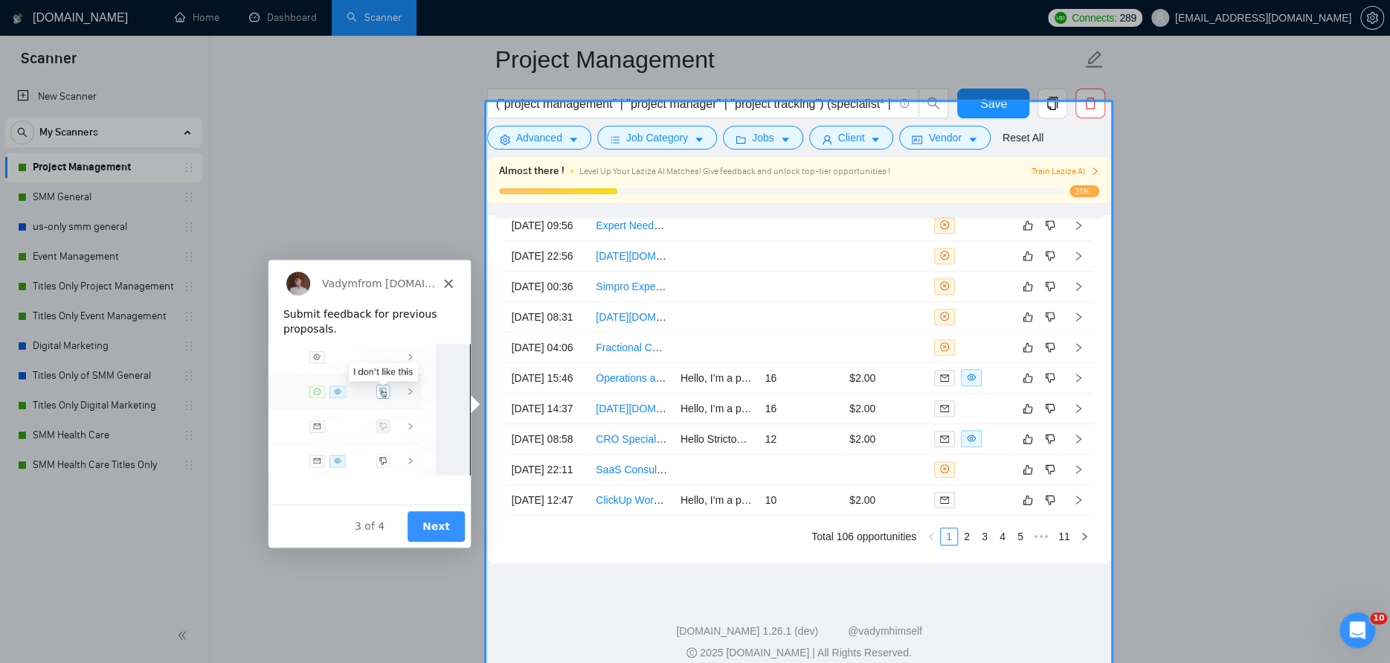
click at [809, 237] on div "Product tour overlay" at bounding box center [695, 331] width 1390 height 663
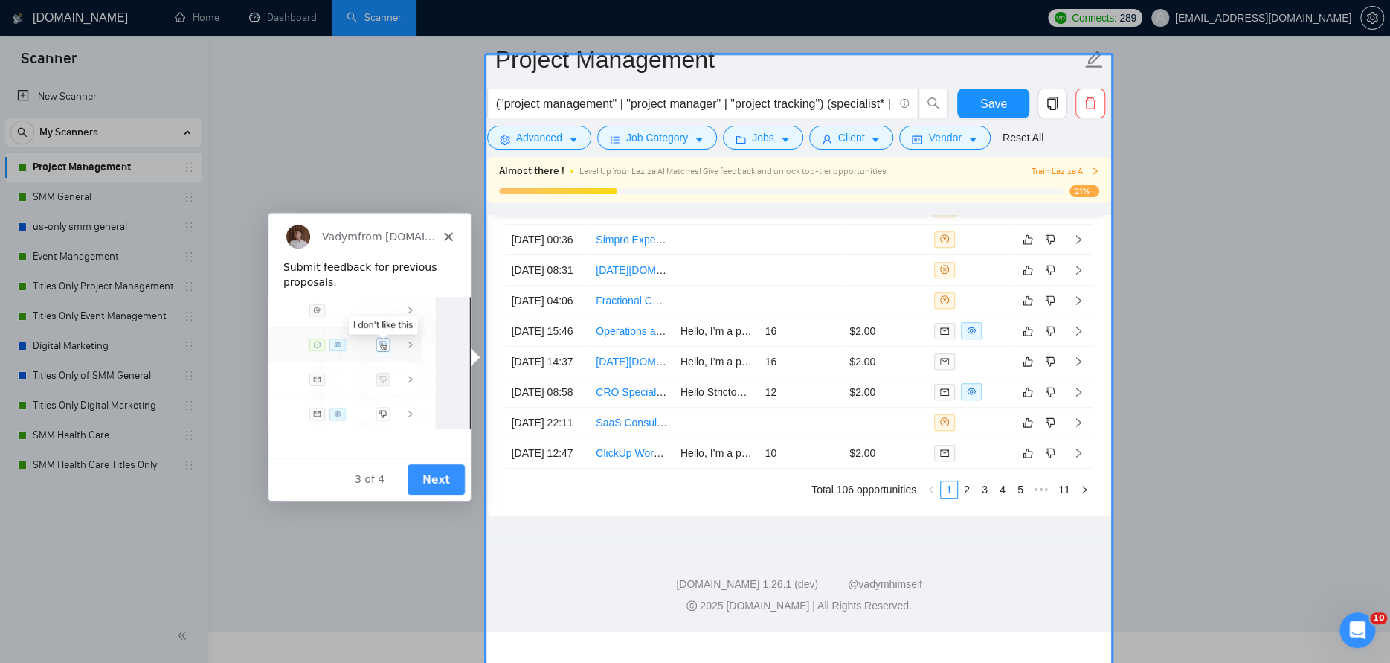
scroll to position [4113, 0]
